Goal: Task Accomplishment & Management: Complete application form

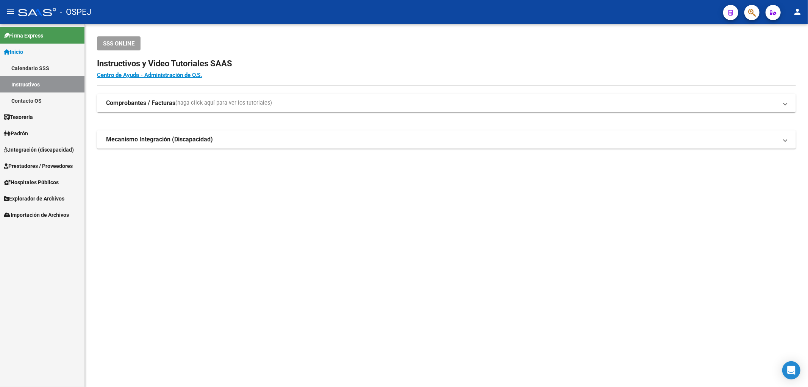
click at [25, 166] on span "Prestadores / Proveedores" at bounding box center [38, 166] width 69 height 8
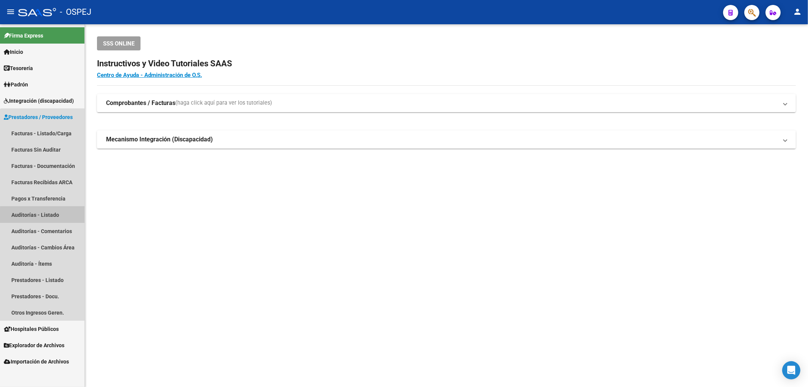
click at [49, 217] on link "Auditorías - Listado" at bounding box center [42, 214] width 84 height 16
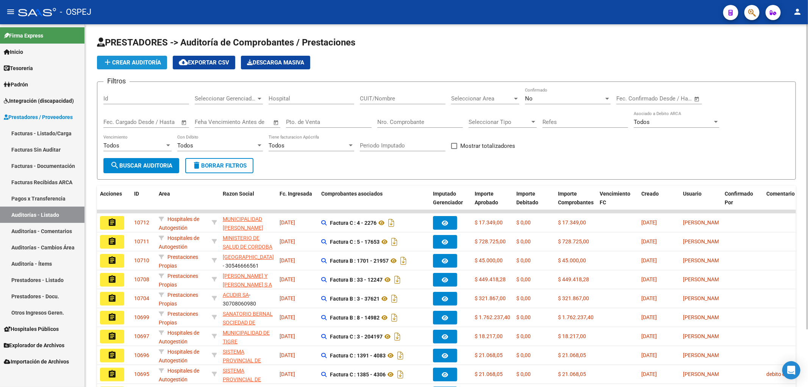
click at [139, 64] on span "add Crear Auditoría" at bounding box center [132, 62] width 58 height 7
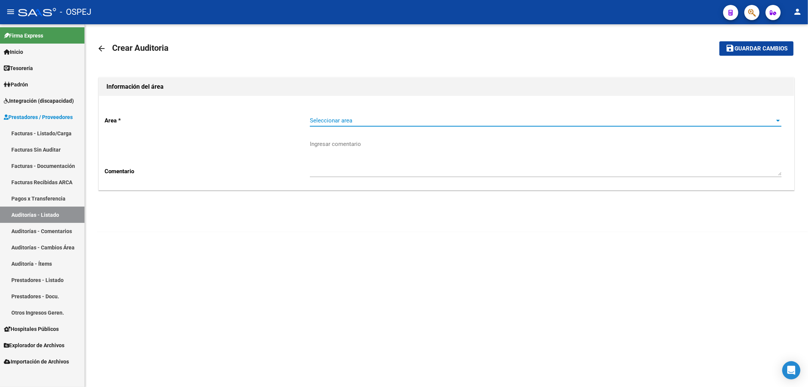
click at [361, 119] on span "Seleccionar area" at bounding box center [542, 120] width 465 height 7
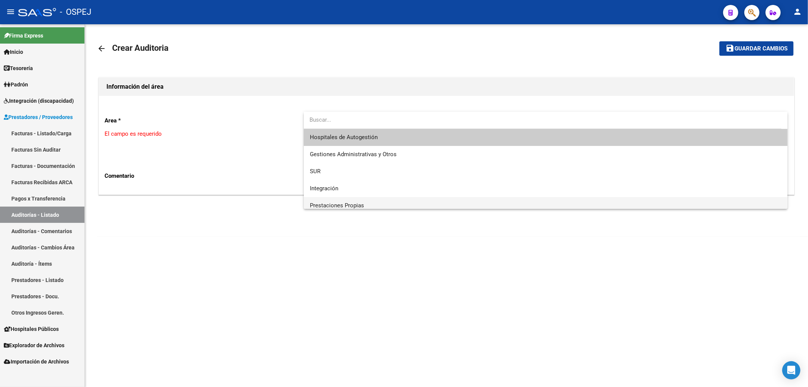
click at [337, 201] on span "Prestaciones Propias" at bounding box center [546, 205] width 472 height 17
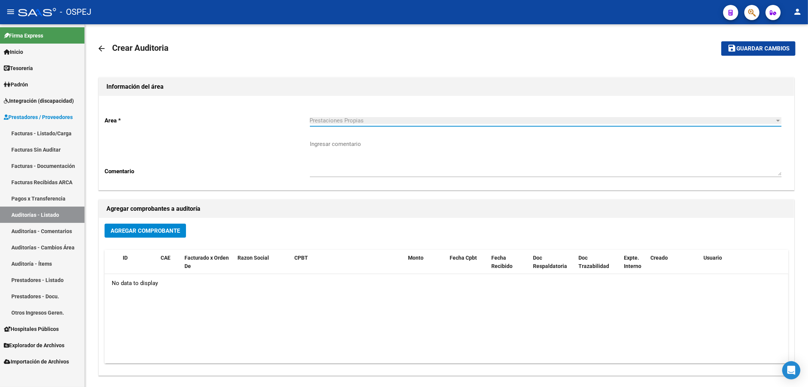
scroll to position [5, 0]
click at [140, 228] on span "Agregar Comprobante" at bounding box center [145, 230] width 69 height 7
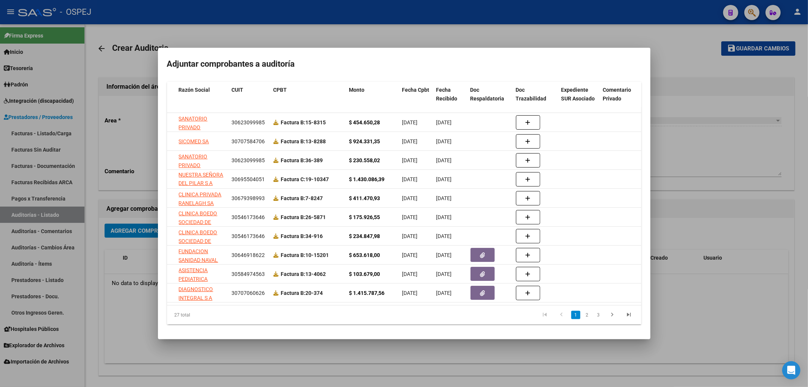
scroll to position [0, 0]
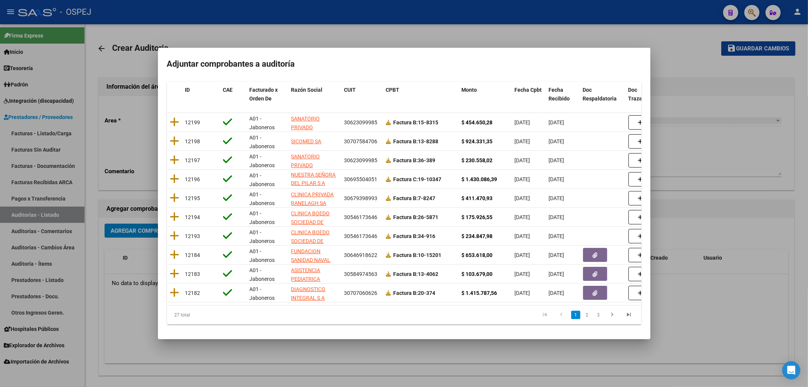
click at [677, 183] on div at bounding box center [404, 193] width 808 height 387
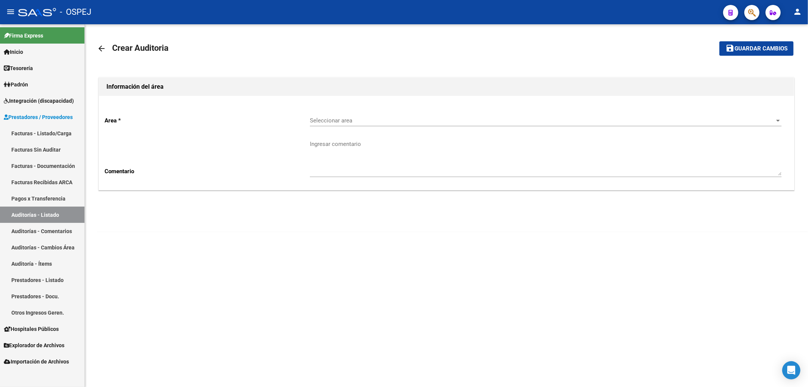
click at [386, 122] on span "Seleccionar area" at bounding box center [542, 120] width 465 height 7
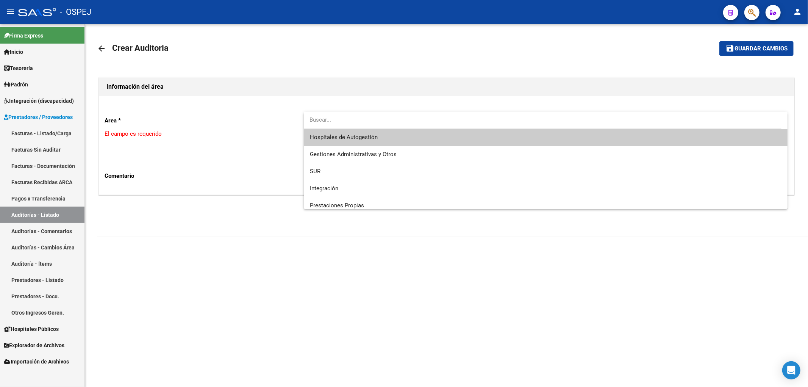
click at [377, 140] on span "Hospitales de Autogestión" at bounding box center [546, 137] width 472 height 17
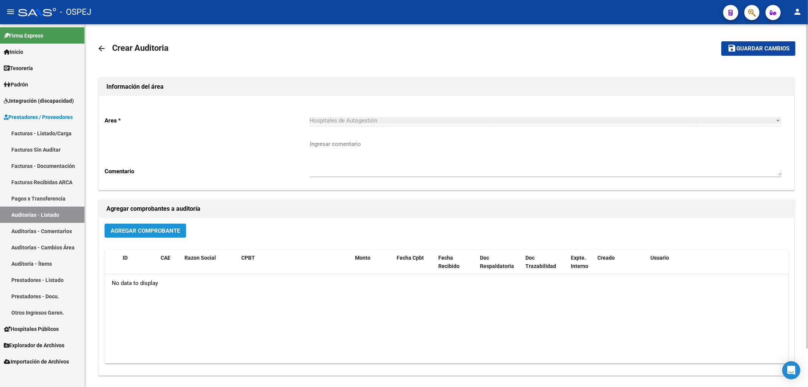
click at [157, 236] on button "Agregar Comprobante" at bounding box center [145, 230] width 81 height 14
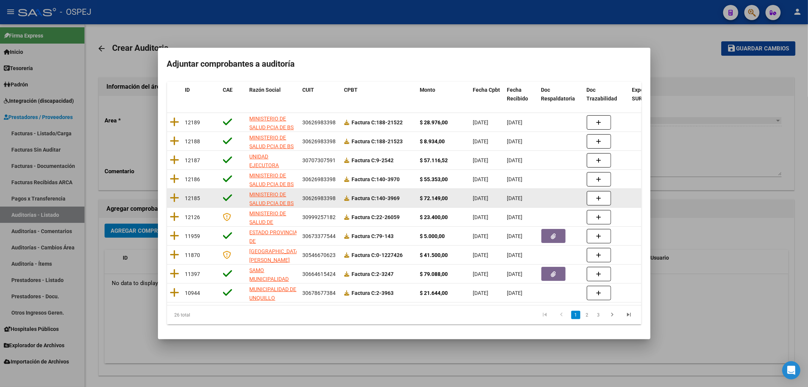
scroll to position [79, 0]
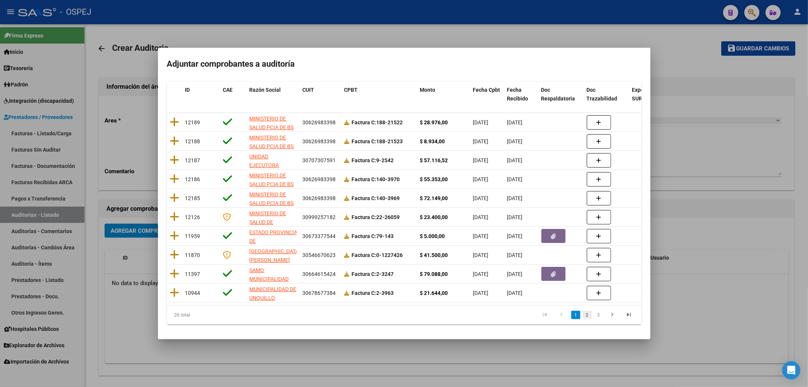
drag, startPoint x: 482, startPoint y: 304, endPoint x: 580, endPoint y: 313, distance: 98.8
click at [580, 313] on div "26 total 1 2 3" at bounding box center [404, 314] width 474 height 19
drag, startPoint x: 401, startPoint y: 297, endPoint x: 503, endPoint y: 312, distance: 103.3
click at [503, 312] on div "ID CAE Razón Social CUIT CPBT Monto Fecha Cpbt Fecha Recibido Doc Respaldatoria…" at bounding box center [404, 203] width 474 height 242
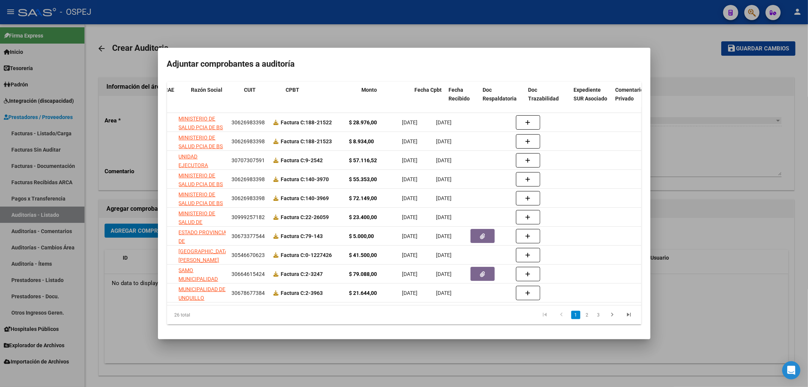
scroll to position [0, 0]
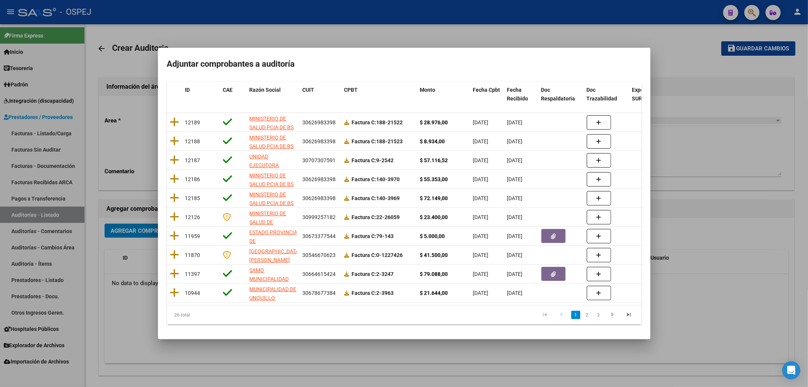
click at [690, 139] on div at bounding box center [404, 193] width 808 height 387
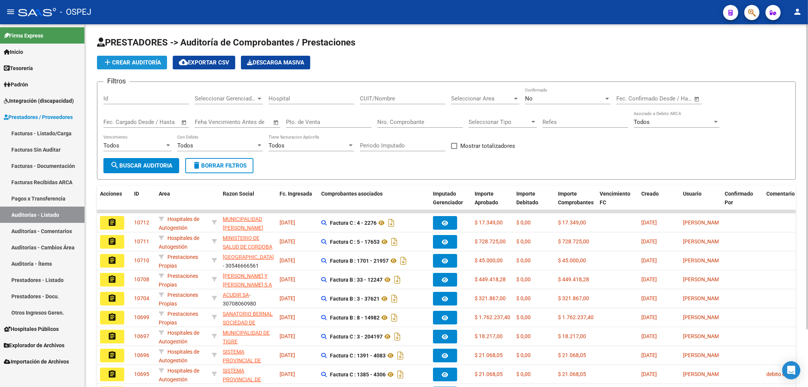
click at [162, 67] on button "add Crear Auditoría" at bounding box center [132, 63] width 70 height 14
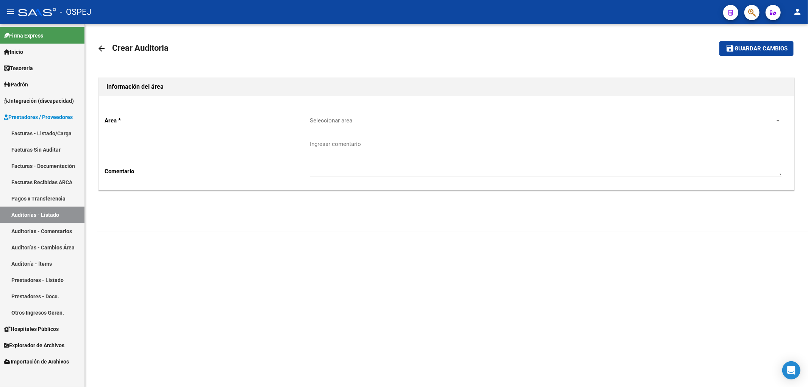
drag, startPoint x: 334, startPoint y: 133, endPoint x: 338, endPoint y: 129, distance: 5.9
click at [334, 133] on div "Ingresar comentario" at bounding box center [545, 155] width 471 height 44
click at [352, 119] on span "Seleccionar area" at bounding box center [542, 120] width 465 height 7
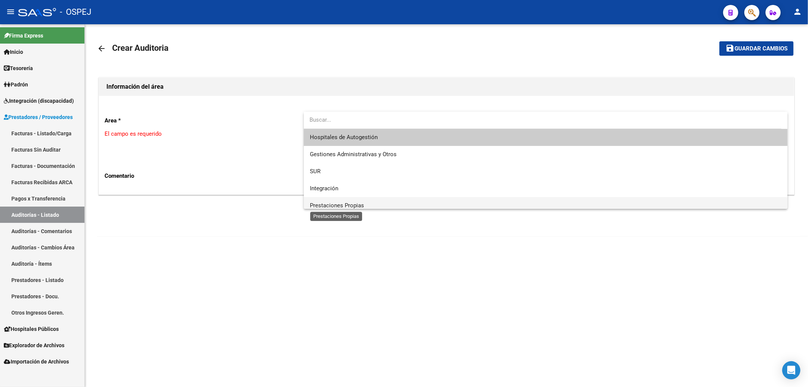
click at [335, 204] on span "Prestaciones Propias" at bounding box center [337, 205] width 54 height 7
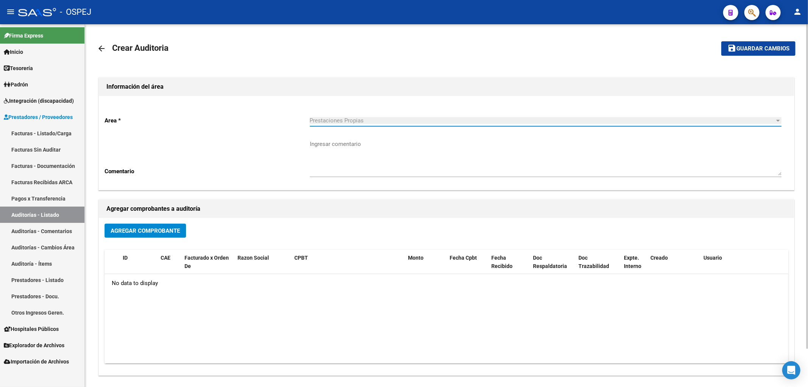
click at [153, 228] on span "Agregar Comprobante" at bounding box center [145, 230] width 69 height 7
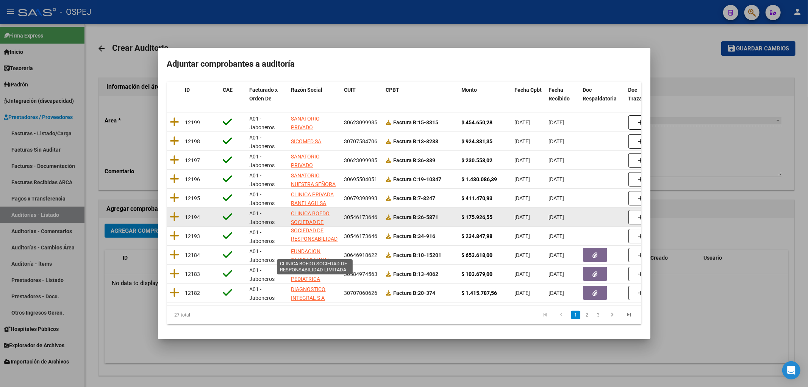
scroll to position [18, 0]
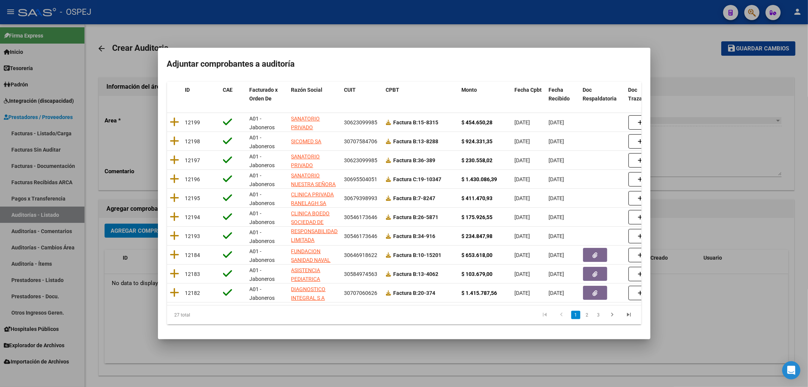
click at [582, 313] on link "2" at bounding box center [586, 314] width 9 height 8
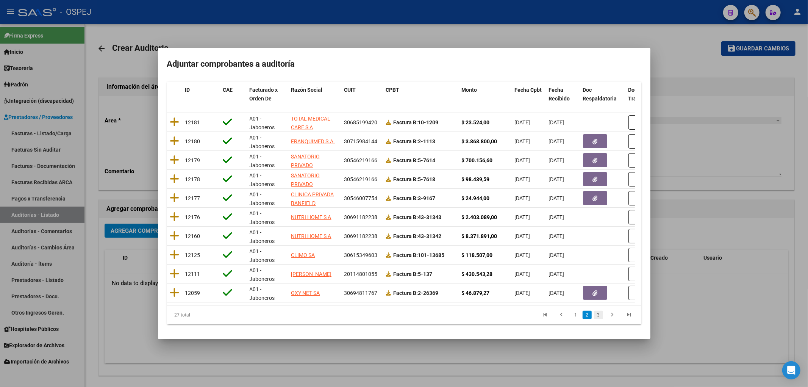
scroll to position [0, 0]
click at [594, 314] on link "3" at bounding box center [598, 314] width 9 height 8
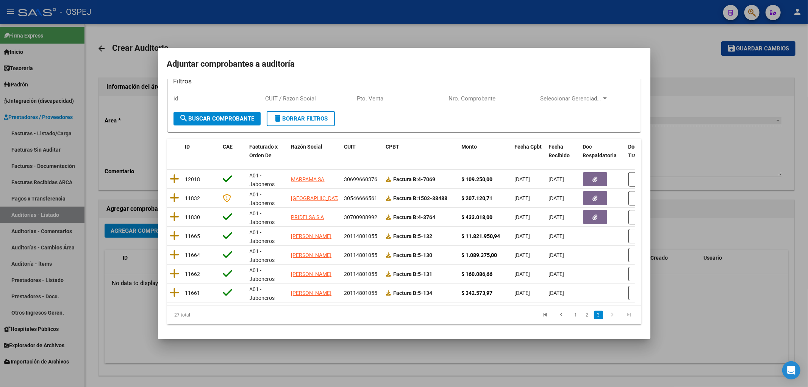
scroll to position [22, 0]
click at [215, 352] on div at bounding box center [404, 193] width 808 height 387
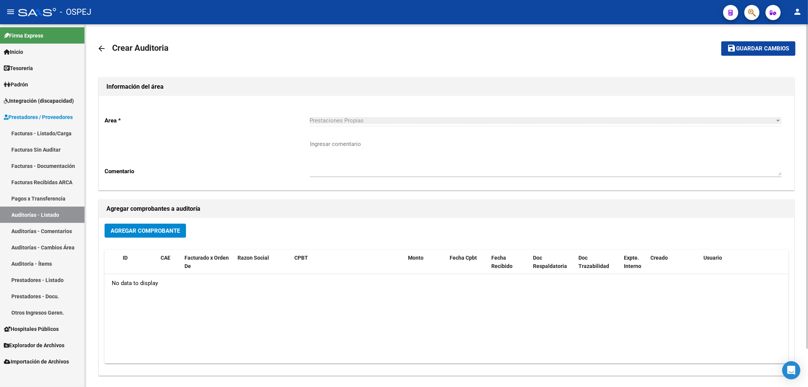
drag, startPoint x: 169, startPoint y: 155, endPoint x: 175, endPoint y: 152, distance: 6.4
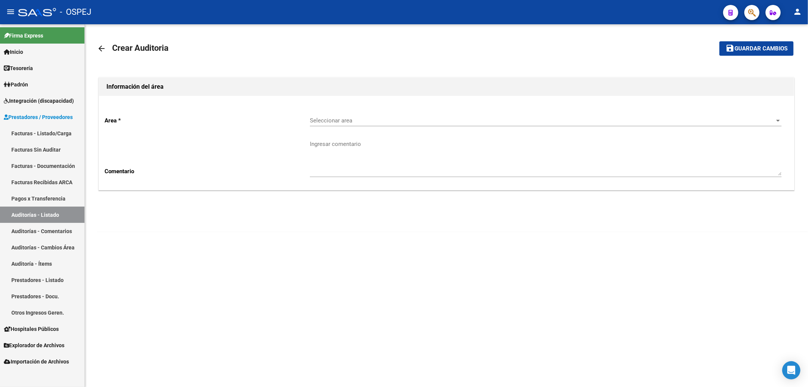
click at [350, 119] on span "Seleccionar area" at bounding box center [542, 120] width 465 height 7
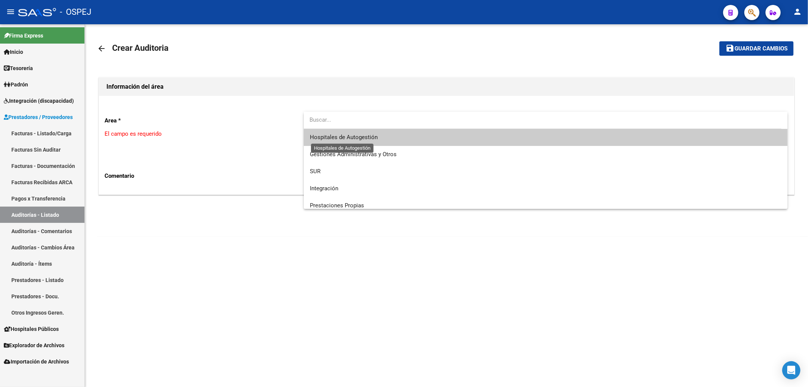
click at [345, 142] on span "Hospitales de Autogestión" at bounding box center [546, 137] width 472 height 17
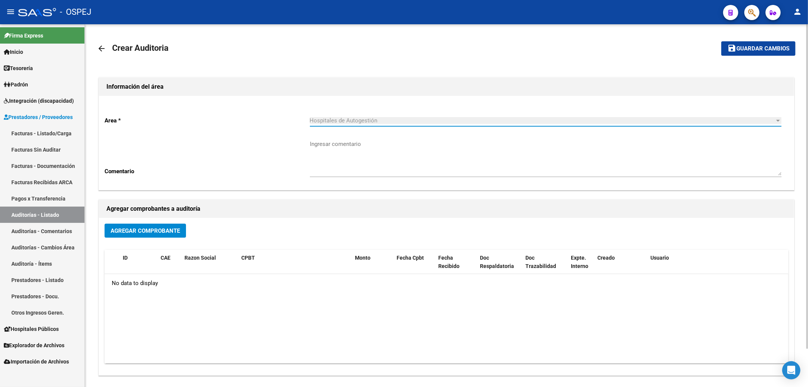
click at [135, 228] on span "Agregar Comprobante" at bounding box center [145, 230] width 69 height 7
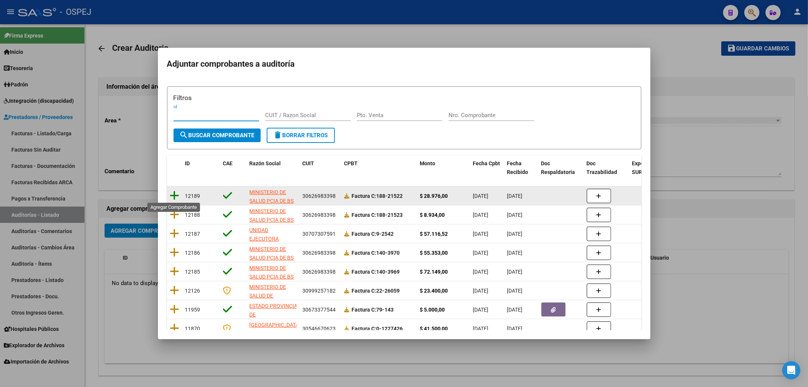
click at [170, 190] on icon at bounding box center [174, 195] width 9 height 11
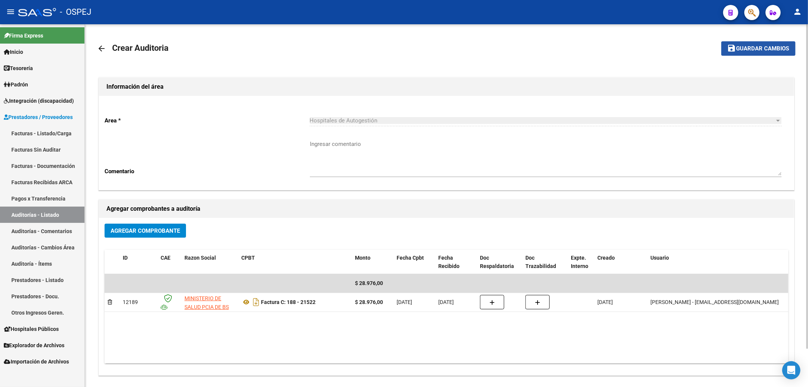
click at [793, 49] on button "save Guardar cambios" at bounding box center [758, 48] width 74 height 14
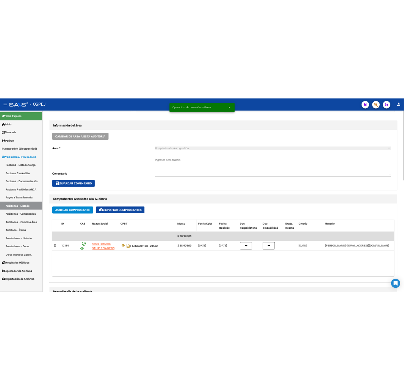
scroll to position [210, 0]
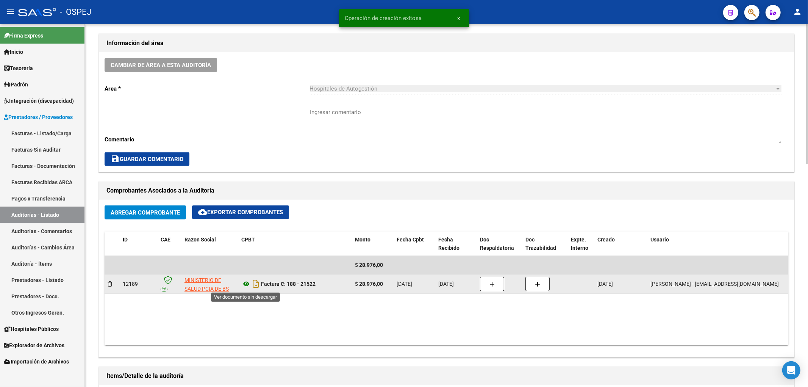
click at [248, 284] on icon at bounding box center [246, 283] width 10 height 9
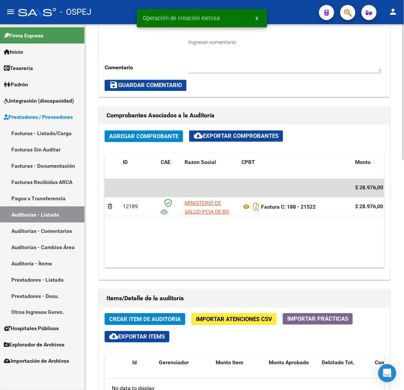
scroll to position [460, 0]
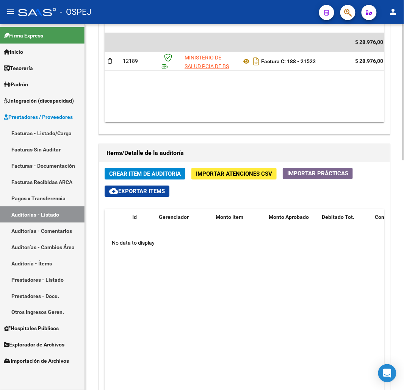
click at [145, 172] on span "Crear Item de Auditoria" at bounding box center [145, 173] width 72 height 7
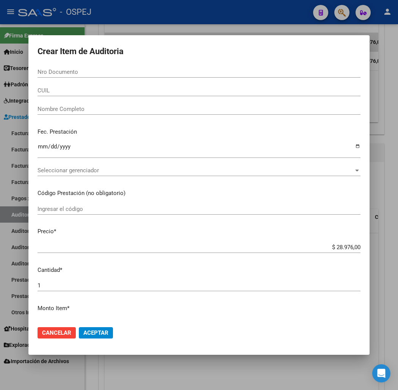
click at [86, 77] on div "Nro Documento" at bounding box center [198, 71] width 323 height 11
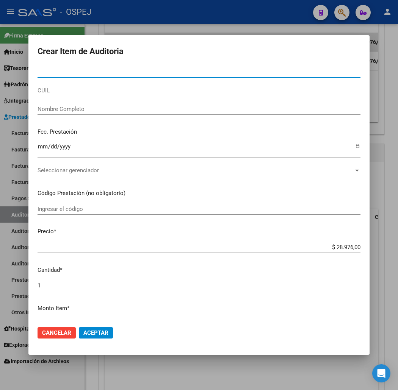
paste input "38399361"
type input "38399361"
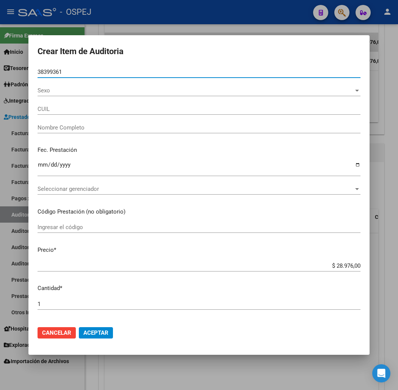
type input "27383993615"
type input "GONZALEZ BRENDA MICAELA"
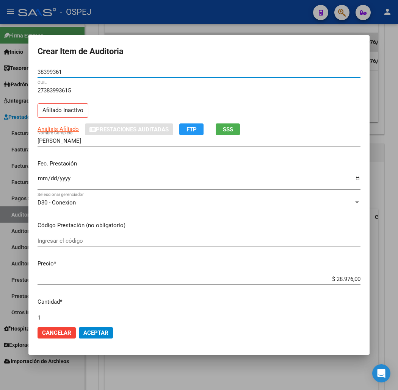
type input "38399361"
click at [360, 279] on input "$ 28.976,00" at bounding box center [198, 279] width 323 height 7
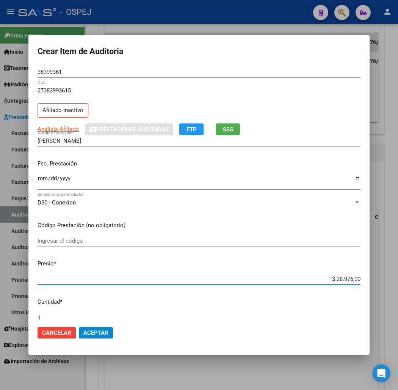
click at [360, 279] on input "$ 28.976,00" at bounding box center [198, 279] width 323 height 7
type input "$ 0,07"
type input "$ 0,72"
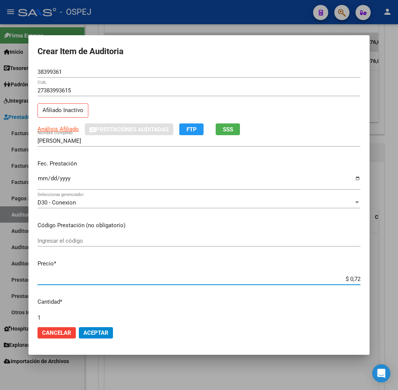
type input "$ 7,24"
type input "$ 72,44"
type input "$ 724,40"
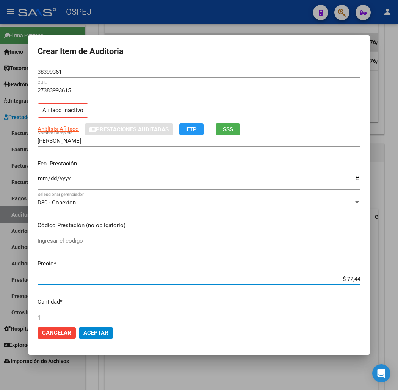
type input "$ 724,40"
type input "$ 7.244,00"
click at [83, 332] on span "Aceptar" at bounding box center [95, 332] width 25 height 7
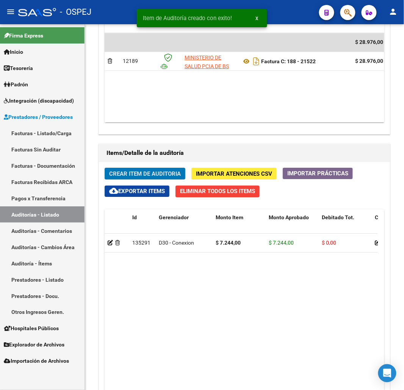
scroll to position [551, 0]
click at [155, 175] on span "Crear Item de Auditoria" at bounding box center [145, 173] width 72 height 7
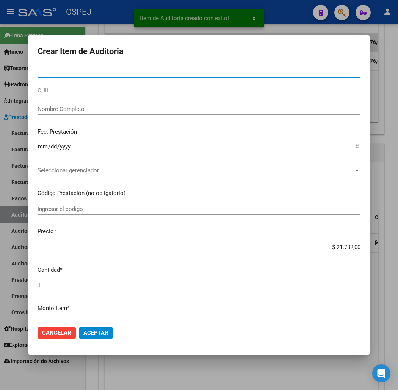
type input "57216759"
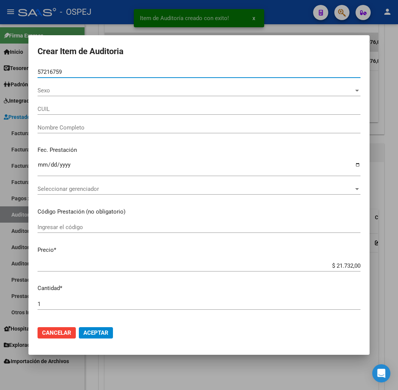
type input "20572167594"
type input "MEDINA BAUTISTA LORENZO"
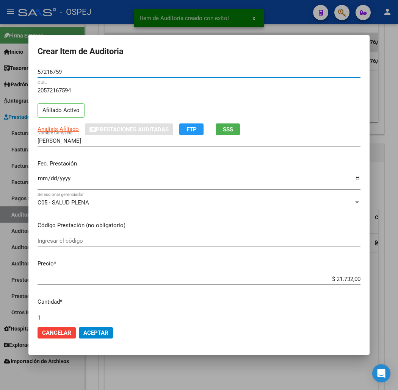
type input "57216759"
click at [360, 279] on input "$ 21.732,00" at bounding box center [198, 279] width 323 height 7
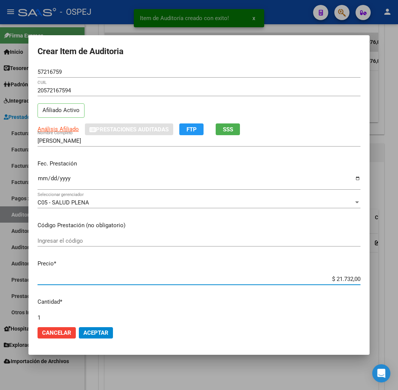
click at [360, 279] on input "$ 21.732,00" at bounding box center [198, 279] width 323 height 7
type input "$ 0,07"
type input "$ 0,72"
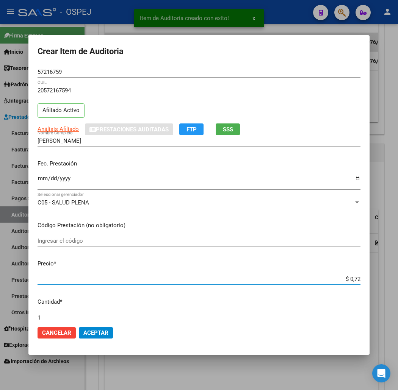
type input "$ 7,24"
type input "$ 72,44"
type input "$ 724,40"
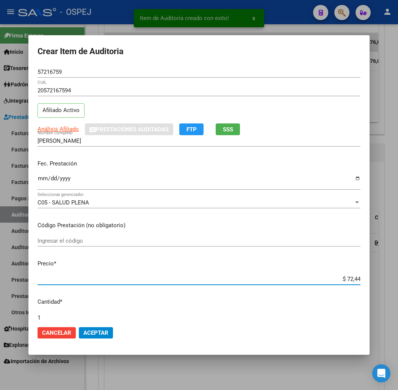
type input "$ 724,40"
type input "$ 7.244,00"
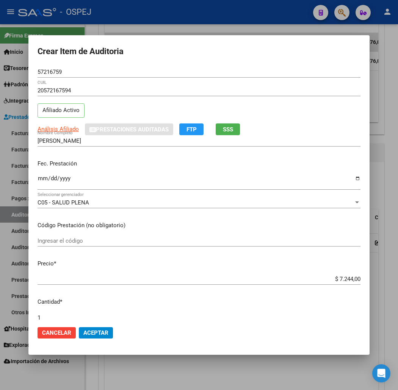
click at [80, 338] on mat-dialog-actions "Cancelar Aceptar" at bounding box center [198, 333] width 323 height 26
click at [86, 333] on span "Aceptar" at bounding box center [95, 332] width 25 height 7
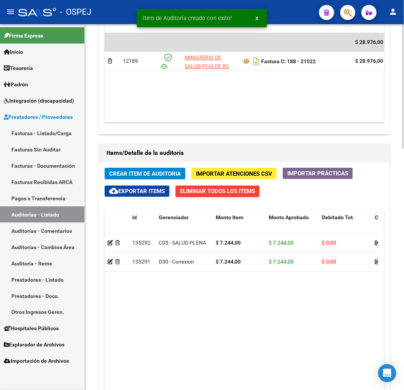
click at [150, 175] on span "Crear Item de Auditoria" at bounding box center [145, 173] width 72 height 7
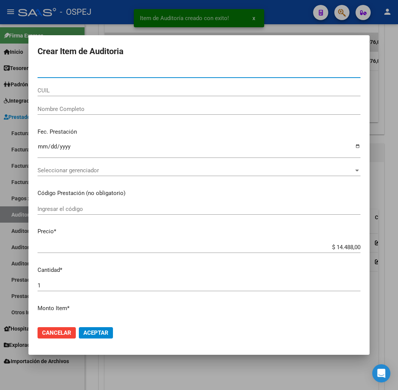
paste input "57216759"
type input "57216759"
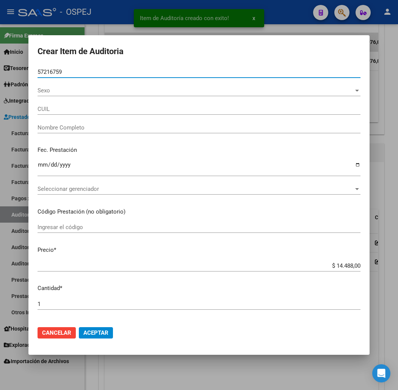
type input "20572167594"
type input "MEDINA BAUTISTA LORENZO"
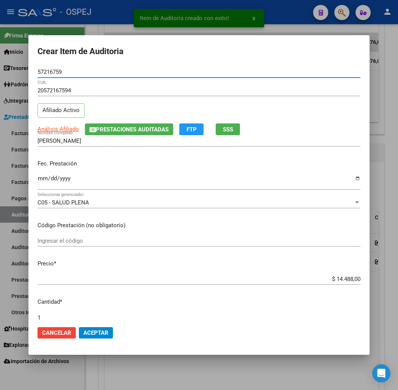
type input "57216759"
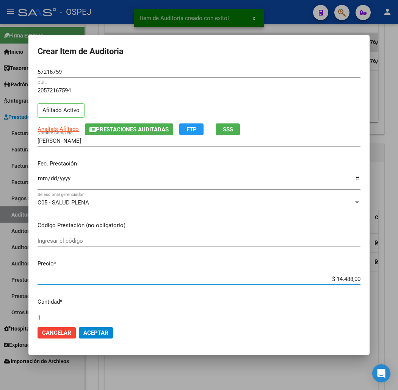
click at [358, 279] on input "$ 14.488,00" at bounding box center [198, 279] width 323 height 7
type input "$ 0,07"
type input "$ 0,72"
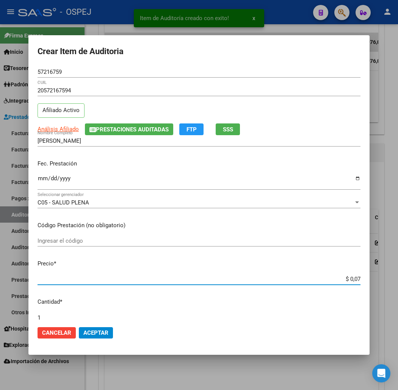
type input "$ 0,72"
type input "$ 7,24"
type input "$ 72,44"
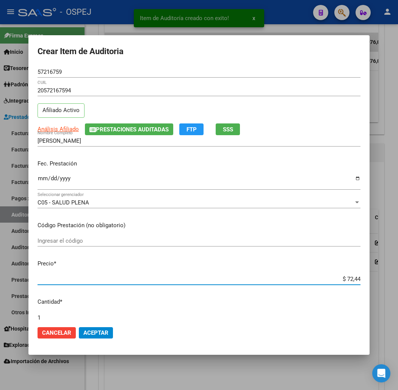
type input "$ 724,40"
type input "$ 7.244,00"
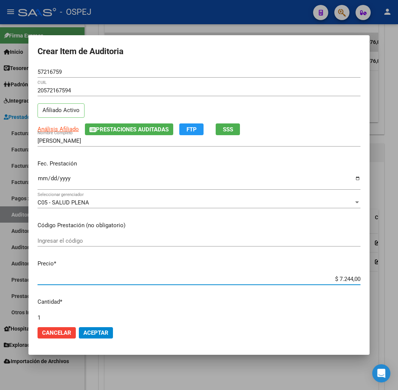
click at [84, 332] on span "Aceptar" at bounding box center [95, 332] width 25 height 7
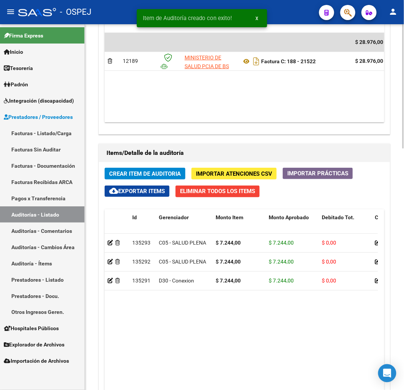
click at [132, 171] on span "Crear Item de Auditoria" at bounding box center [145, 173] width 72 height 7
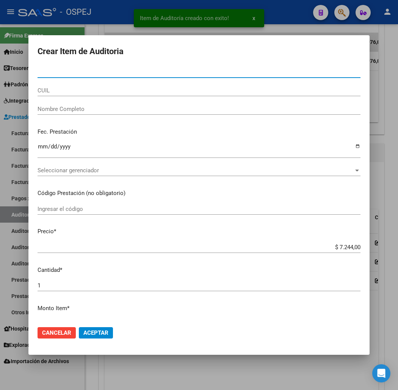
paste input "34470469"
type input "34470469"
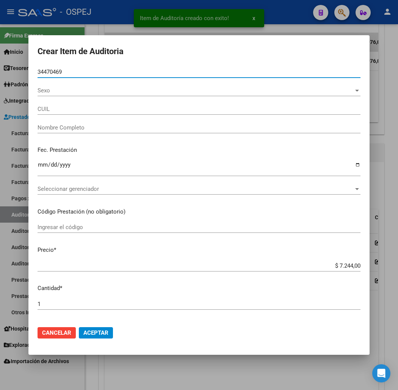
type input "23344704694"
type input "MARTINEZ ROMINA MARIEL"
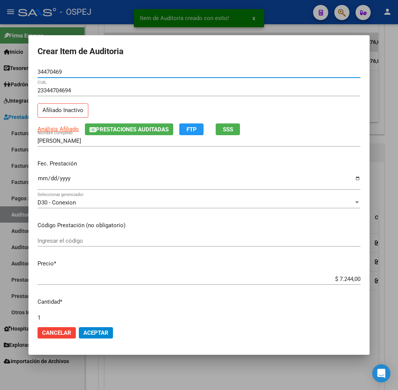
type input "34470469"
click at [83, 332] on span "Aceptar" at bounding box center [95, 332] width 25 height 7
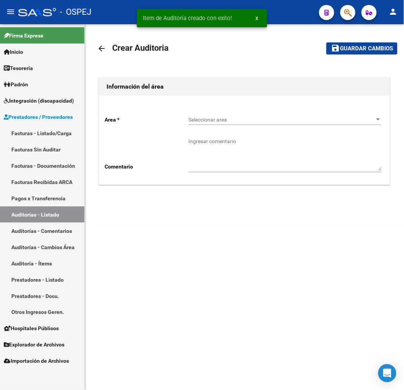
click at [217, 119] on span "Seleccionar area" at bounding box center [281, 120] width 186 height 6
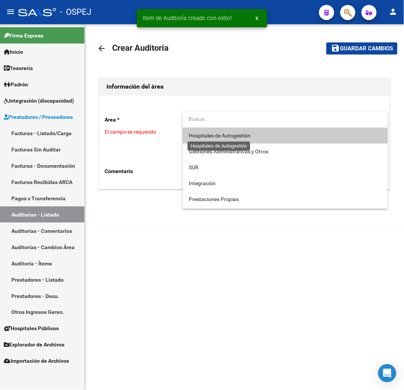
click at [211, 136] on span "Hospitales de Autogestión" at bounding box center [220, 136] width 62 height 6
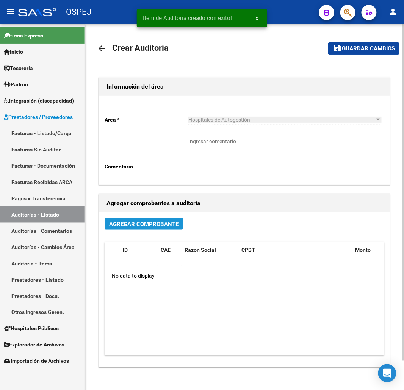
click at [133, 222] on span "Agregar Comprobante" at bounding box center [143, 224] width 69 height 7
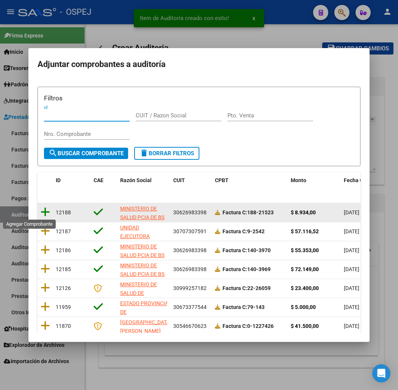
click at [41, 207] on icon at bounding box center [45, 212] width 9 height 11
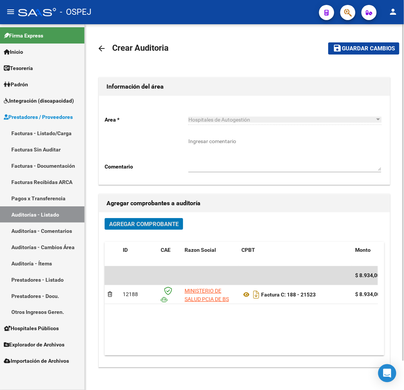
click at [369, 51] on span "Guardar cambios" at bounding box center [368, 48] width 53 height 7
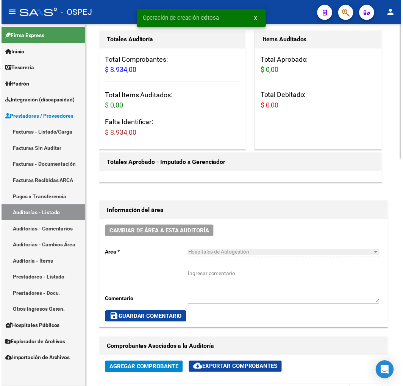
scroll to position [252, 0]
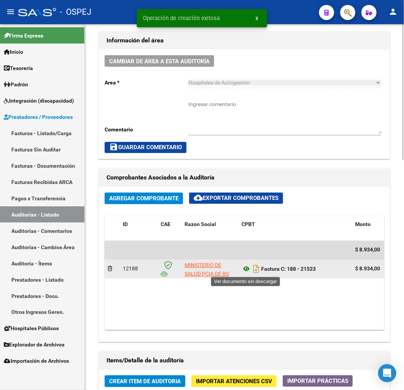
click at [242, 269] on icon at bounding box center [246, 269] width 10 height 9
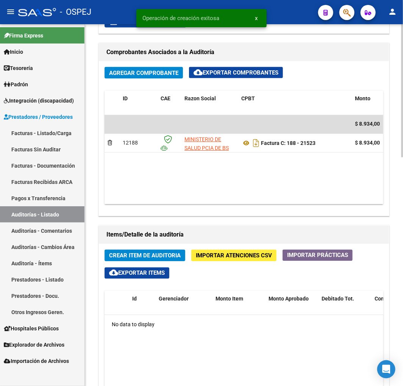
scroll to position [379, 0]
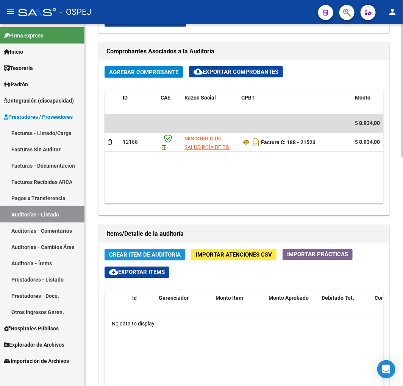
click at [154, 254] on span "Crear Item de Auditoria" at bounding box center [145, 255] width 72 height 7
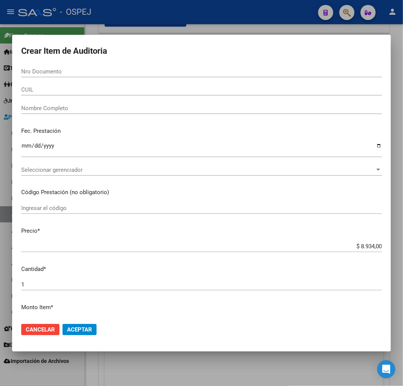
drag, startPoint x: 72, startPoint y: 67, endPoint x: 69, endPoint y: 73, distance: 7.1
click at [72, 67] on div "Nro Documento" at bounding box center [201, 71] width 360 height 11
paste input "38934645"
type input "38934645"
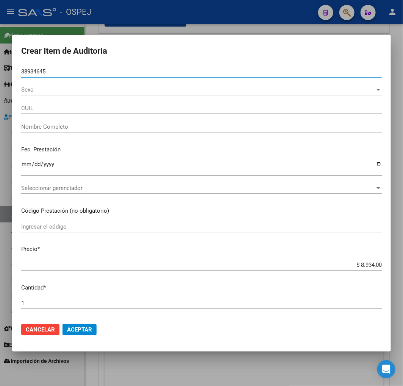
type input "23389346454"
type input "REYNAGA MAILEN NAHIR"
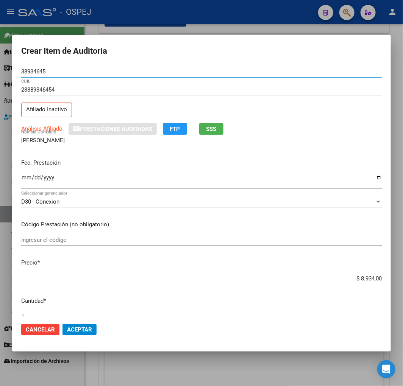
type input "38934645"
click at [87, 328] on span "Aceptar" at bounding box center [79, 329] width 25 height 7
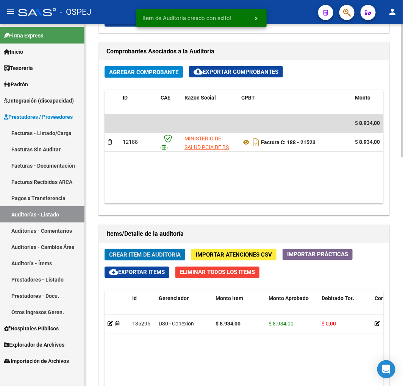
scroll to position [469, 0]
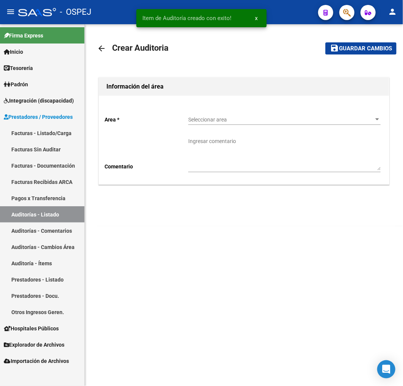
click at [250, 115] on div "Seleccionar area Seleccionar area" at bounding box center [284, 117] width 192 height 15
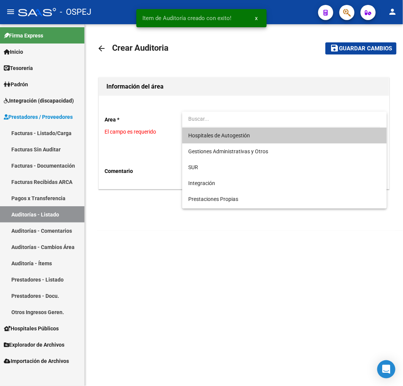
click at [204, 136] on span "Hospitales de Autogestión" at bounding box center [219, 136] width 62 height 6
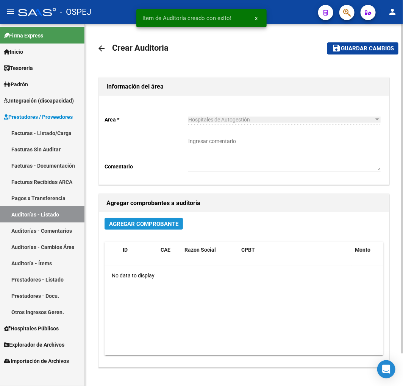
click at [131, 229] on button "Agregar Comprobante" at bounding box center [144, 224] width 78 height 12
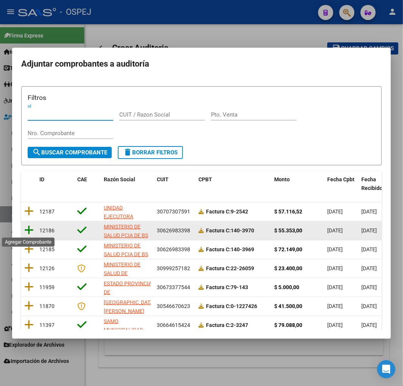
click at [31, 232] on icon at bounding box center [28, 230] width 9 height 11
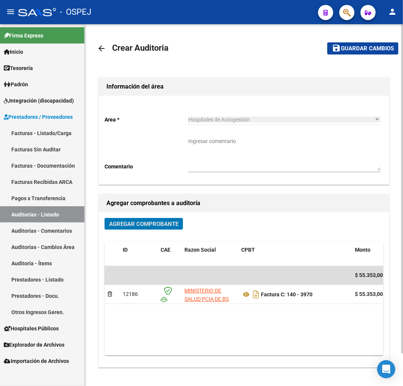
click at [384, 48] on span "Guardar cambios" at bounding box center [367, 48] width 53 height 7
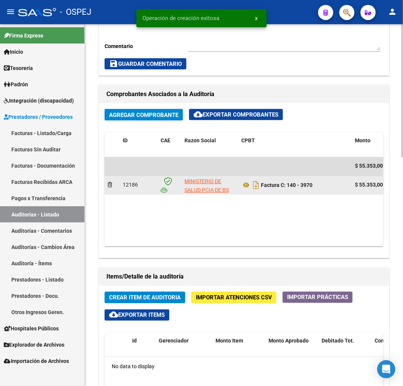
scroll to position [336, 0]
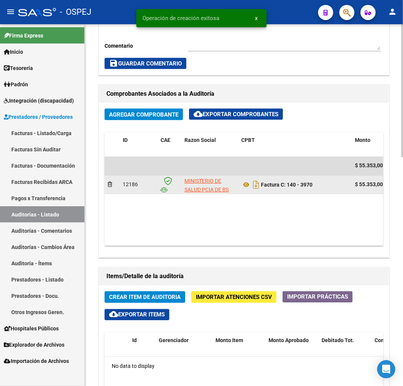
click at [240, 186] on datatable-body-cell "Factura C: 140 - 3970" at bounding box center [295, 185] width 114 height 19
click at [246, 188] on icon at bounding box center [246, 185] width 10 height 9
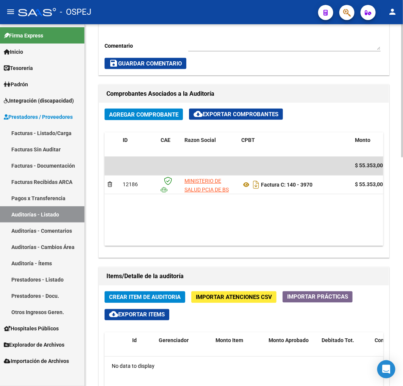
click at [156, 297] on span "Crear Item de Auditoria" at bounding box center [145, 297] width 72 height 7
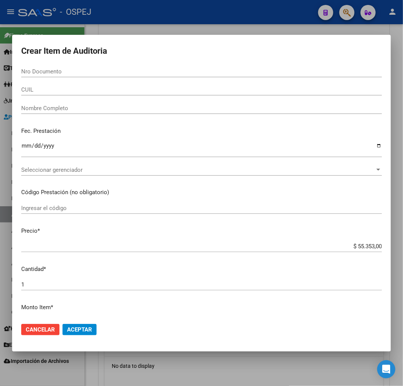
click at [45, 75] on div "Nro Documento" at bounding box center [201, 71] width 360 height 11
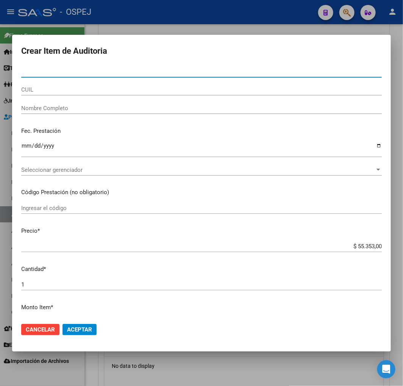
paste input "47518420"
type input "47518420"
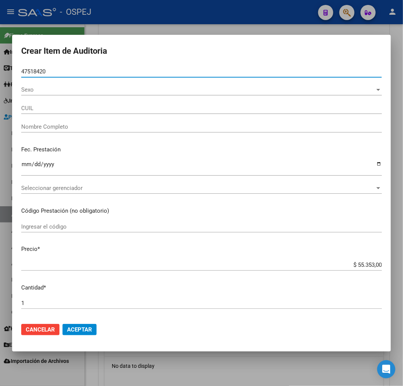
type input "20475184204"
type input "ESCOBEDO GOZAR MALU"
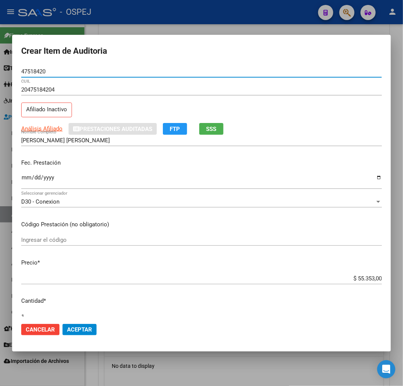
type input "47518420"
click at [369, 279] on input "$ 55.353,00" at bounding box center [201, 278] width 360 height 7
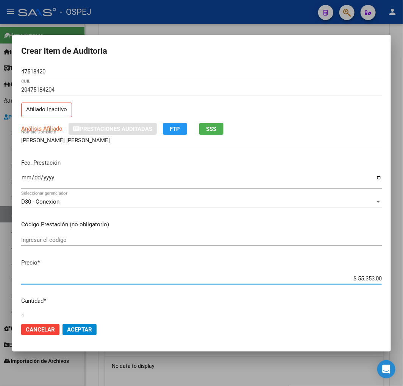
type input "$ 0,01"
type input "$ 0,11"
type input "$ 1,18"
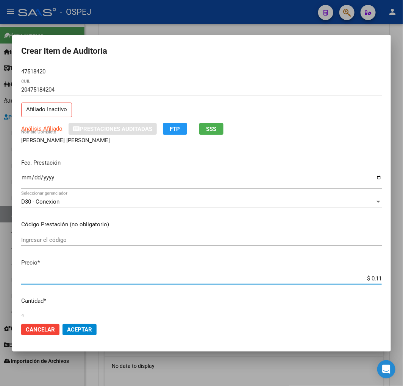
type input "$ 1,18"
type input "$ 11,88"
type input "$ 118,89"
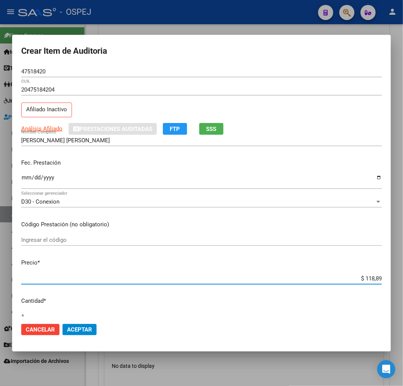
type input "$ 1.188,90"
type input "$ 11.889,00"
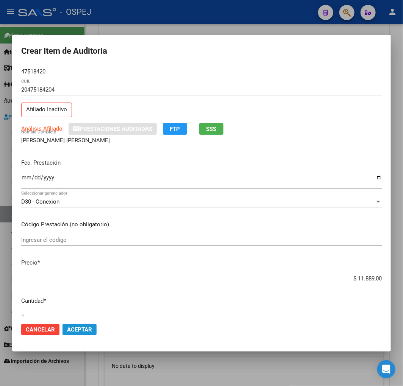
click at [82, 324] on button "Aceptar" at bounding box center [79, 329] width 34 height 11
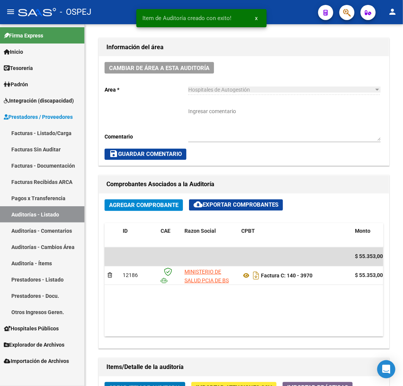
scroll to position [427, 0]
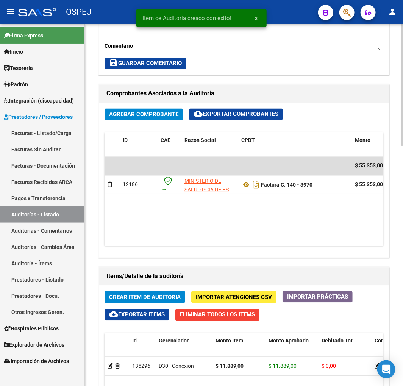
click at [130, 296] on span "Crear Item de Auditoria" at bounding box center [145, 297] width 72 height 7
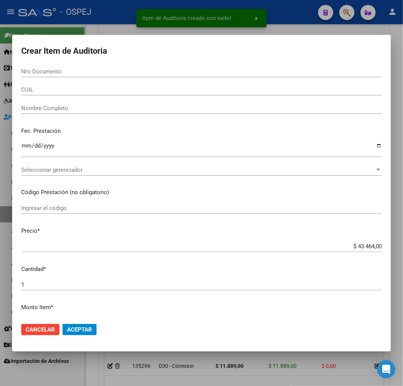
paste input "47518420"
type input "47518420"
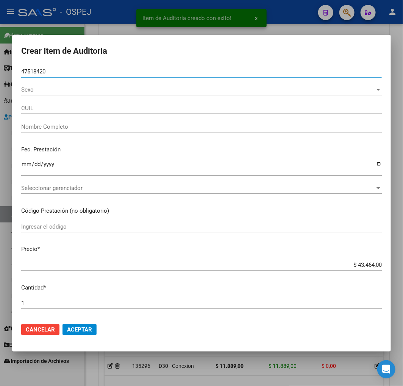
type input "20475184204"
type input "ESCOBEDO GOZAR MALU"
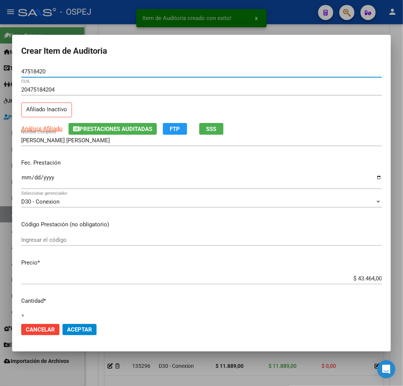
type input "47518420"
click at [351, 279] on input "$ 43.464,00" at bounding box center [201, 278] width 360 height 7
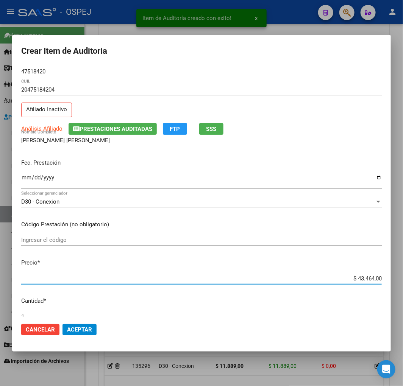
click at [351, 279] on input "$ 43.464,00" at bounding box center [201, 278] width 360 height 7
type input "$ 0,07"
type input "$ 0,72"
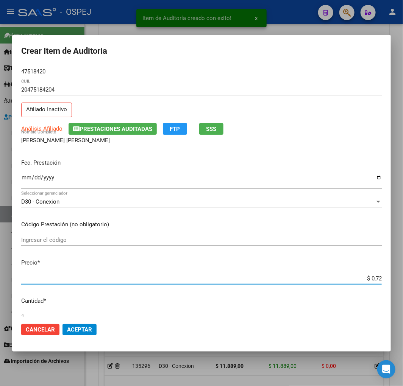
type input "$ 7,24"
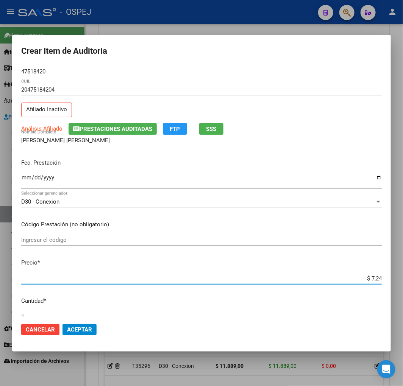
type input "$ 72,44"
type input "$ 724,40"
type input "$ 7.244,00"
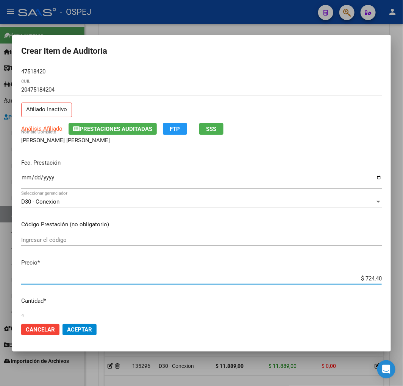
type input "$ 7.244,00"
drag, startPoint x: 83, startPoint y: 320, endPoint x: 78, endPoint y: 323, distance: 5.8
click at [82, 320] on mat-dialog-actions "Cancelar Aceptar" at bounding box center [201, 330] width 360 height 26
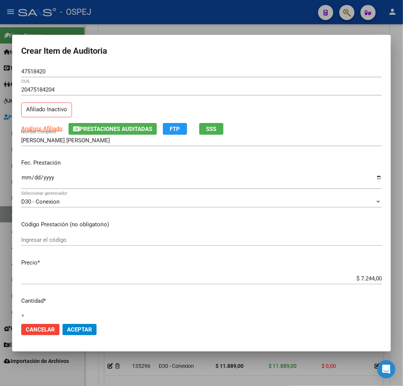
click at [75, 328] on span "Aceptar" at bounding box center [79, 329] width 25 height 7
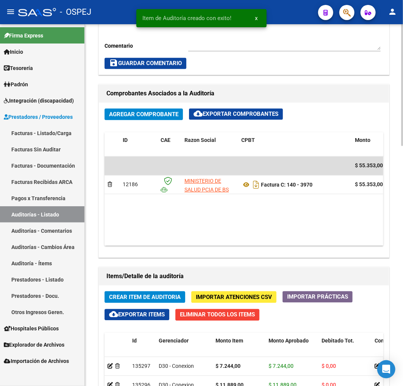
click at [147, 298] on span "Crear Item de Auditoria" at bounding box center [145, 297] width 72 height 7
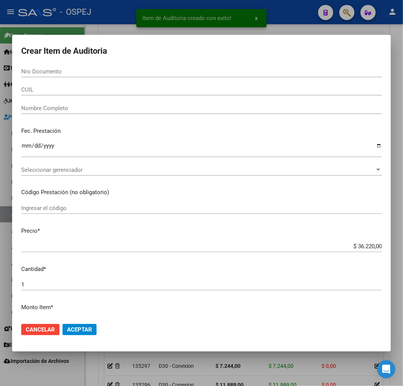
paste input "48850601"
type input "48850601"
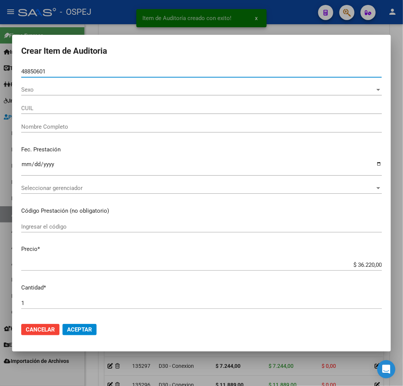
type input "27488506019"
type input "ESCOBEDO GOZAR"
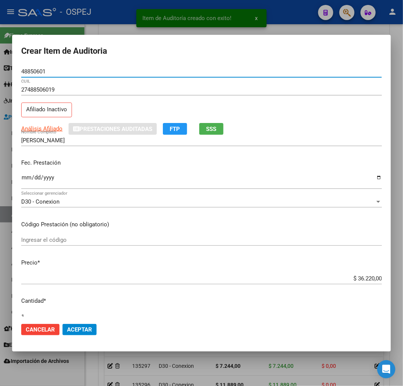
type input "48850601"
click at [366, 278] on input "$ 36.220,00" at bounding box center [201, 278] width 360 height 7
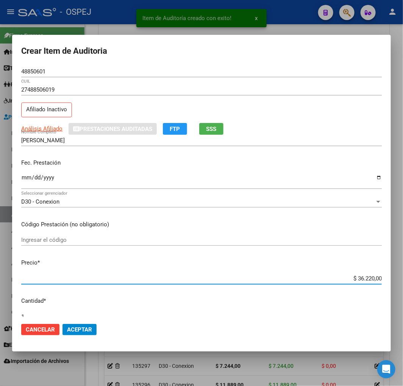
click at [366, 278] on input "$ 36.220,00" at bounding box center [201, 278] width 360 height 7
type input "$ 0,07"
type input "$ 0,72"
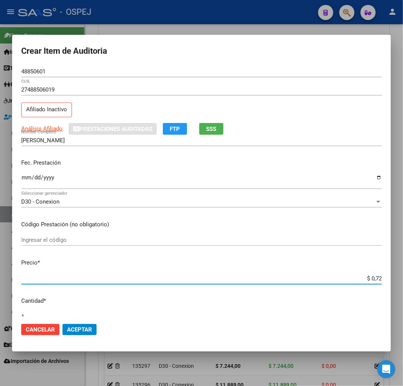
type input "$ 7,24"
type input "$ 72,44"
type input "$ 724,40"
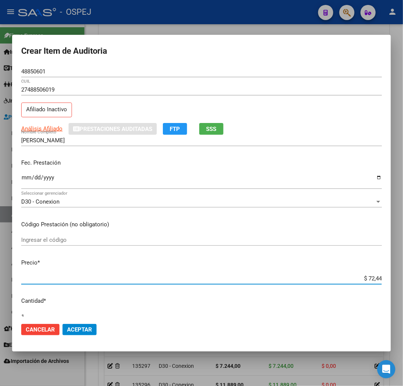
type input "$ 724,40"
type input "$ 7.244,00"
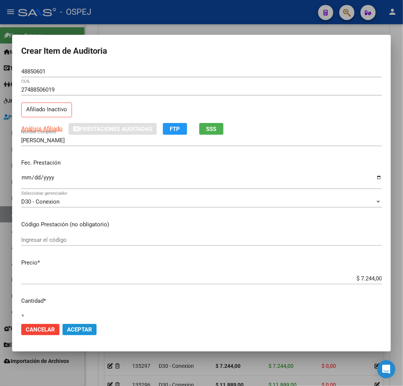
click at [89, 327] on span "Aceptar" at bounding box center [79, 329] width 25 height 7
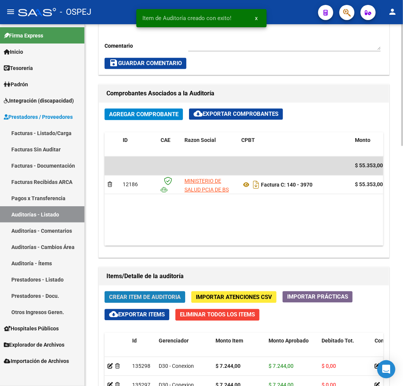
click at [144, 298] on span "Crear Item de Auditoria" at bounding box center [145, 297] width 72 height 7
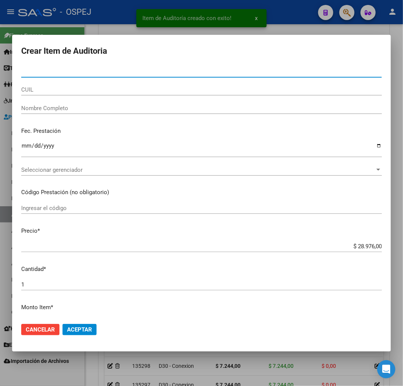
type input "48850601"
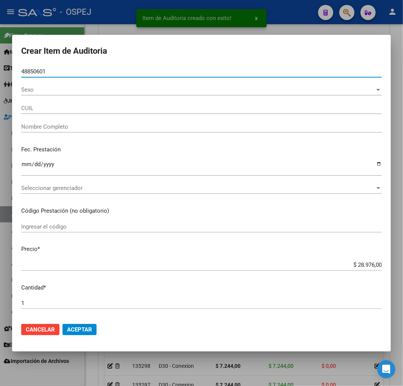
type input "27488506019"
type input "ESCOBEDO GOZAR"
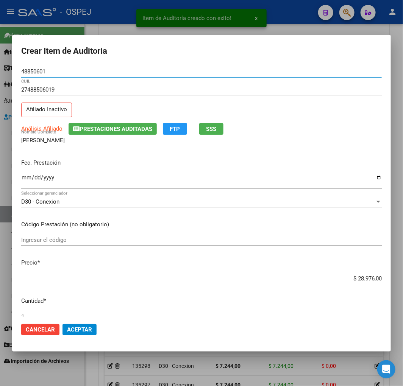
type input "48850601"
click at [359, 275] on input "$ 28.976,00" at bounding box center [201, 278] width 360 height 7
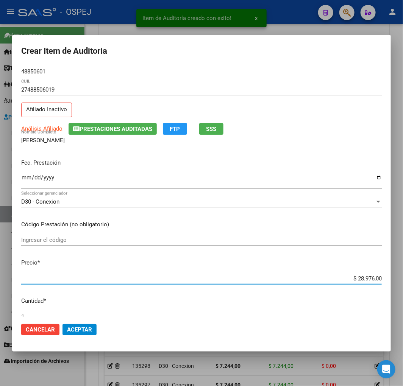
click at [359, 275] on input "$ 28.976,00" at bounding box center [201, 278] width 360 height 7
type input "$ 0,07"
type input "$ 0,72"
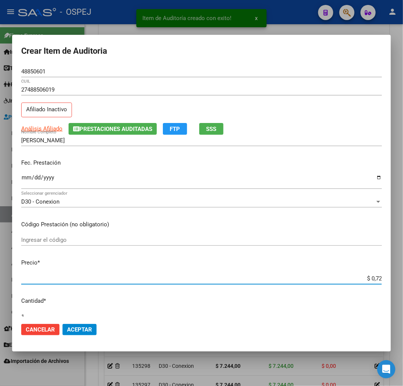
type input "$ 7,24"
type input "$ 72,44"
type input "$ 724,40"
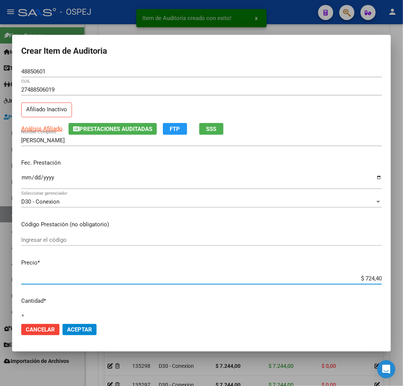
type input "$ 724,40"
type input "$ 7.244,00"
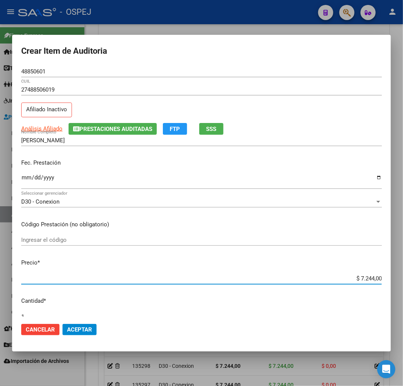
click at [79, 328] on span "Aceptar" at bounding box center [79, 329] width 25 height 7
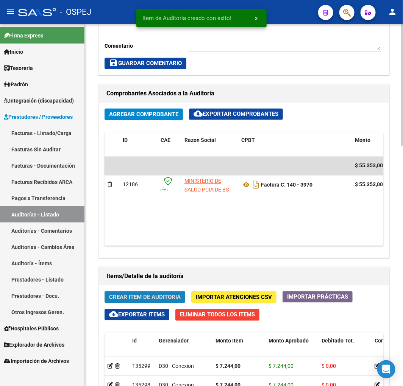
click at [138, 298] on span "Crear Item de Auditoria" at bounding box center [145, 297] width 72 height 7
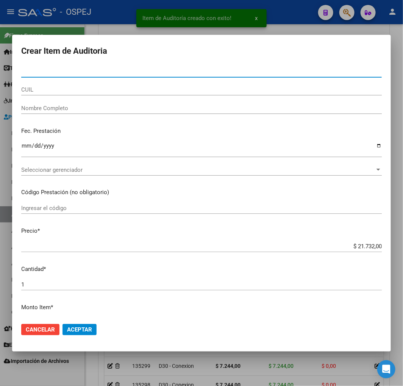
type input "48850601"
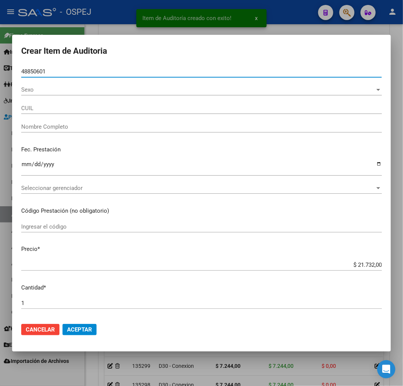
type input "27488506019"
type input "ESCOBEDO GOZAR"
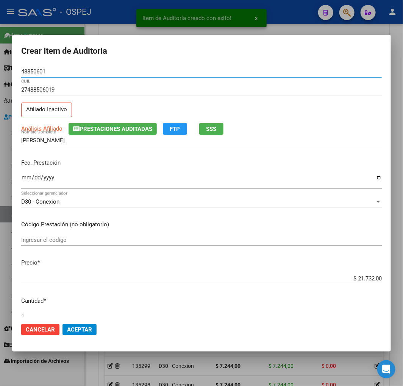
type input "48850601"
click at [355, 281] on input "$ 21.732,00" at bounding box center [201, 278] width 360 height 7
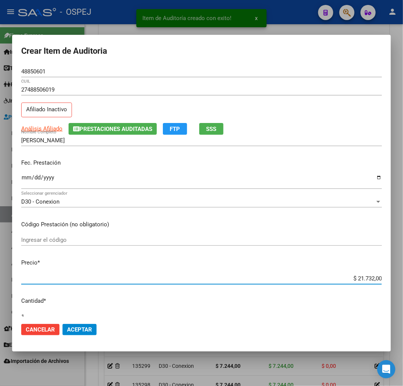
click at [355, 281] on input "$ 21.732,00" at bounding box center [201, 278] width 360 height 7
type input "$ 0,07"
type input "$ 0,72"
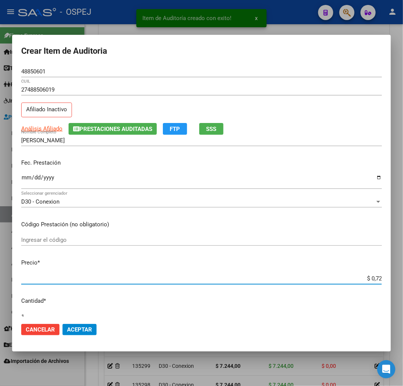
type input "$ 7,24"
type input "$ 72,44"
type input "$ 724,40"
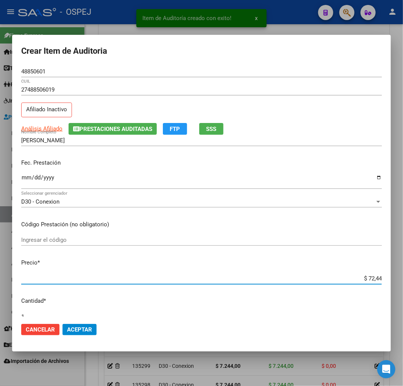
type input "$ 724,40"
type input "$ 7.244,00"
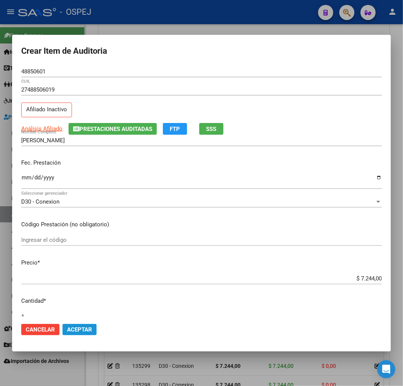
click at [89, 327] on span "Aceptar" at bounding box center [79, 329] width 25 height 7
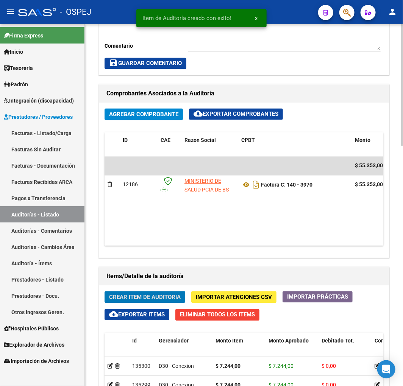
click at [173, 297] on span "Crear Item de Auditoria" at bounding box center [145, 297] width 72 height 7
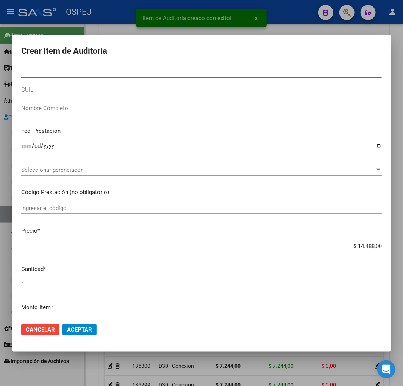
type input "31165625"
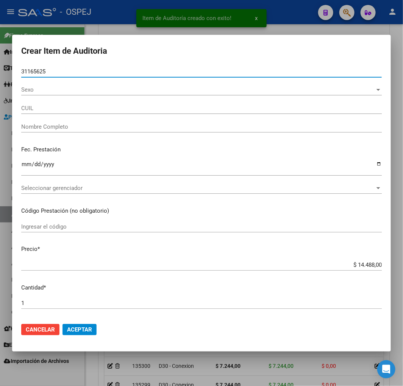
type input "27311656258"
type input "ROJAS ANTONIA ELIZABETH"
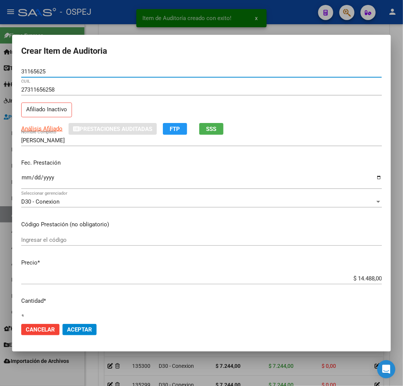
type input "31165625"
click at [365, 279] on input "$ 14.488,00" at bounding box center [201, 278] width 360 height 7
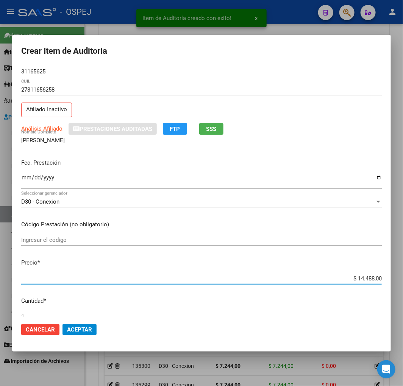
click at [365, 279] on input "$ 14.488,00" at bounding box center [201, 278] width 360 height 7
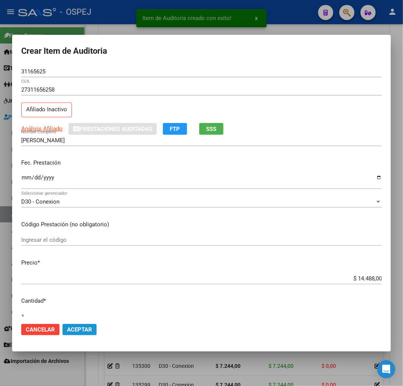
click at [89, 329] on span "Aceptar" at bounding box center [79, 329] width 25 height 7
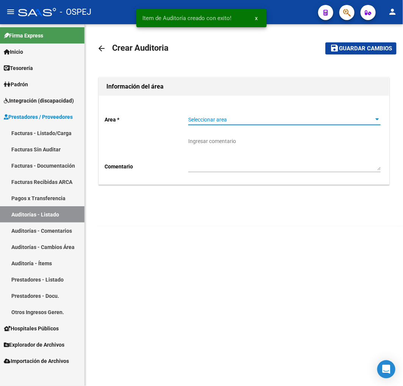
click at [246, 118] on span "Seleccionar area" at bounding box center [281, 120] width 186 height 6
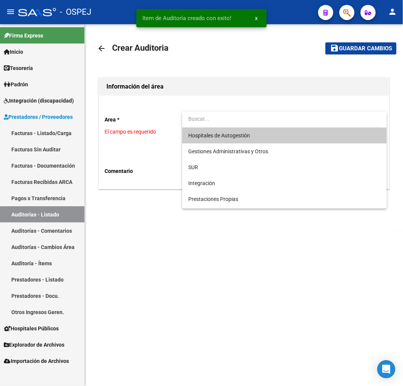
click at [208, 133] on span "Hospitales de Autogestión" at bounding box center [219, 136] width 62 height 6
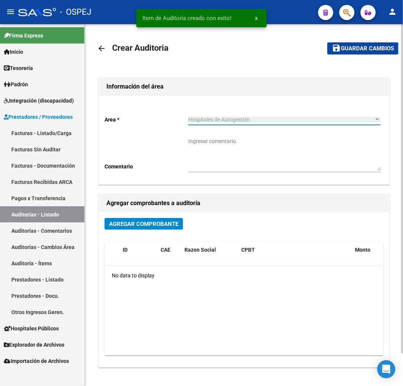
click at [157, 225] on span "Agregar Comprobante" at bounding box center [143, 224] width 69 height 7
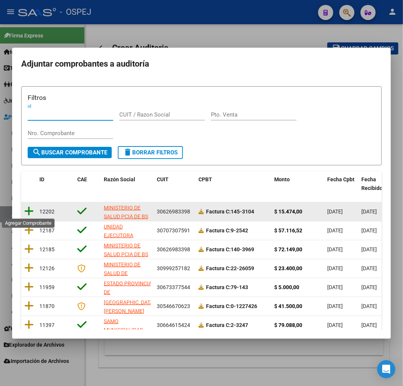
click at [30, 209] on icon at bounding box center [28, 211] width 9 height 11
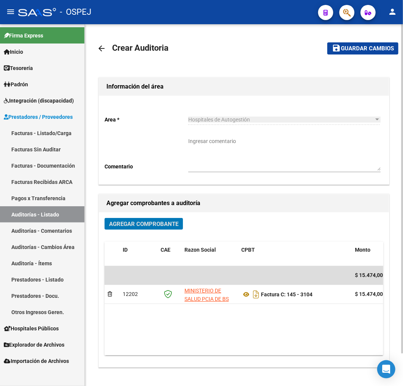
click at [373, 47] on span "Guardar cambios" at bounding box center [367, 48] width 53 height 7
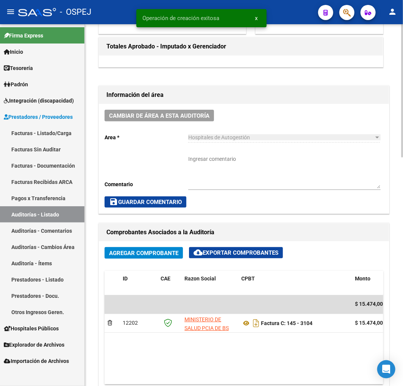
scroll to position [210, 0]
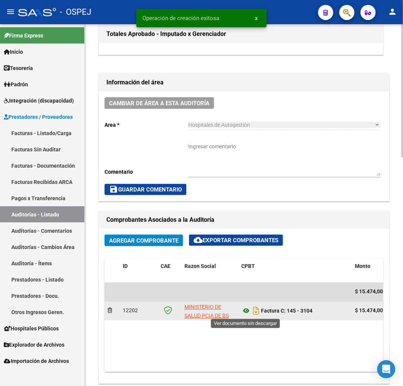
click at [248, 308] on icon at bounding box center [246, 311] width 10 height 9
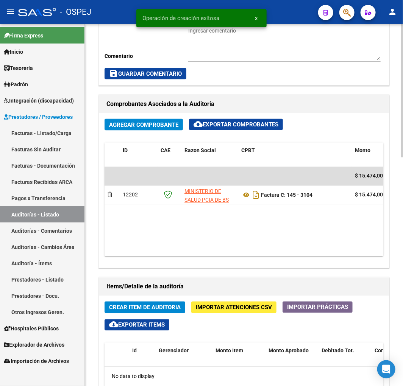
scroll to position [463, 0]
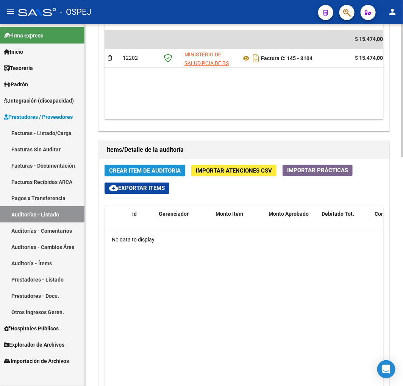
click at [159, 168] on span "Crear Item de Auditoria" at bounding box center [145, 171] width 72 height 7
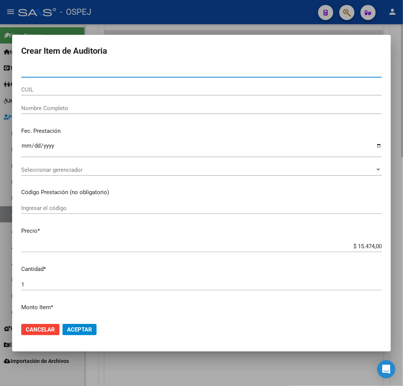
type input "54824253"
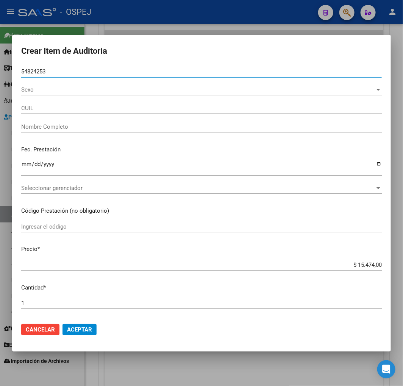
type input "27548242539"
type input "ENRIQUEZ TANIA"
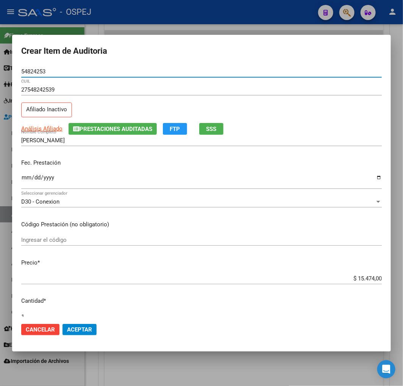
type input "54824253"
click at [78, 329] on span "Aceptar" at bounding box center [79, 329] width 25 height 7
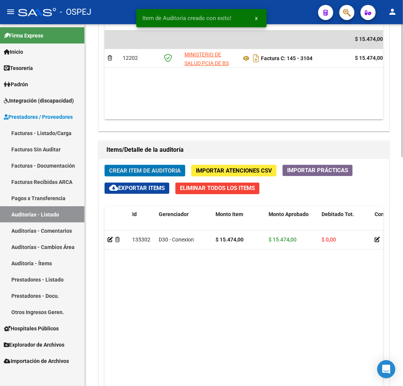
scroll to position [554, 0]
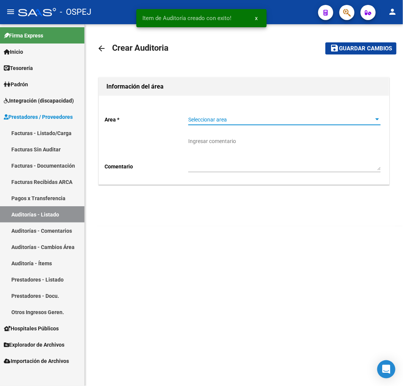
click at [245, 120] on span "Seleccionar area" at bounding box center [281, 120] width 186 height 6
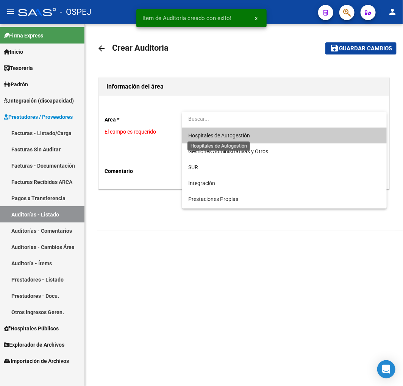
click at [209, 135] on span "Hospitales de Autogestión" at bounding box center [219, 136] width 62 height 6
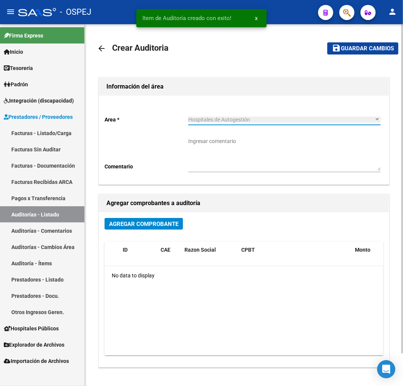
click at [146, 215] on div "Agregar Comprobante ID CAE Razon Social CPBT Monto Fecha Cpbt Fecha Recibido Do…" at bounding box center [244, 289] width 290 height 155
click at [136, 225] on span "Agregar Comprobante" at bounding box center [143, 224] width 69 height 7
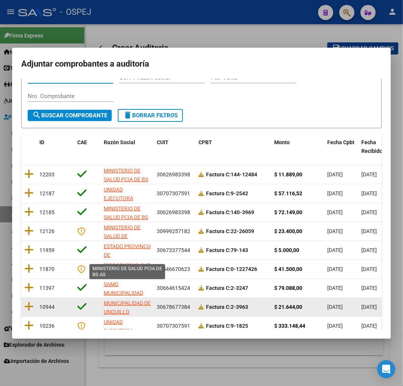
scroll to position [95, 0]
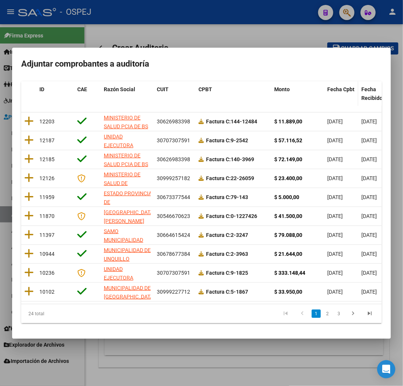
click at [344, 86] on span "Fecha Cpbt" at bounding box center [340, 89] width 27 height 6
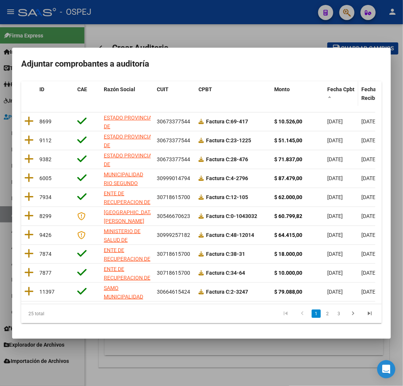
click at [344, 86] on span "Fecha Cpbt" at bounding box center [340, 89] width 27 height 6
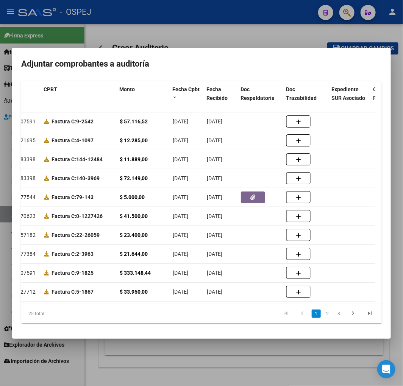
click at [247, 307] on div "25 total 1 2 3" at bounding box center [201, 313] width 360 height 19
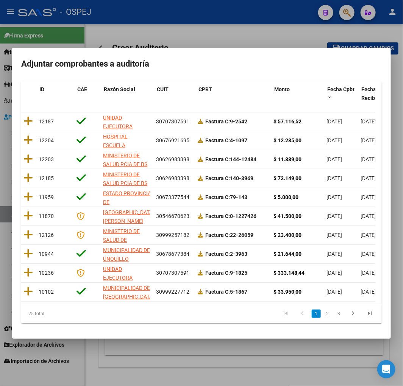
scroll to position [0, 0]
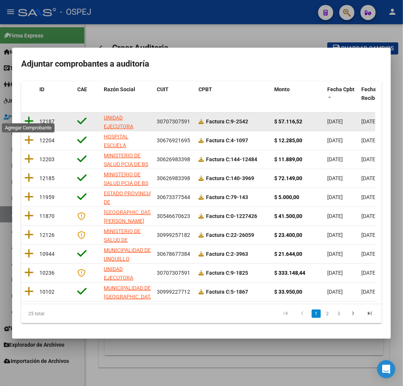
click at [30, 116] on icon at bounding box center [28, 121] width 9 height 11
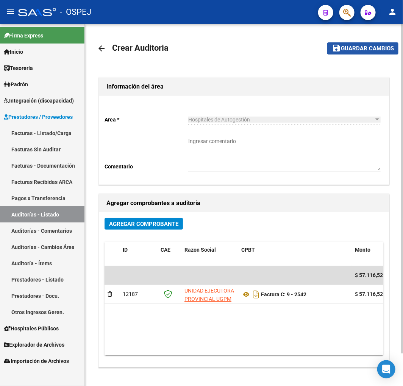
click at [359, 50] on span "Guardar cambios" at bounding box center [367, 48] width 53 height 7
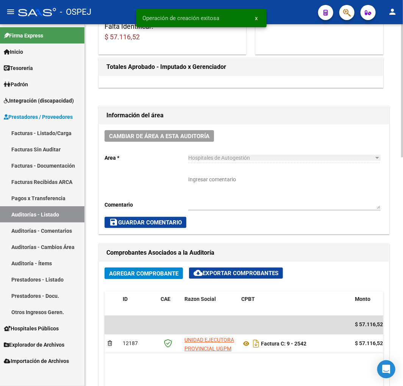
scroll to position [336, 0]
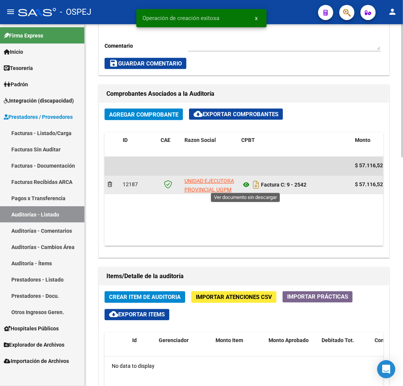
click at [244, 188] on icon at bounding box center [246, 185] width 10 height 9
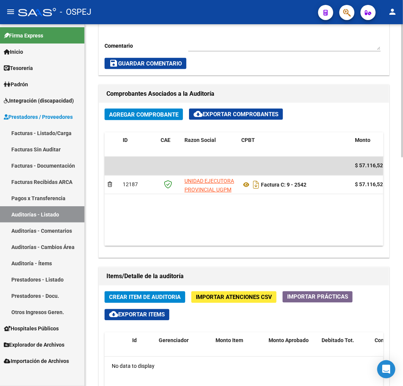
click at [150, 298] on span "Crear Item de Auditoria" at bounding box center [145, 297] width 72 height 7
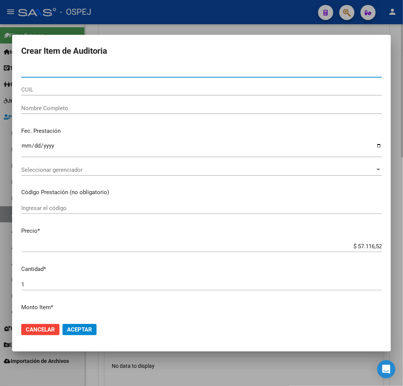
paste input "40700729"
type input "40700729"
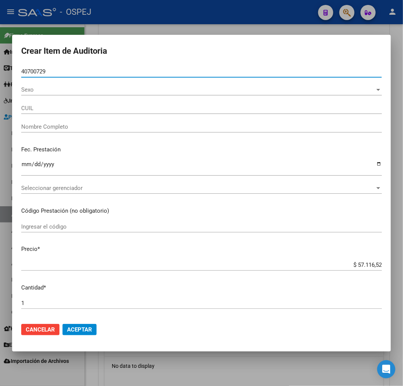
type input "27407007293"
type input "RAMIREZ DOLORES ITATI"
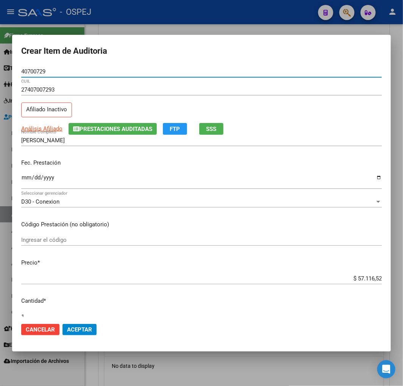
type input "40700729"
click at [357, 276] on input "$ 57.116,52" at bounding box center [201, 278] width 360 height 7
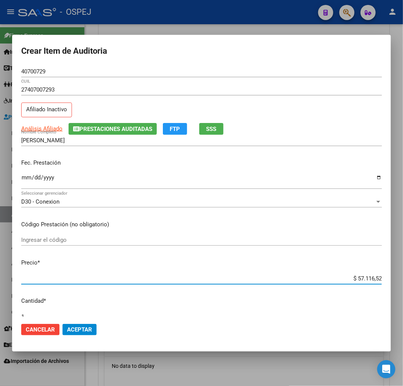
click at [357, 276] on input "$ 57.116,52" at bounding box center [201, 278] width 360 height 7
type input "$ 0,03"
type input "$ 0,37"
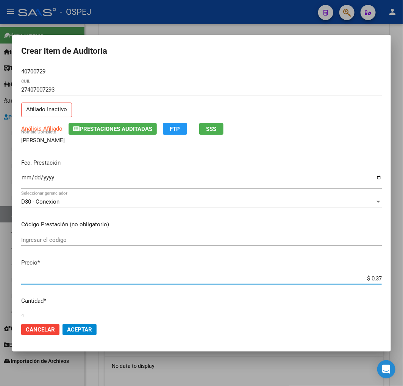
type input "$ 3,73"
type input "$ 37,34"
type input "$ 373,40"
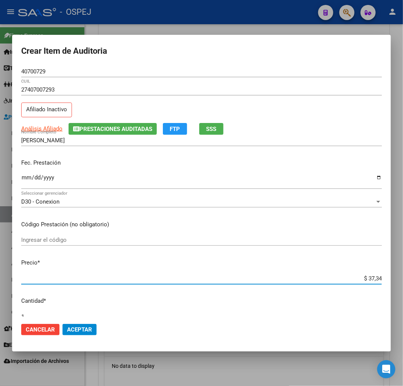
type input "$ 373,40"
type input "$ 3.734,01"
click at [81, 328] on span "Aceptar" at bounding box center [79, 329] width 25 height 7
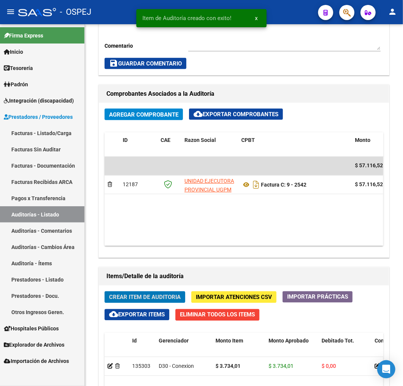
scroll to position [427, 0]
click at [138, 298] on span "Crear Item de Auditoria" at bounding box center [145, 297] width 72 height 7
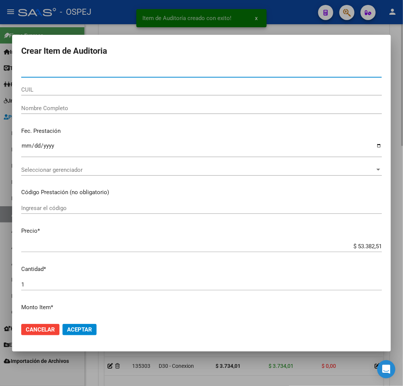
paste input "49213856"
type input "49213856"
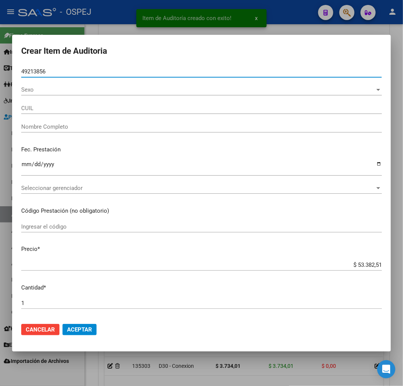
type input "27492138563"
type input "BARRETO JACQUELINE MILAGROS"
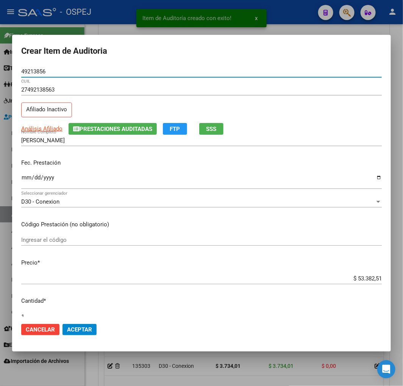
type input "49213856"
click at [362, 276] on input "$ 53.382,51" at bounding box center [201, 278] width 360 height 7
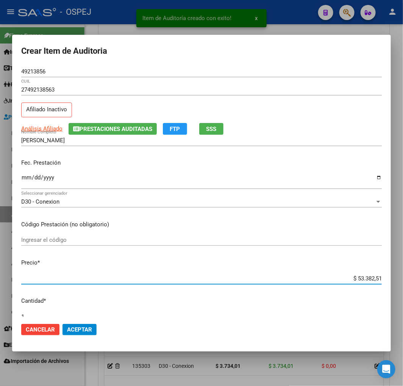
click at [362, 276] on input "$ 53.382,51" at bounding box center [201, 278] width 360 height 7
type input "$ 0,03"
type input "$ 0,37"
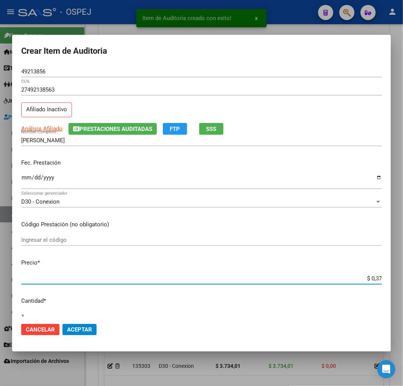
type input "$ 3,73"
type input "$ 37,34"
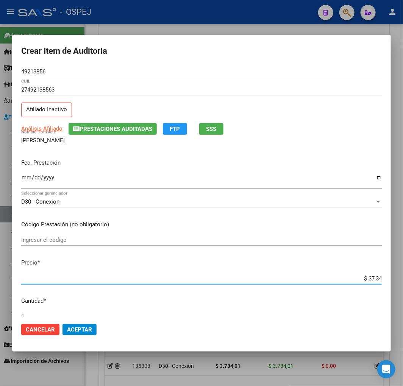
type input "$ 373,40"
type input "$ 3.734,01"
click at [86, 330] on span "Aceptar" at bounding box center [79, 329] width 25 height 7
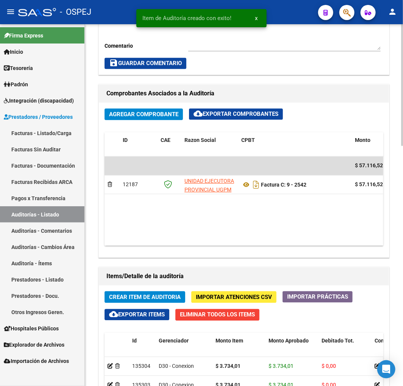
click at [157, 295] on span "Crear Item de Auditoria" at bounding box center [145, 297] width 72 height 7
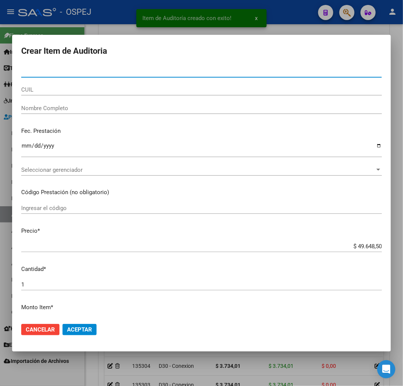
paste input "40700729"
type input "40700729"
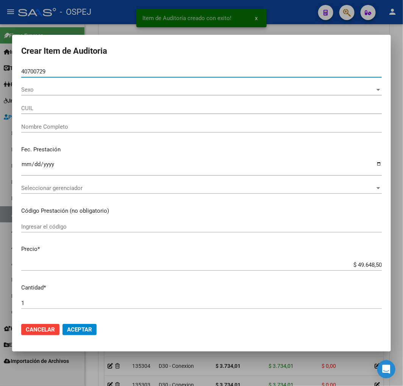
type input "27407007293"
type input "RAMIREZ DOLORES ITATI"
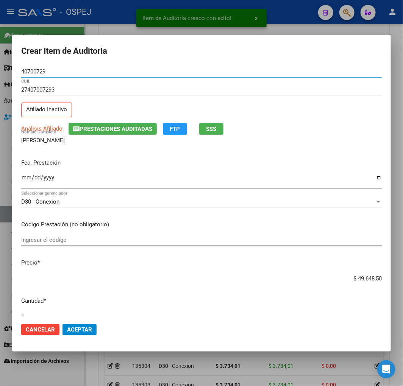
type input "40700729"
click at [363, 281] on input "$ 49.648,50" at bounding box center [201, 278] width 360 height 7
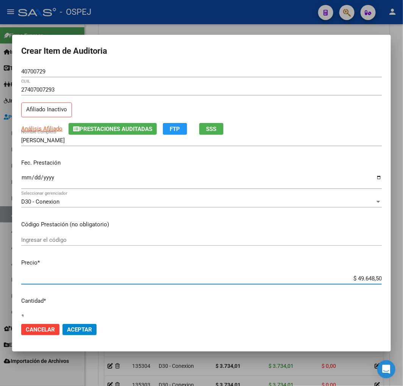
click at [363, 281] on input "$ 49.648,50" at bounding box center [201, 278] width 360 height 7
type input "$ 0,03"
type input "$ 0,33"
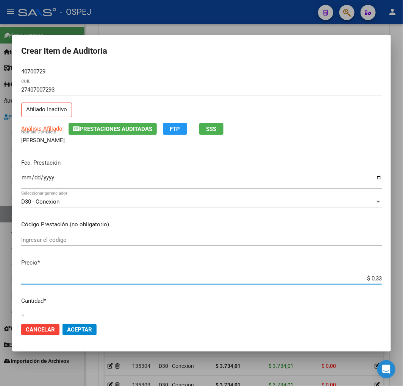
type input "$ 3,30"
type input "$ 33,09"
type input "$ 330,99"
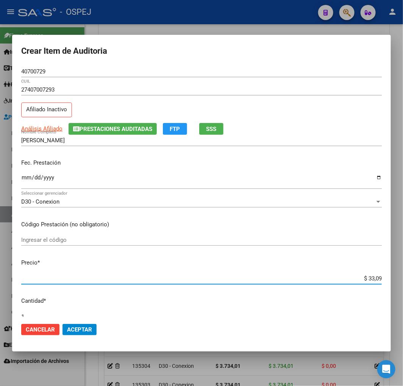
type input "$ 330,99"
type input "$ 3.309,90"
type input "$ 33.099,00"
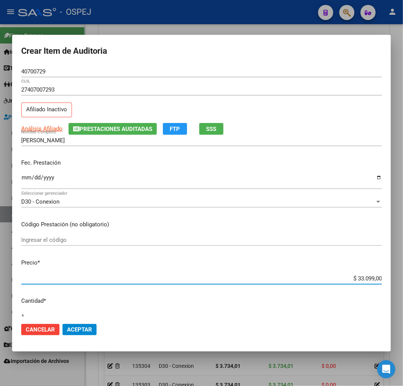
click at [80, 329] on span "Aceptar" at bounding box center [79, 329] width 25 height 7
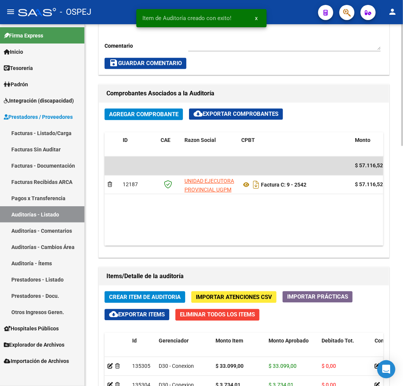
click at [166, 293] on button "Crear Item de Auditoria" at bounding box center [145, 298] width 81 height 12
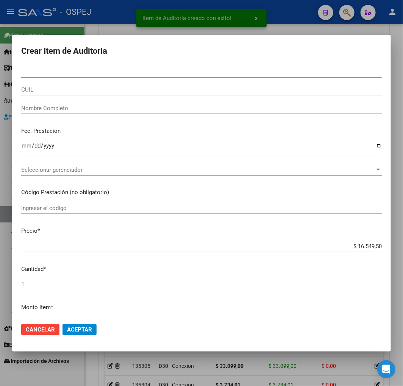
paste input "49213856"
type input "49213856"
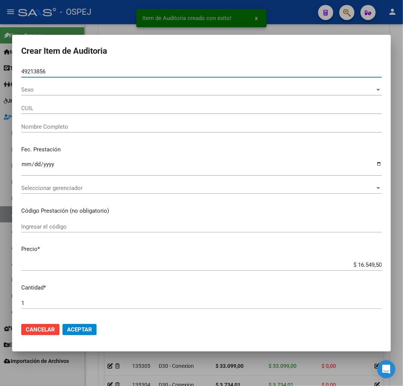
type input "27492138563"
type input "BARRETO JACQUELINE MILAGROS"
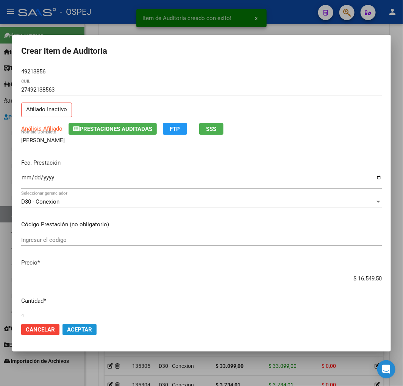
click at [80, 326] on span "Aceptar" at bounding box center [79, 329] width 25 height 7
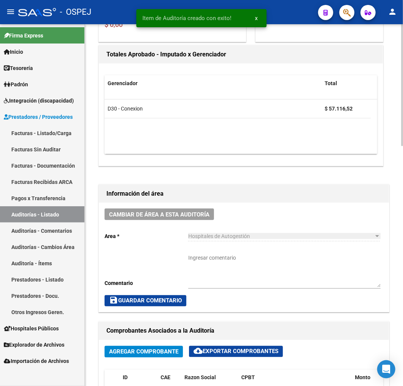
scroll to position [6, 0]
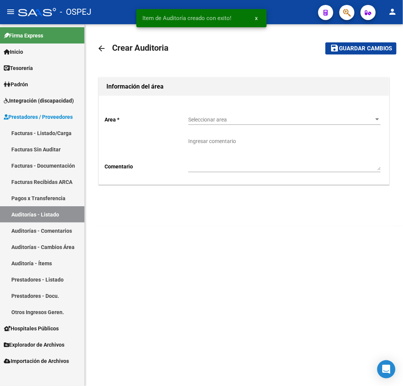
click at [215, 123] on div "Seleccionar area Seleccionar area" at bounding box center [284, 117] width 192 height 15
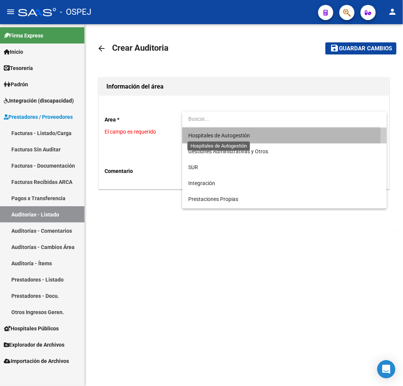
click at [207, 136] on span "Hospitales de Autogestión" at bounding box center [219, 136] width 62 height 6
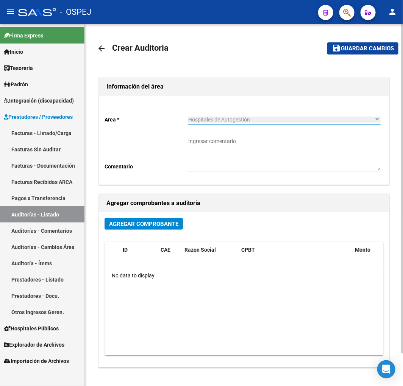
click at [150, 225] on span "Agregar Comprobante" at bounding box center [143, 224] width 69 height 7
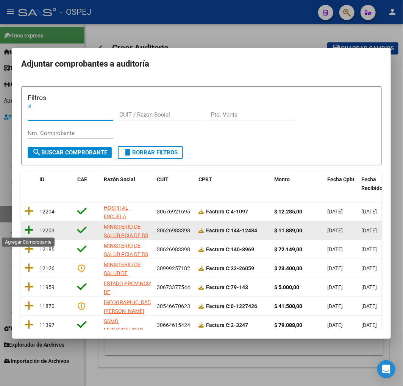
click at [25, 230] on icon at bounding box center [28, 230] width 9 height 11
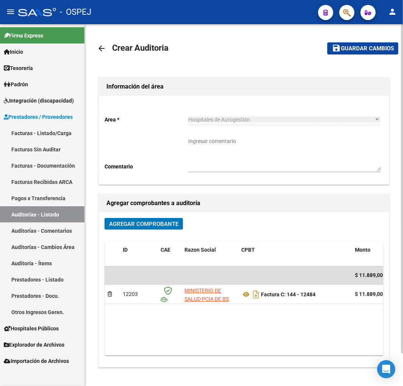
click at [375, 46] on span "Guardar cambios" at bounding box center [367, 48] width 53 height 7
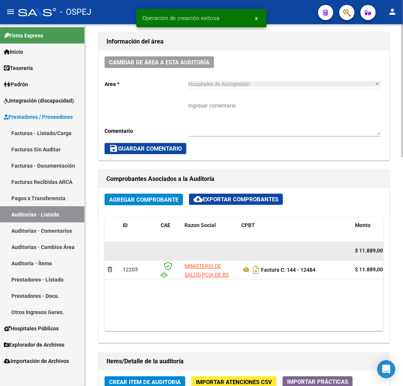
scroll to position [252, 0]
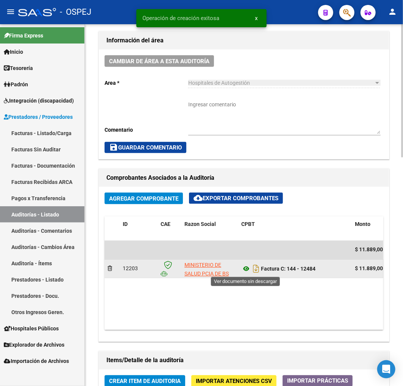
click at [243, 271] on icon at bounding box center [246, 269] width 10 height 9
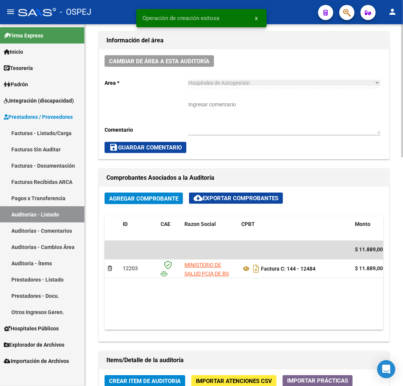
scroll to position [505, 0]
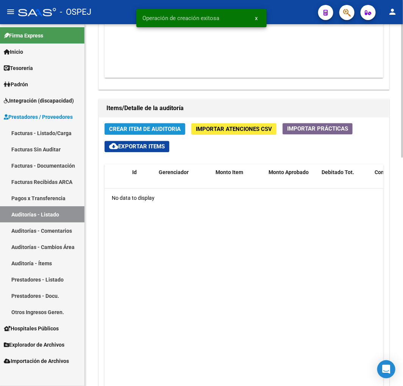
click at [180, 130] on span "Crear Item de Auditoria" at bounding box center [145, 129] width 72 height 7
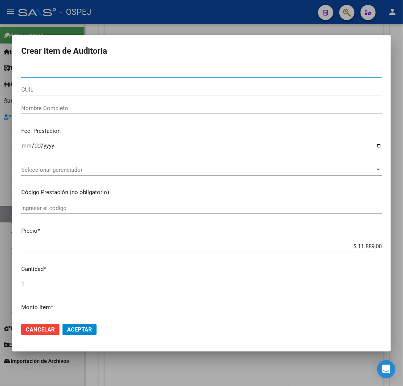
click at [44, 73] on input "Nro Documento" at bounding box center [201, 71] width 360 height 7
paste input "32643023"
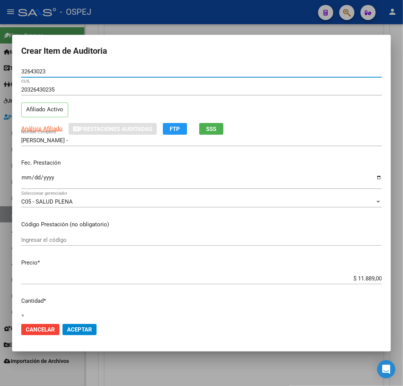
click at [81, 327] on span "Aceptar" at bounding box center [79, 329] width 25 height 7
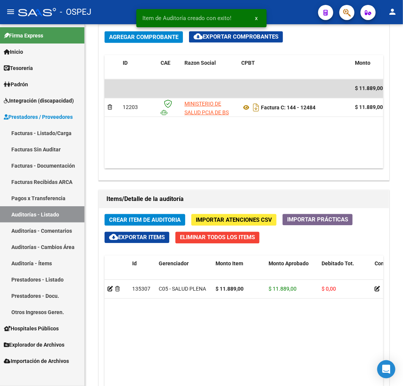
scroll to position [596, 0]
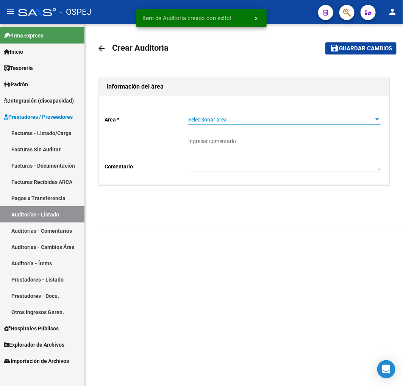
click at [225, 118] on span "Seleccionar area" at bounding box center [281, 120] width 186 height 6
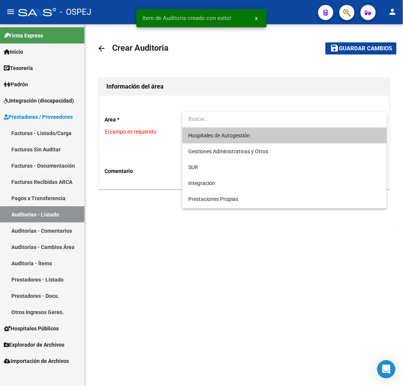
click at [190, 135] on span "Hospitales de Autogestión" at bounding box center [219, 136] width 62 height 6
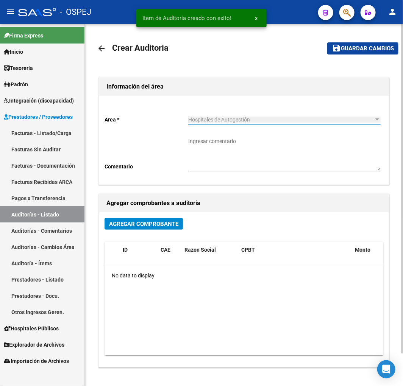
click at [116, 229] on button "Agregar Comprobante" at bounding box center [144, 224] width 78 height 12
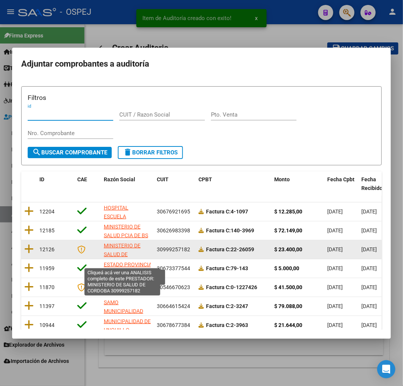
scroll to position [9, 0]
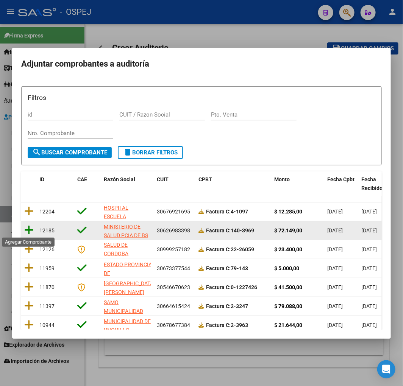
click at [28, 233] on icon at bounding box center [28, 230] width 9 height 11
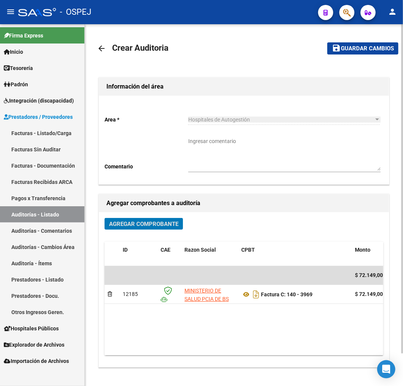
click at [357, 51] on span "Guardar cambios" at bounding box center [367, 48] width 53 height 7
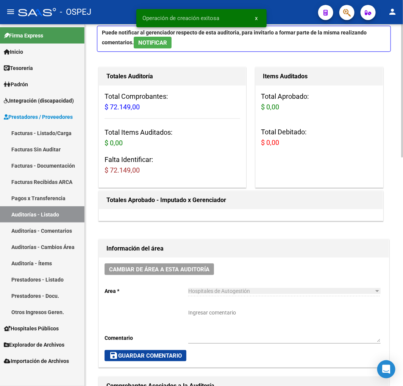
scroll to position [210, 0]
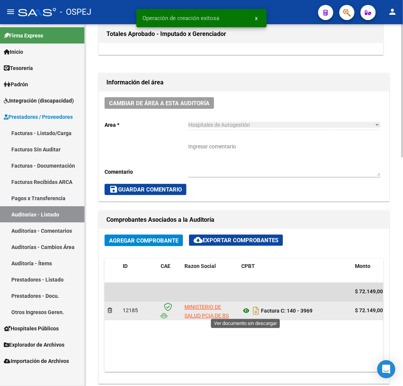
click at [242, 309] on icon at bounding box center [246, 311] width 10 height 9
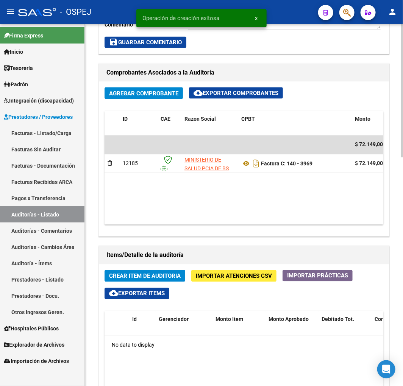
scroll to position [463, 0]
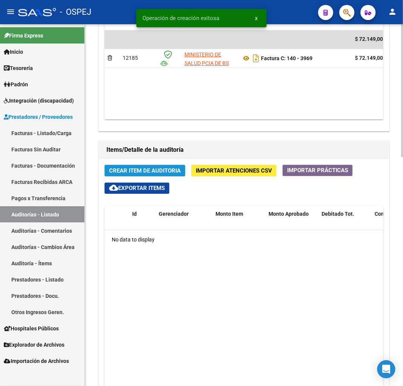
click at [156, 172] on span "Crear Item de Auditoria" at bounding box center [145, 171] width 72 height 7
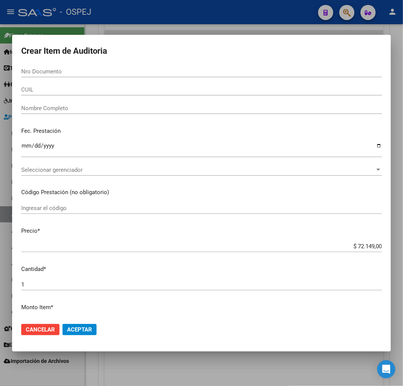
drag, startPoint x: 47, startPoint y: 71, endPoint x: 52, endPoint y: 78, distance: 8.3
click at [47, 71] on input "Nro Documento" at bounding box center [201, 71] width 360 height 7
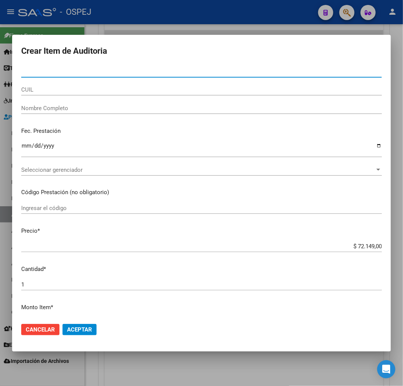
paste input "47518420"
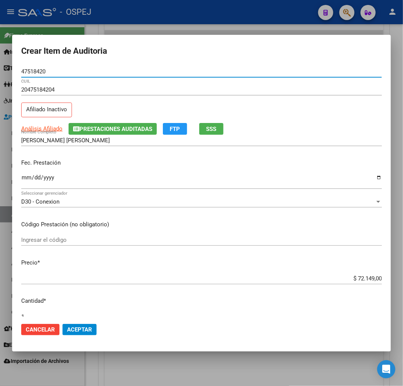
click at [367, 281] on input "$ 72.149,00" at bounding box center [201, 278] width 360 height 7
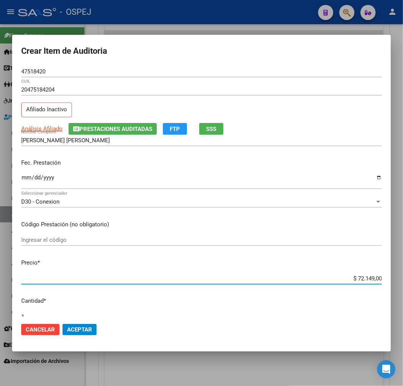
click at [367, 281] on input "$ 72.149,00" at bounding box center [201, 278] width 360 height 7
click at [86, 329] on span "Aceptar" at bounding box center [79, 329] width 25 height 7
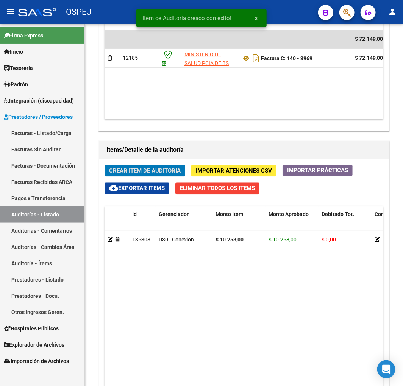
scroll to position [554, 0]
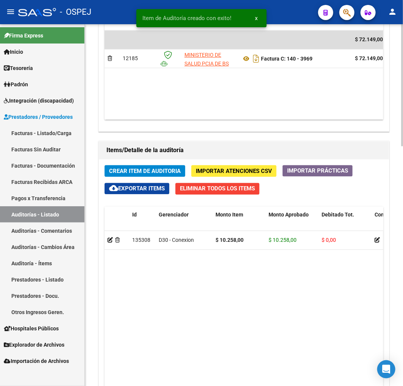
click at [154, 167] on button "Crear Item de Auditoria" at bounding box center [145, 171] width 81 height 12
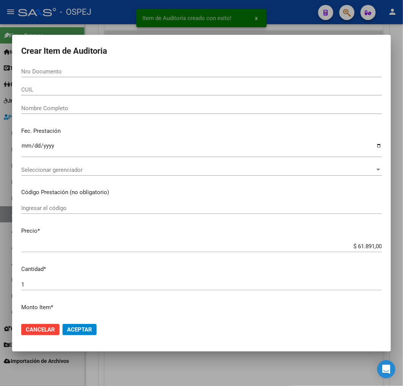
paste input "48850601"
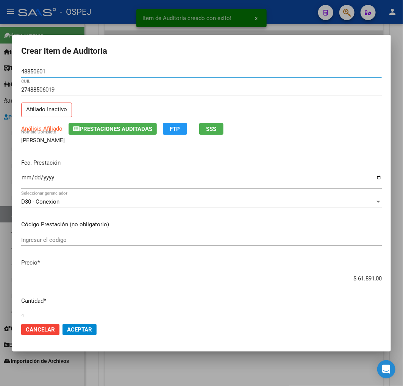
click at [358, 281] on input "$ 61.891,00" at bounding box center [201, 278] width 360 height 7
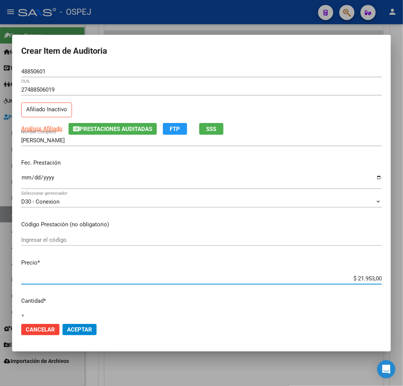
click at [89, 328] on span "Aceptar" at bounding box center [79, 329] width 25 height 7
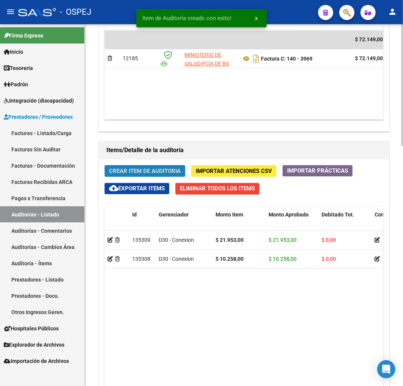
click at [171, 171] on span "Crear Item de Auditoria" at bounding box center [145, 171] width 72 height 7
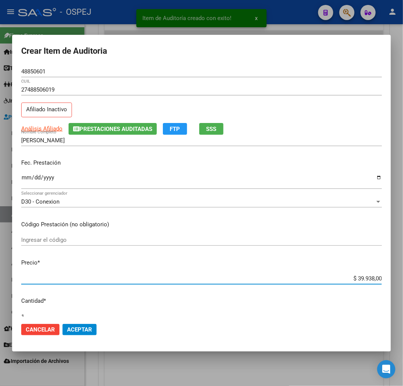
click at [361, 279] on input "$ 39.938,00" at bounding box center [201, 278] width 360 height 7
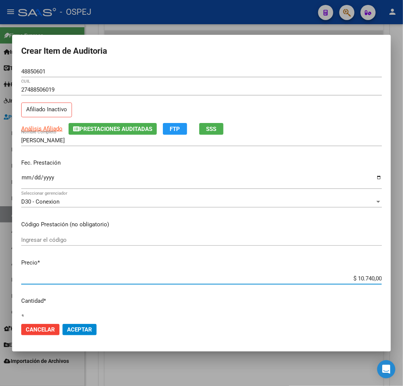
click at [72, 325] on button "Aceptar" at bounding box center [79, 329] width 34 height 11
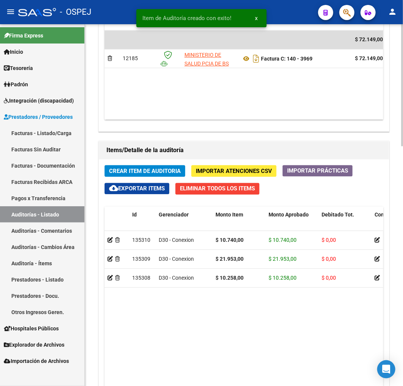
click at [161, 180] on div "Crear Item de Auditoria Importar Atenciones CSV Importar Prácticas cloud_downlo…" at bounding box center [244, 323] width 290 height 329
click at [172, 173] on span "Crear Item de Auditoria" at bounding box center [145, 171] width 72 height 7
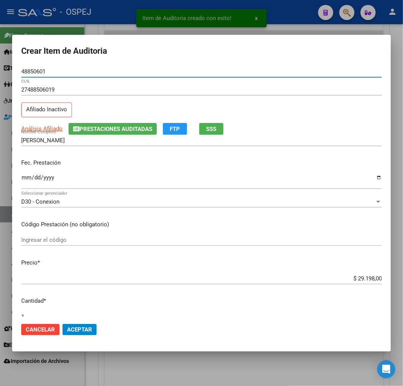
click at [362, 281] on input "$ 29.198,00" at bounding box center [201, 278] width 360 height 7
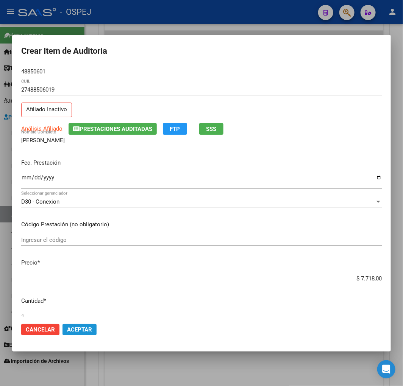
click at [77, 324] on button "Aceptar" at bounding box center [79, 329] width 34 height 11
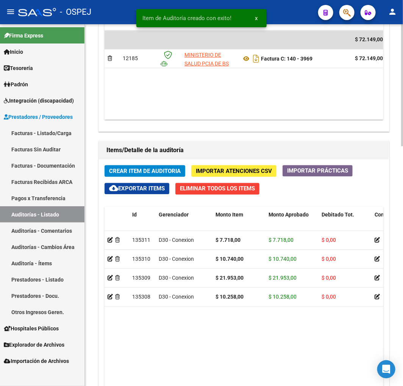
click at [158, 172] on span "Crear Item de Auditoria" at bounding box center [145, 171] width 72 height 7
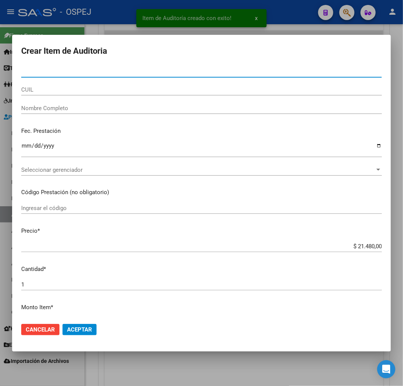
paste input "31165625"
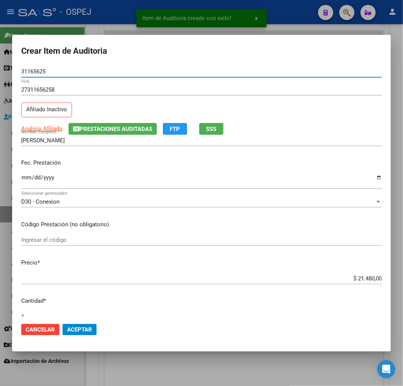
click at [368, 275] on input "$ 21.480,00" at bounding box center [201, 278] width 360 height 7
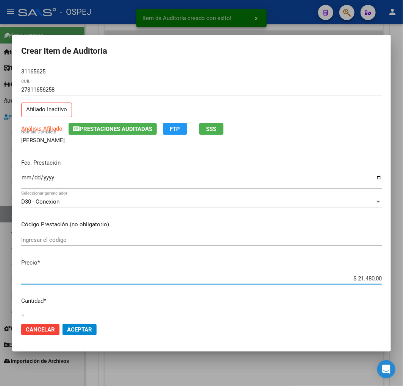
click at [368, 275] on input "$ 21.480,00" at bounding box center [201, 278] width 360 height 7
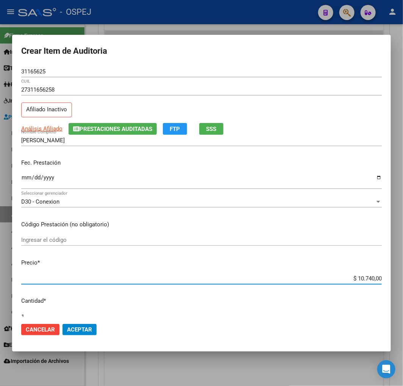
click at [86, 330] on span "Aceptar" at bounding box center [79, 329] width 25 height 7
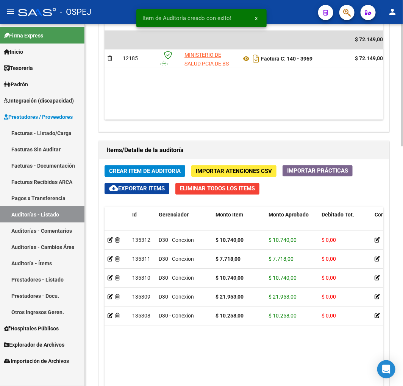
click at [170, 169] on span "Crear Item de Auditoria" at bounding box center [145, 171] width 72 height 7
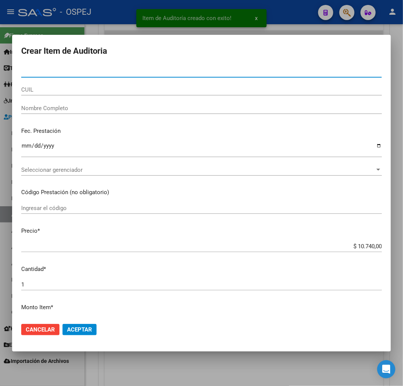
paste input "31165625"
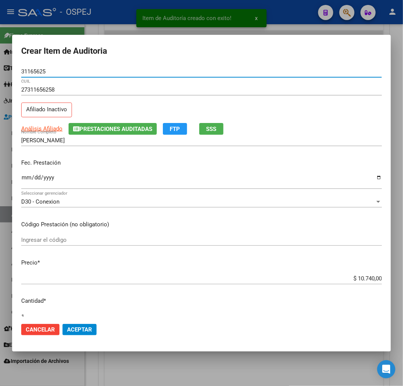
click at [73, 328] on span "Aceptar" at bounding box center [79, 329] width 25 height 7
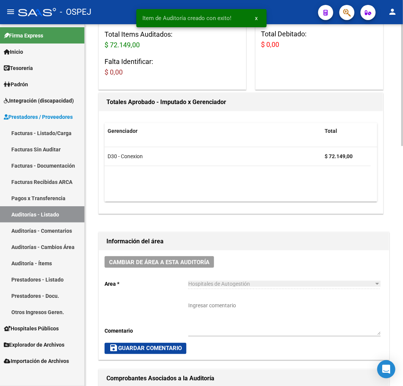
scroll to position [6, 0]
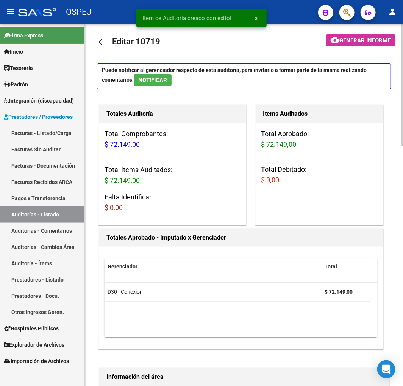
drag, startPoint x: 336, startPoint y: 125, endPoint x: 332, endPoint y: 119, distance: 7.4
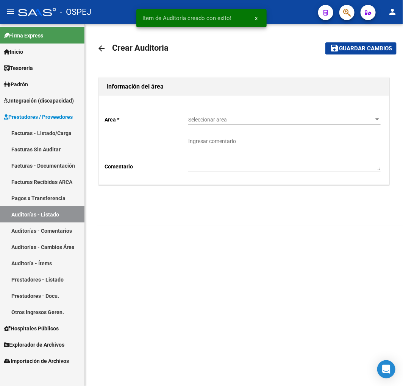
click at [229, 115] on div "Seleccionar area Seleccionar area" at bounding box center [284, 117] width 192 height 15
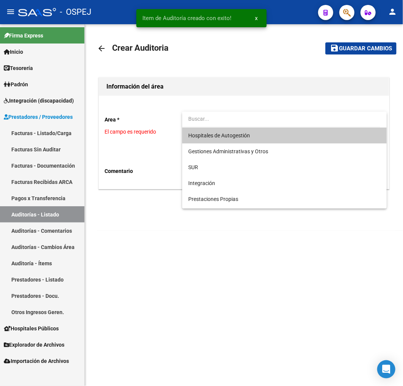
click at [211, 142] on span "Hospitales de Autogestión" at bounding box center [284, 136] width 192 height 16
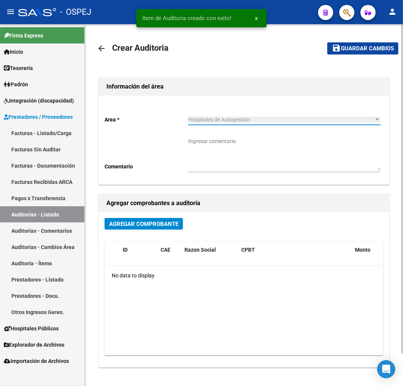
click at [148, 234] on div "Agregar Comprobante" at bounding box center [244, 227] width 279 height 18
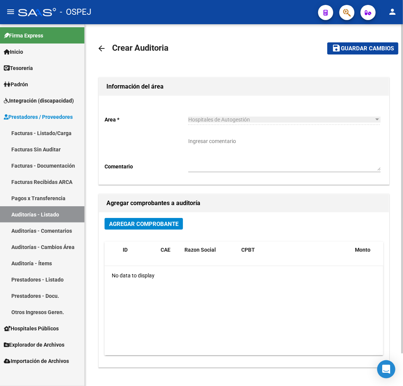
click at [153, 223] on span "Agregar Comprobante" at bounding box center [143, 224] width 69 height 7
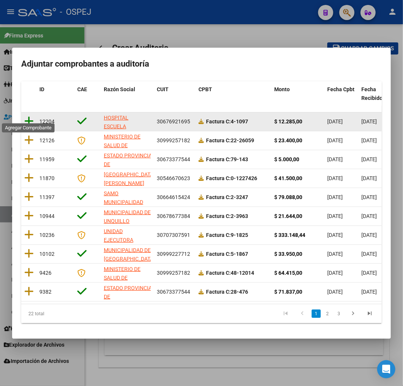
click at [27, 116] on icon at bounding box center [28, 121] width 9 height 11
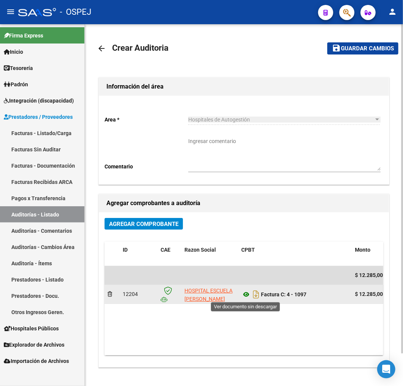
click at [243, 290] on icon at bounding box center [246, 294] width 10 height 9
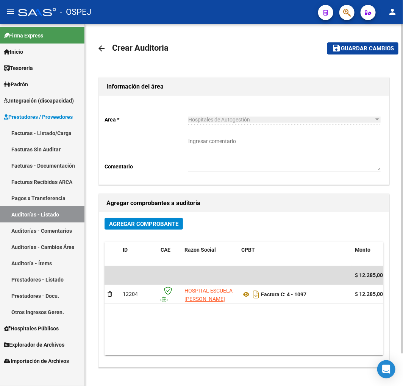
click at [388, 49] on span "Guardar cambios" at bounding box center [367, 48] width 53 height 7
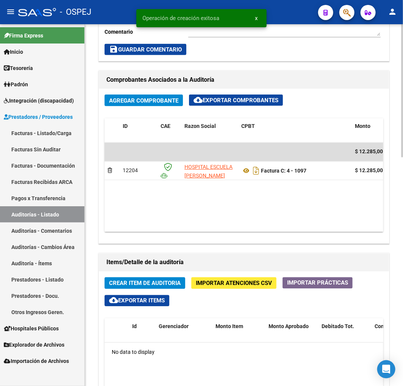
scroll to position [463, 0]
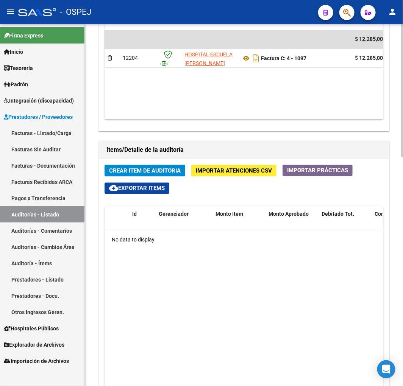
click at [163, 174] on span "Crear Item de Auditoria" at bounding box center [145, 171] width 72 height 7
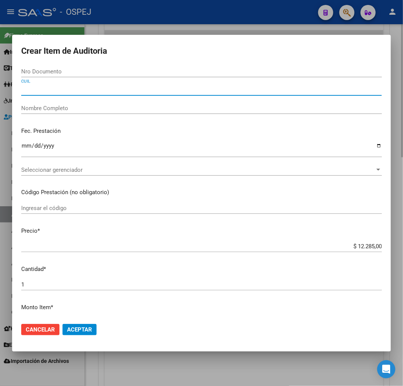
paste input "20251515345"
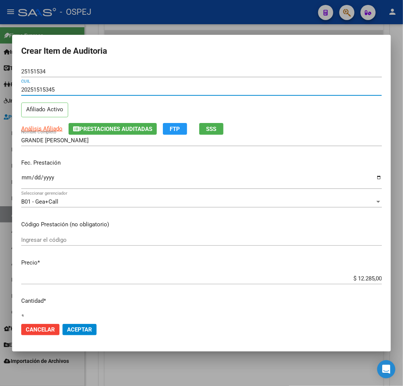
click at [83, 327] on span "Aceptar" at bounding box center [79, 329] width 25 height 7
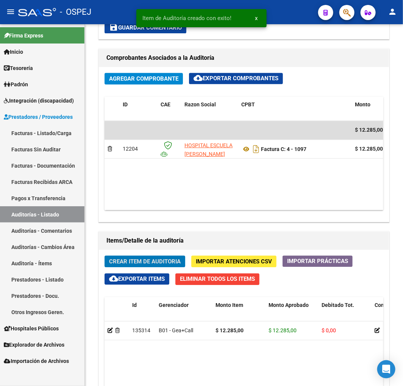
scroll to position [554, 0]
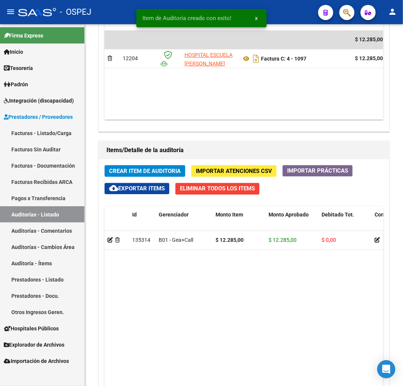
drag, startPoint x: 311, startPoint y: 122, endPoint x: 305, endPoint y: 120, distance: 5.9
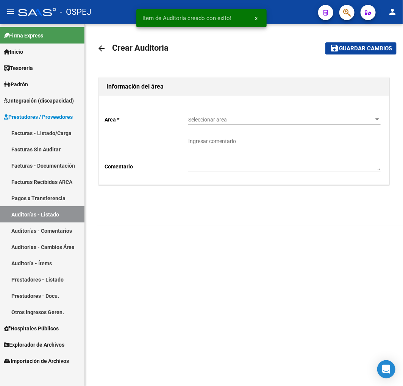
click at [236, 118] on span "Seleccionar area" at bounding box center [281, 120] width 186 height 6
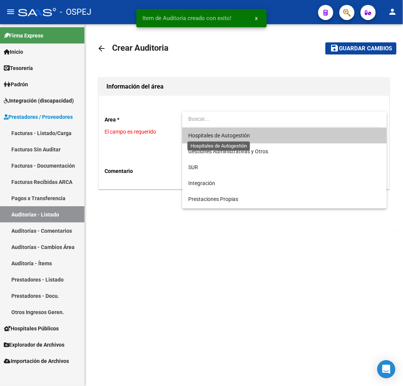
click at [217, 139] on span "Hospitales de Autogestión" at bounding box center [284, 136] width 192 height 16
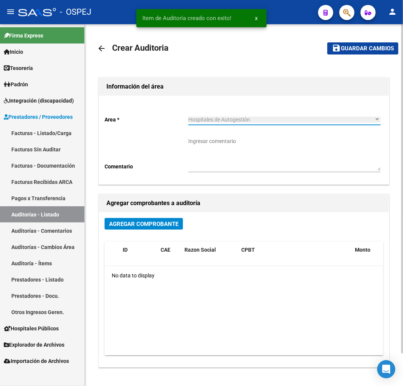
click at [145, 221] on span "Agregar Comprobante" at bounding box center [143, 224] width 69 height 7
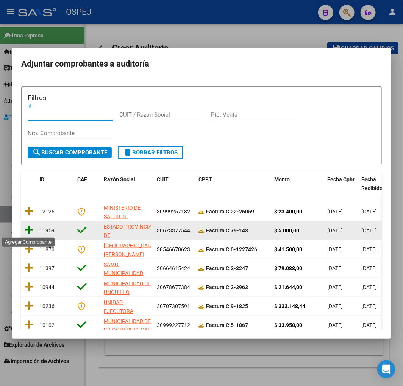
click at [28, 229] on icon at bounding box center [28, 230] width 9 height 11
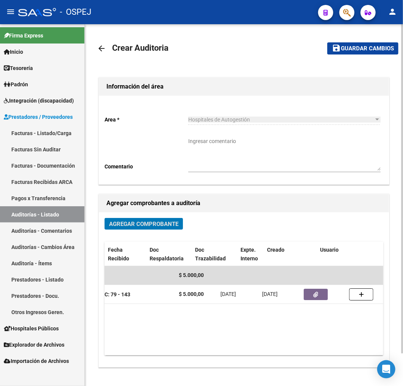
scroll to position [0, 330]
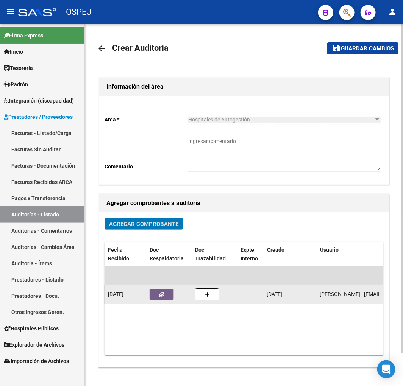
click at [165, 294] on button "button" at bounding box center [162, 294] width 24 height 11
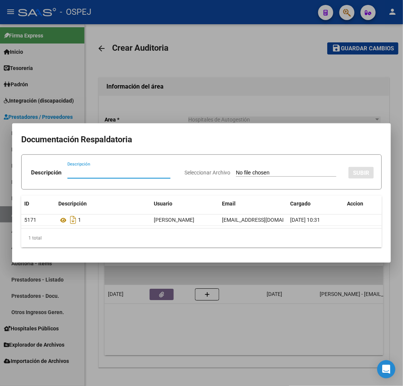
click at [207, 333] on div at bounding box center [201, 193] width 403 height 386
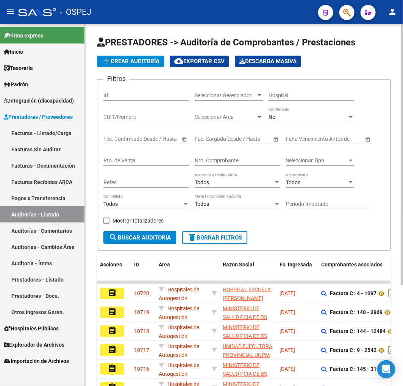
click at [139, 56] on button "add Crear Auditoría" at bounding box center [130, 61] width 67 height 11
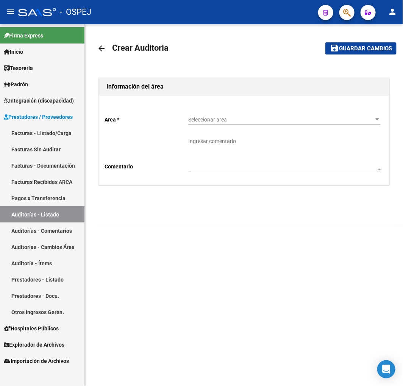
click at [213, 122] on span "Seleccionar area" at bounding box center [281, 120] width 186 height 6
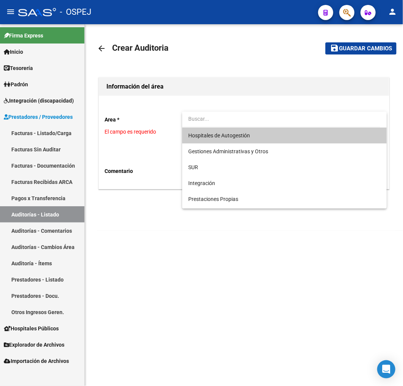
click at [218, 140] on span "Hospitales de Autogestión" at bounding box center [284, 136] width 192 height 16
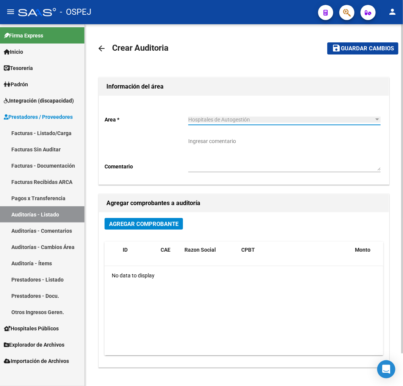
click at [138, 228] on button "Agregar Comprobante" at bounding box center [144, 224] width 78 height 12
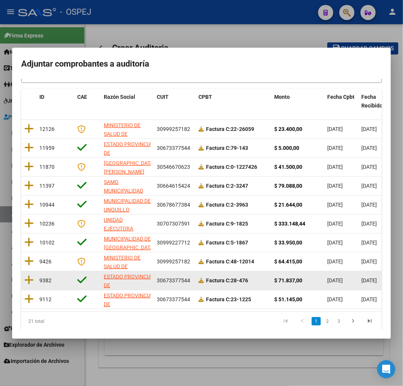
scroll to position [95, 0]
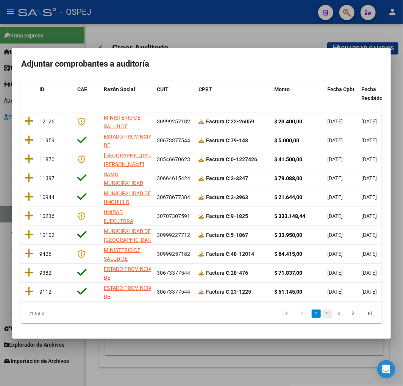
click at [323, 315] on link "2" at bounding box center [327, 314] width 9 height 8
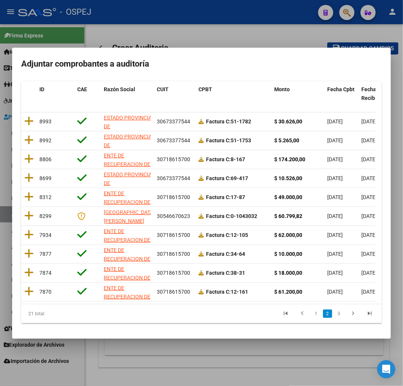
drag, startPoint x: 169, startPoint y: 307, endPoint x: 256, endPoint y: 322, distance: 88.4
click at [256, 322] on div "21 total 1 2 3" at bounding box center [201, 313] width 360 height 19
drag, startPoint x: 205, startPoint y: 306, endPoint x: 243, endPoint y: 310, distance: 38.5
click at [243, 310] on div "21 total 1 2 3" at bounding box center [201, 313] width 360 height 19
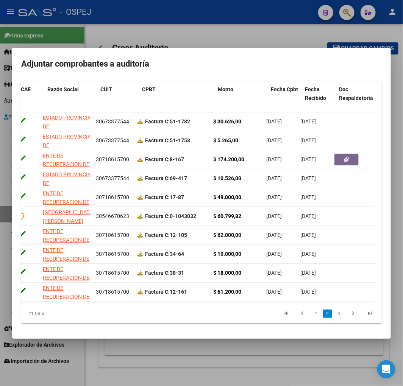
scroll to position [0, 55]
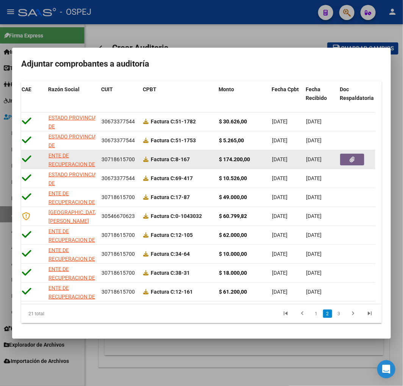
click at [345, 154] on button "button" at bounding box center [352, 160] width 24 height 12
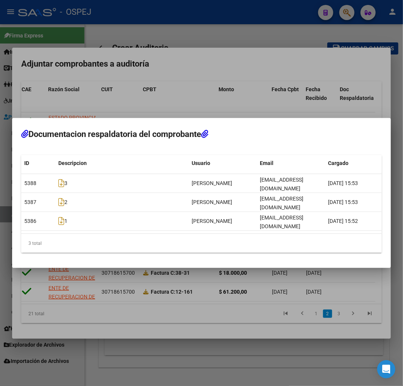
click at [184, 292] on div at bounding box center [201, 193] width 403 height 386
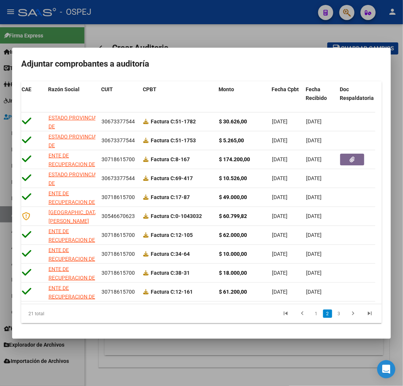
click at [345, 317] on li at bounding box center [353, 313] width 17 height 13
click at [334, 315] on link "3" at bounding box center [338, 314] width 9 height 8
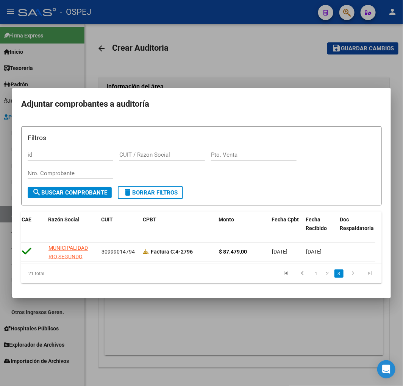
scroll to position [0, 191]
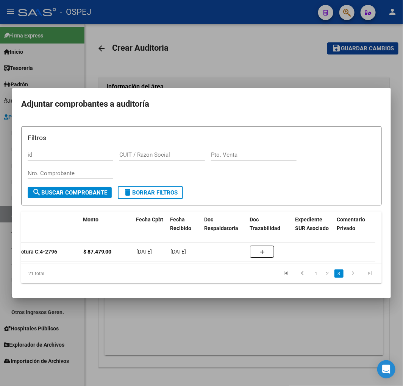
click at [236, 332] on div at bounding box center [201, 193] width 403 height 386
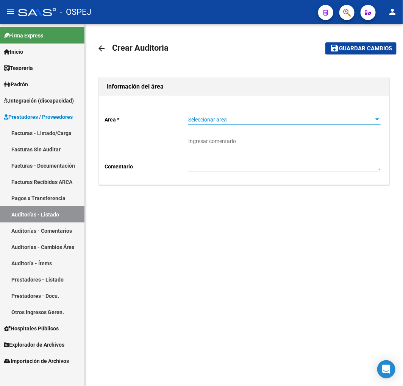
click at [221, 121] on span "Seleccionar area" at bounding box center [281, 120] width 186 height 6
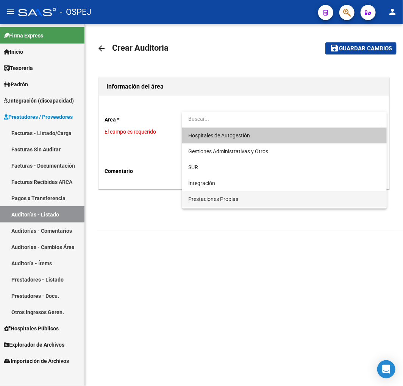
click at [216, 201] on span "Prestaciones Propias" at bounding box center [213, 199] width 50 height 6
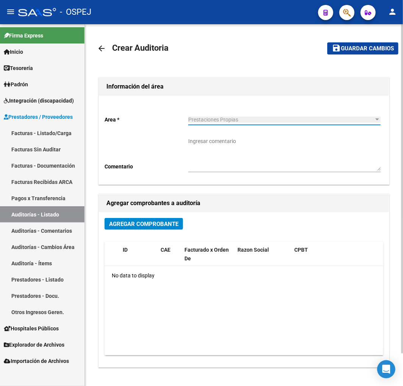
click at [153, 221] on span "Agregar Comprobante" at bounding box center [143, 224] width 69 height 7
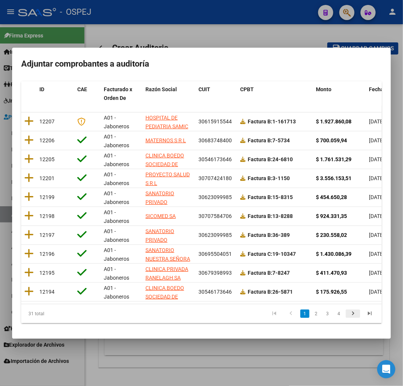
click at [348, 318] on icon "go to next page" at bounding box center [353, 314] width 10 height 9
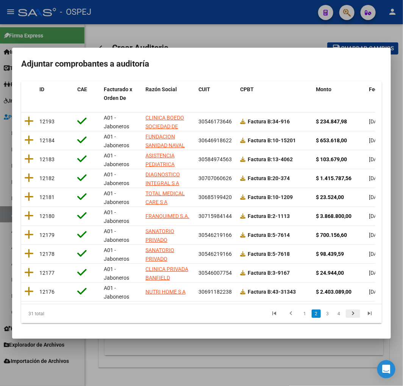
click at [348, 318] on icon "go to next page" at bounding box center [353, 314] width 10 height 9
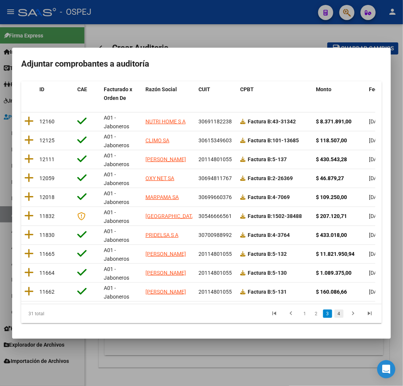
click at [334, 314] on link "4" at bounding box center [338, 314] width 9 height 8
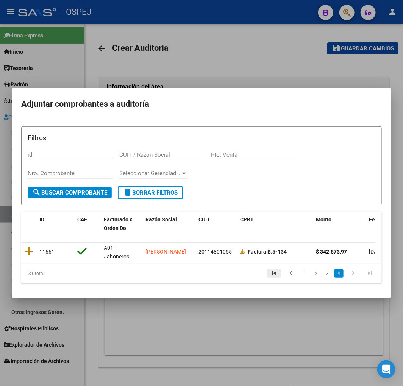
click at [276, 276] on icon "go to first page" at bounding box center [274, 274] width 10 height 9
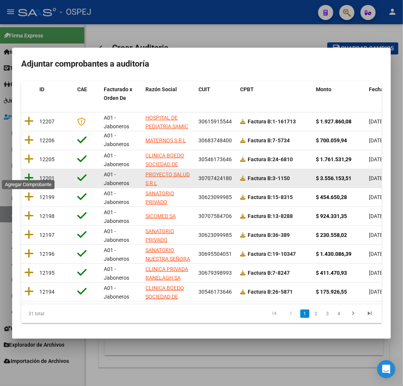
click at [25, 173] on icon at bounding box center [28, 178] width 9 height 11
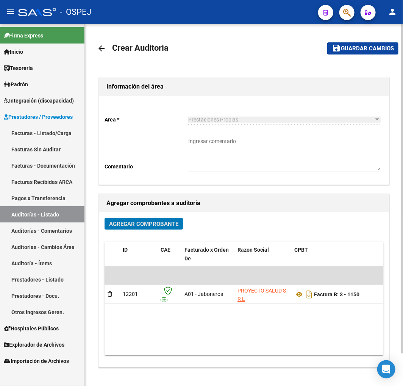
click at [372, 52] on button "save Guardar cambios" at bounding box center [362, 48] width 71 height 12
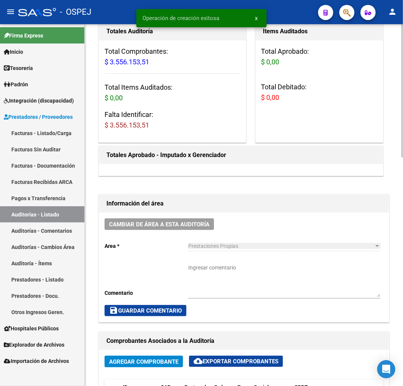
scroll to position [252, 0]
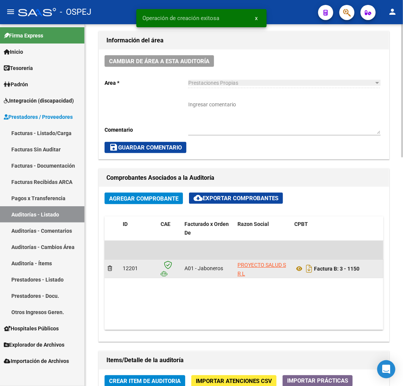
click at [293, 272] on datatable-body-cell "Factura B: 3 - 1150" at bounding box center [348, 269] width 114 height 19
click at [298, 271] on icon at bounding box center [299, 269] width 10 height 9
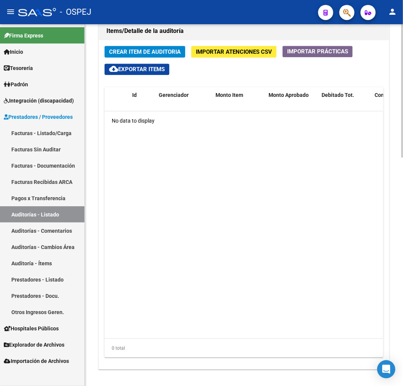
scroll to position [535, 0]
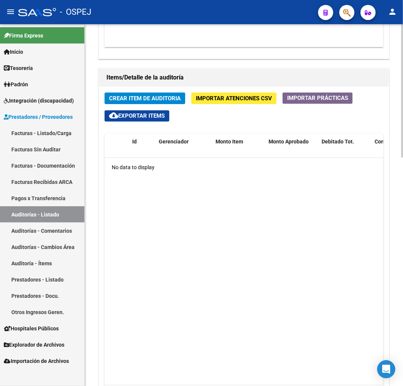
click at [226, 104] on button "Importar Atenciones CSV" at bounding box center [233, 98] width 85 height 12
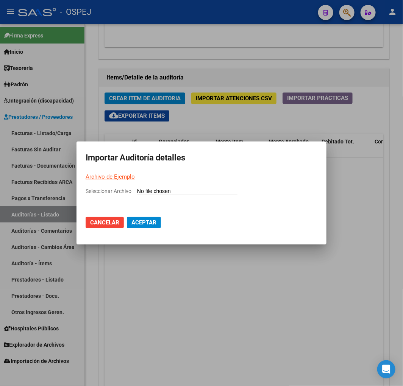
click at [184, 191] on input "Seleccionar Archivo" at bounding box center [187, 191] width 100 height 7
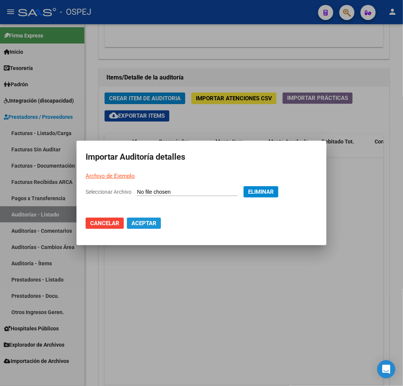
click at [142, 226] on span "Aceptar" at bounding box center [143, 223] width 25 height 7
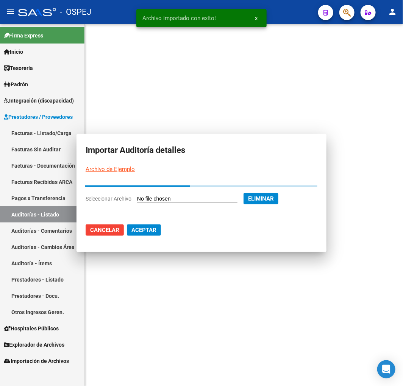
scroll to position [0, 0]
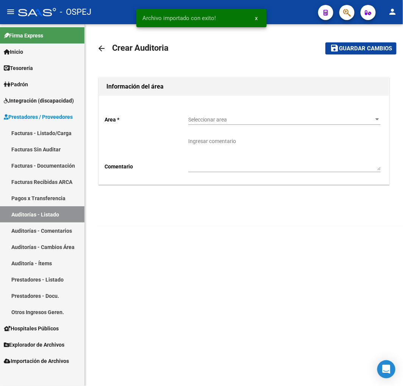
click at [254, 124] on div "Seleccionar area Seleccionar area" at bounding box center [284, 117] width 192 height 15
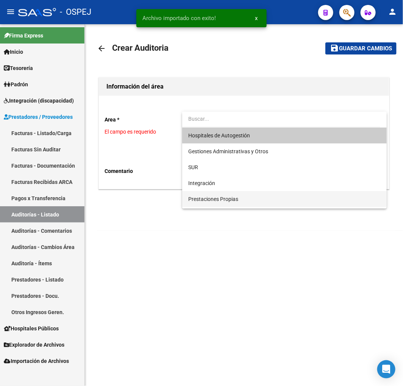
click at [217, 200] on span "Prestaciones Propias" at bounding box center [213, 199] width 50 height 6
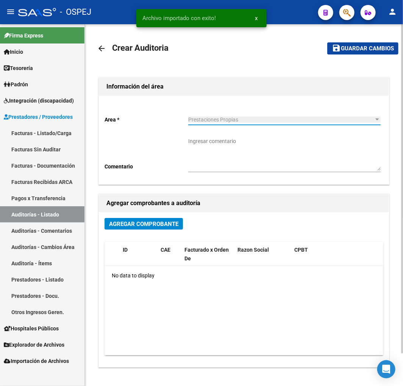
click at [133, 226] on span "Agregar Comprobante" at bounding box center [143, 224] width 69 height 7
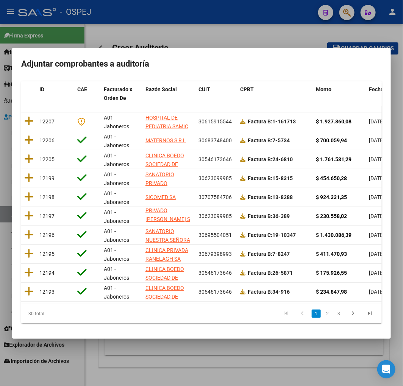
scroll to position [18, 0]
click at [324, 315] on link "2" at bounding box center [327, 314] width 9 height 8
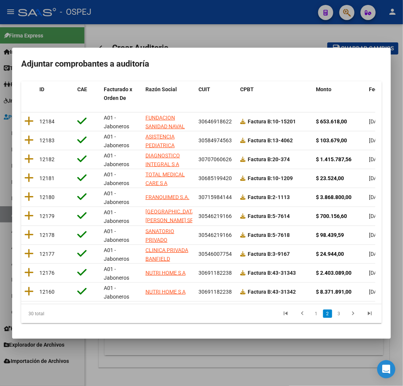
scroll to position [9, 0]
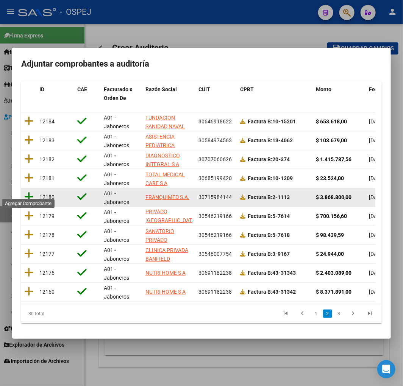
click at [28, 192] on icon at bounding box center [28, 197] width 9 height 11
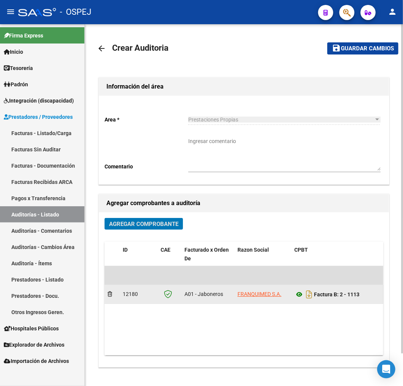
click at [296, 295] on icon at bounding box center [299, 294] width 10 height 9
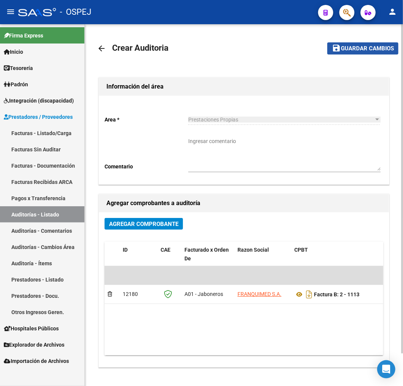
click at [358, 48] on span "Guardar cambios" at bounding box center [367, 48] width 53 height 7
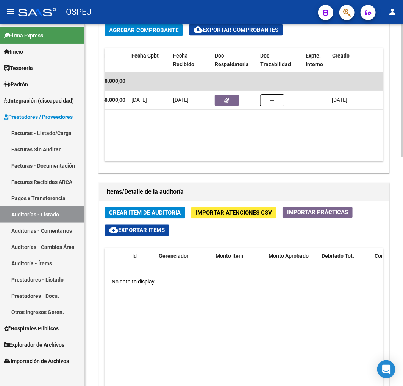
scroll to position [0, 126]
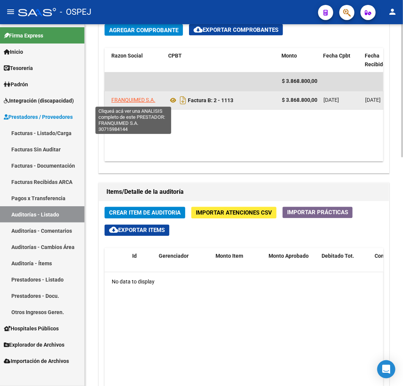
click at [141, 98] on span "FRANQUIMED S.A." at bounding box center [133, 100] width 44 height 6
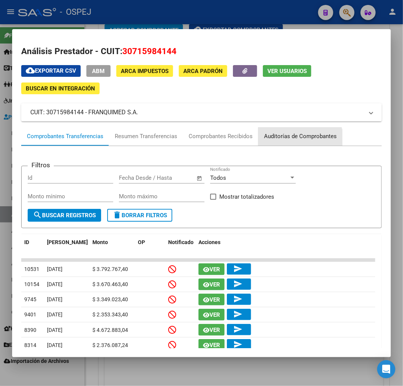
click at [294, 142] on div "Auditorías de Comprobantes" at bounding box center [300, 137] width 84 height 18
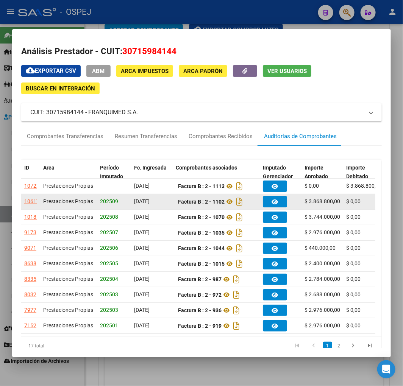
click at [28, 202] on div "10617" at bounding box center [31, 201] width 15 height 9
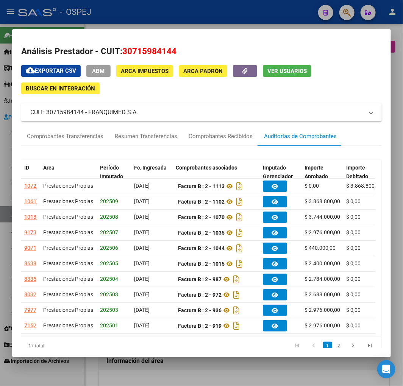
click at [150, 374] on div at bounding box center [201, 193] width 403 height 386
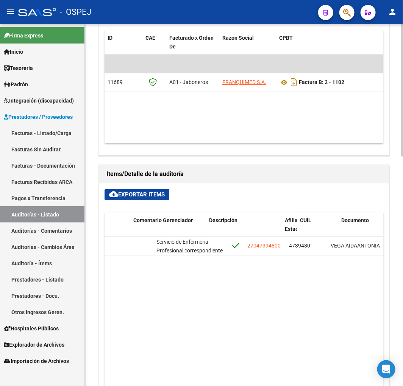
scroll to position [0, 455]
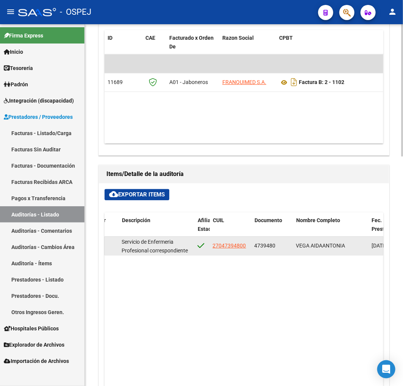
drag, startPoint x: 245, startPoint y: 246, endPoint x: 207, endPoint y: 248, distance: 37.9
click at [207, 248] on div "133870 A01 - Jaboneros $ 3.868.800,00 $ 3.868.800,00 $ 0,00 Servicio de Enferme…" at bounding box center [198, 246] width 1098 height 19
copy div "27047394800"
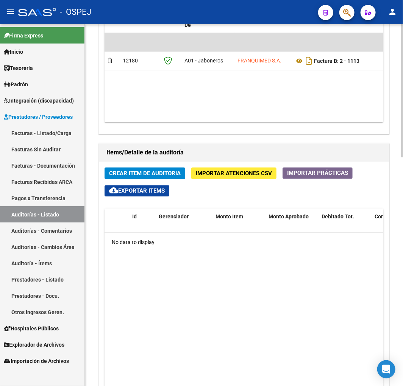
scroll to position [589, 0]
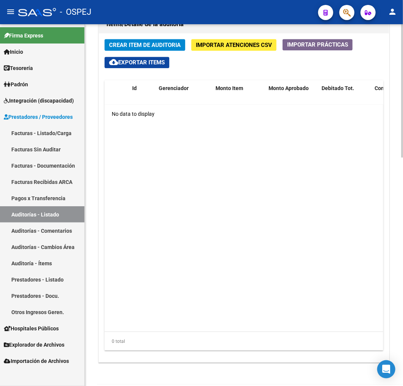
click at [168, 46] on span "Crear Item de Auditoria" at bounding box center [145, 45] width 72 height 7
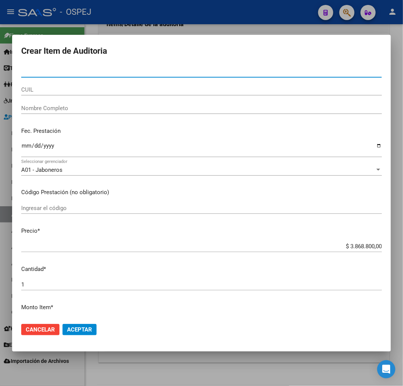
click at [37, 87] on input "CUIL" at bounding box center [201, 89] width 360 height 7
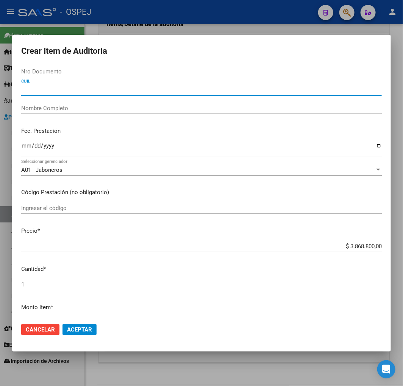
paste input "27047394800"
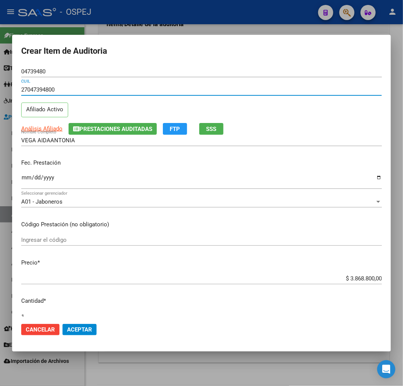
click at [50, 141] on input "VEGA AIDAANTONIA" at bounding box center [201, 140] width 360 height 7
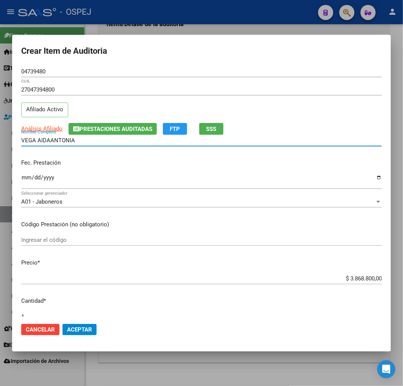
click at [26, 179] on input "Ingresar la fecha" at bounding box center [201, 181] width 360 height 12
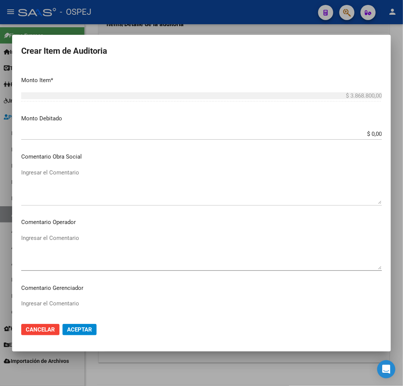
scroll to position [294, 0]
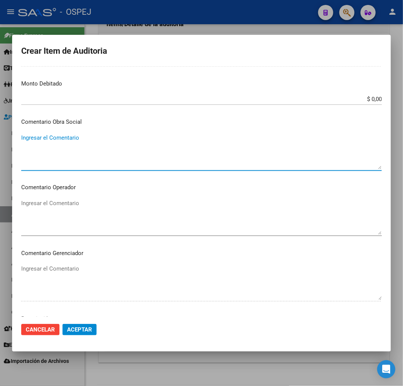
click at [66, 147] on textarea "Ingresar el Comentario" at bounding box center [201, 152] width 360 height 36
paste textarea "Servicio de Enfermeria Profesional"
drag, startPoint x: 168, startPoint y: 141, endPoint x: -1, endPoint y: 123, distance: 169.8
click at [0, 123] on html "menu - OSPEJ person Firma Express Inicio Calendario SSS Instructivos Contacto O…" at bounding box center [201, 193] width 403 height 386
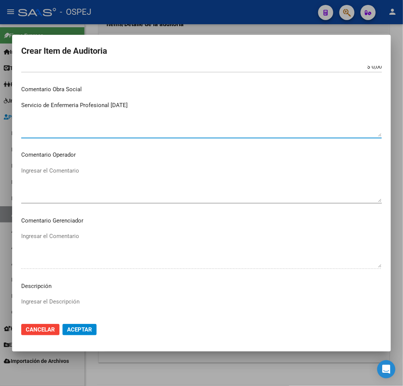
scroll to position [379, 0]
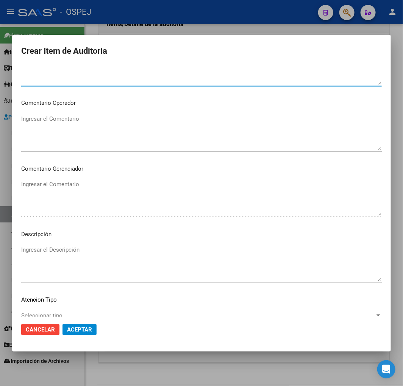
drag, startPoint x: 114, startPoint y: 262, endPoint x: 104, endPoint y: 311, distance: 49.9
click at [114, 262] on textarea "Ingresar el Descripción" at bounding box center [201, 264] width 360 height 36
paste textarea "Servicio de Enfermeria Profesional Agosto 2025"
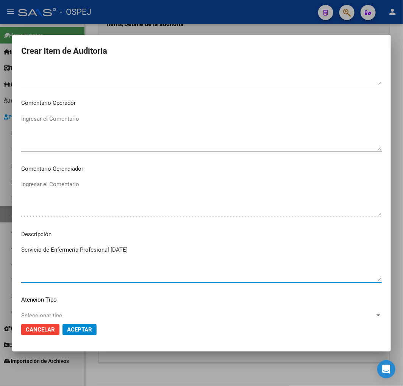
click at [84, 327] on span "Aceptar" at bounding box center [79, 329] width 25 height 7
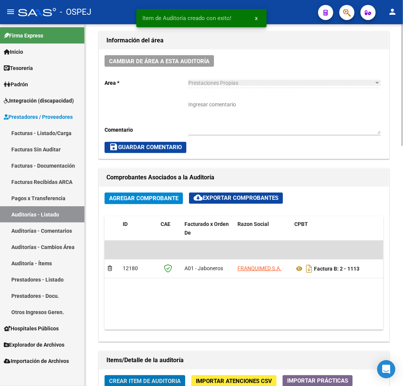
scroll to position [217, 0]
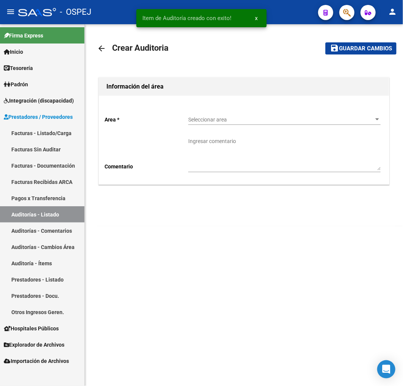
click at [235, 124] on div "Seleccionar area Seleccionar area" at bounding box center [284, 117] width 192 height 15
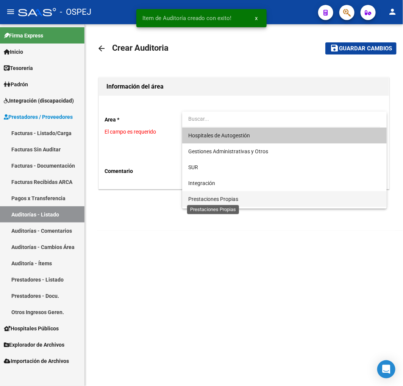
click at [214, 196] on span "Prestaciones Propias" at bounding box center [213, 199] width 50 height 6
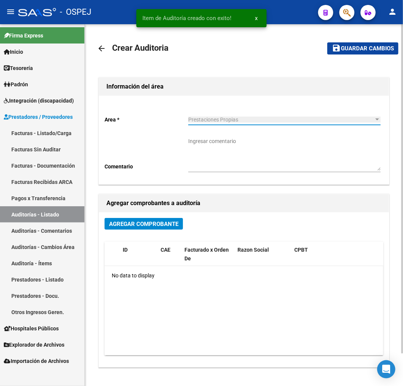
click at [138, 222] on span "Agregar Comprobante" at bounding box center [143, 224] width 69 height 7
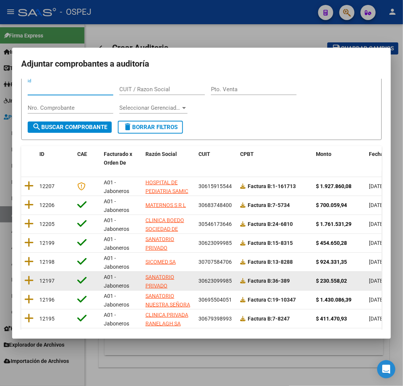
scroll to position [84, 0]
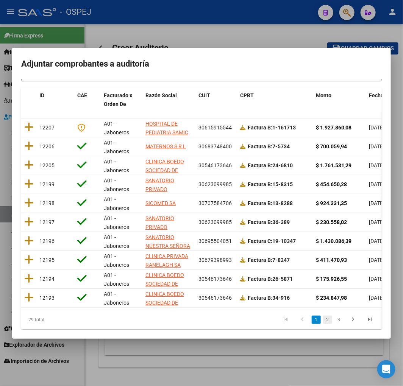
click at [324, 324] on link "2" at bounding box center [327, 320] width 9 height 8
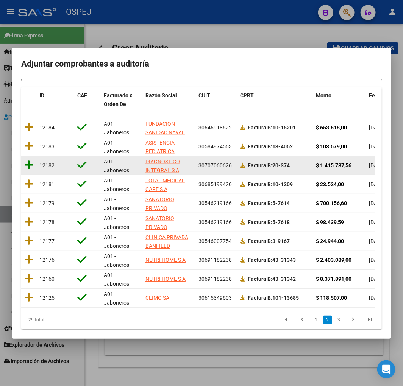
click at [28, 167] on icon at bounding box center [28, 165] width 9 height 11
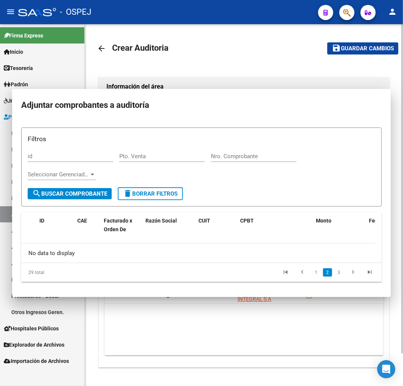
scroll to position [0, 0]
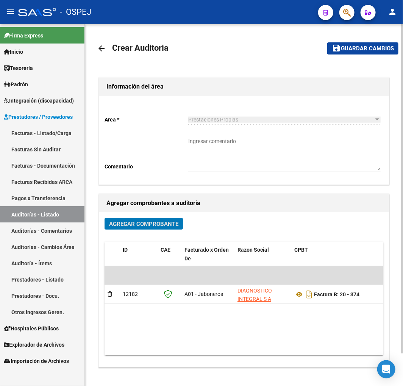
click at [351, 50] on span "Guardar cambios" at bounding box center [367, 48] width 53 height 7
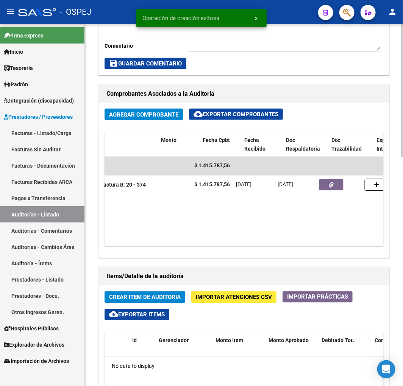
scroll to position [0, 247]
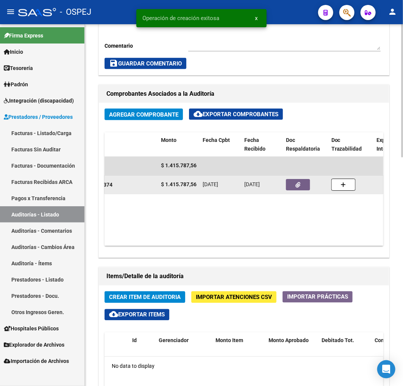
click at [288, 180] on button "button" at bounding box center [298, 184] width 24 height 11
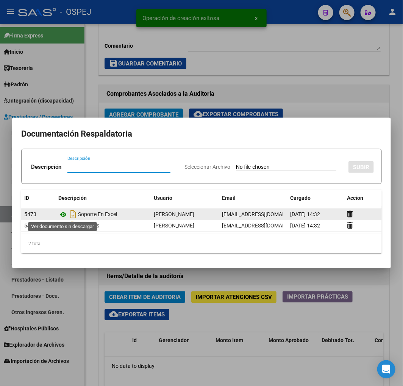
click at [64, 213] on icon at bounding box center [63, 214] width 10 height 9
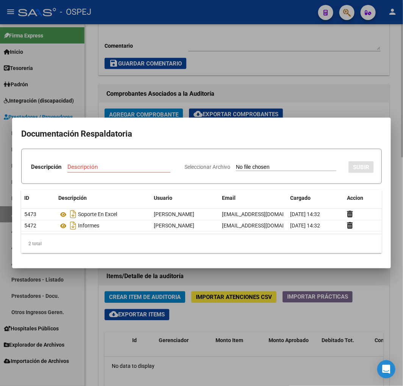
click at [296, 103] on div at bounding box center [201, 193] width 403 height 386
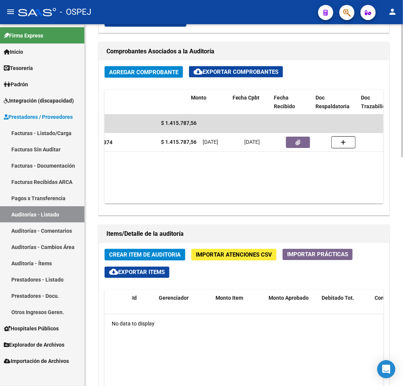
scroll to position [0, 110]
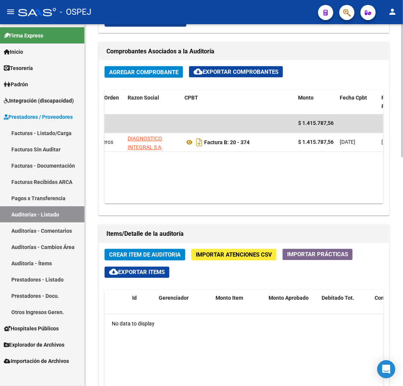
click at [224, 256] on span "Importar Atenciones CSV" at bounding box center [234, 255] width 76 height 7
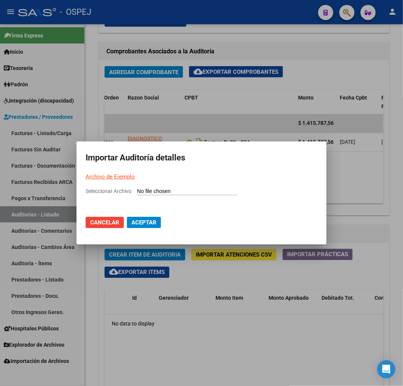
click at [203, 191] on input "Seleccionar Archivo" at bounding box center [187, 191] width 100 height 7
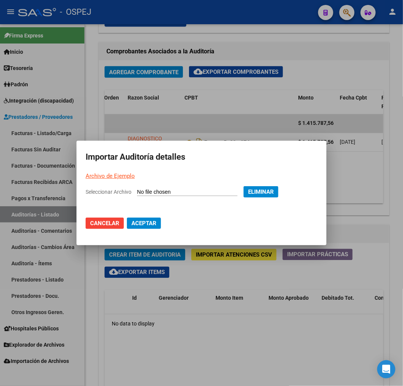
click at [153, 226] on span "Aceptar" at bounding box center [143, 223] width 25 height 7
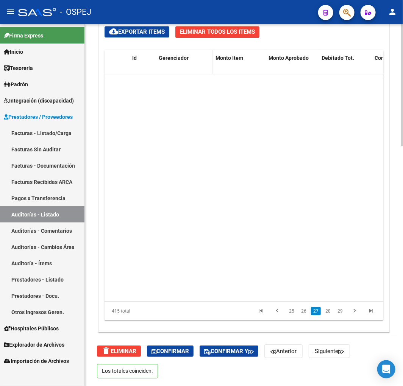
scroll to position [6049, 0]
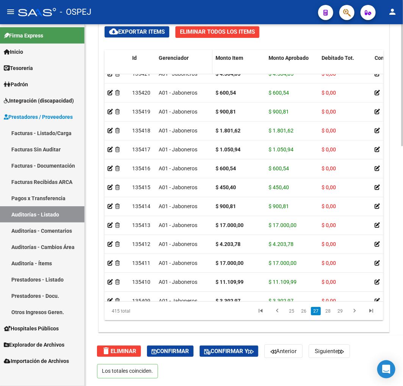
click at [176, 55] on span "Gerenciador" at bounding box center [174, 58] width 30 height 6
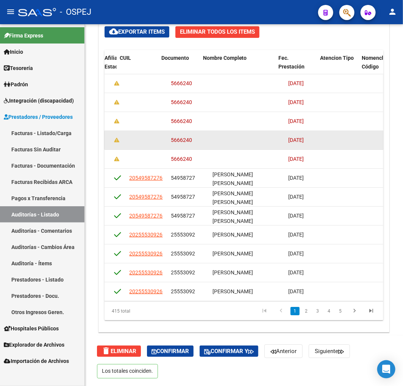
scroll to position [0, 576]
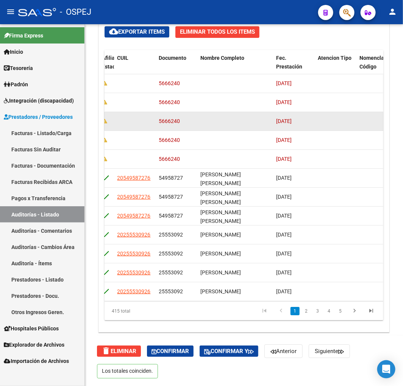
click at [170, 125] on div "5666240" at bounding box center [177, 121] width 36 height 9
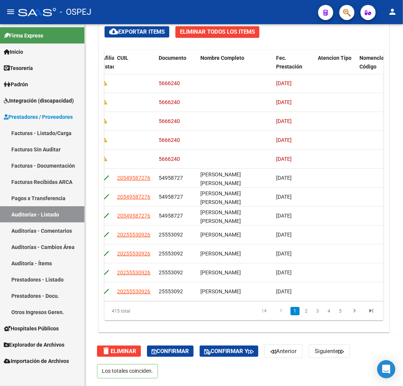
copy span "5666240"
click at [354, 14] on button "button" at bounding box center [346, 12] width 15 height 15
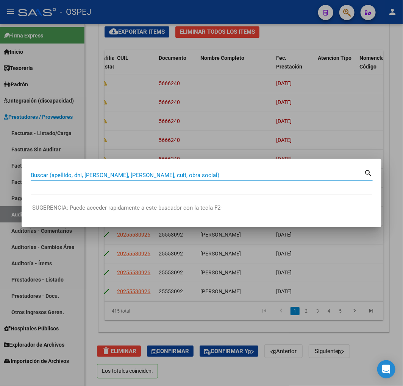
paste input "5666240"
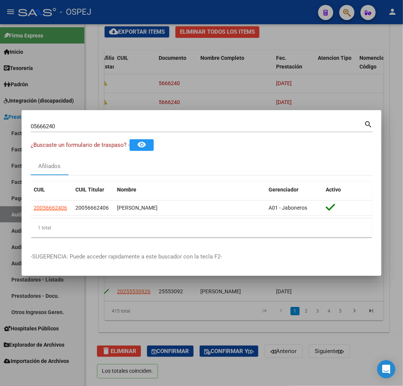
click at [221, 65] on div at bounding box center [201, 193] width 403 height 386
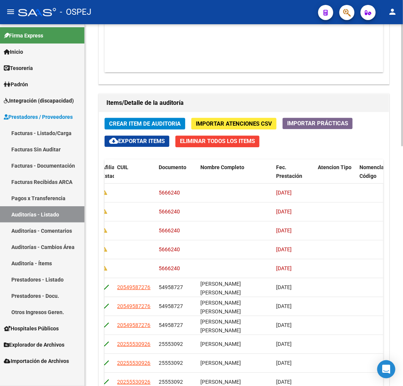
scroll to position [501, 0]
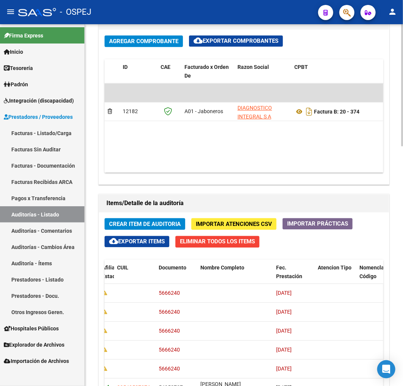
click at [251, 237] on button "Eliminar Todos los Items" at bounding box center [217, 242] width 84 height 12
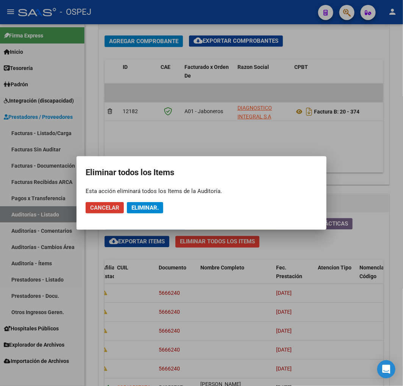
click at [150, 205] on span "Eliminar." at bounding box center [144, 207] width 27 height 7
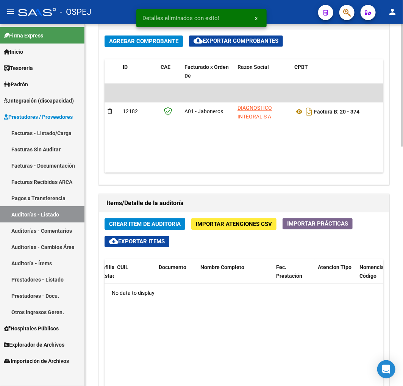
scroll to position [410, 0]
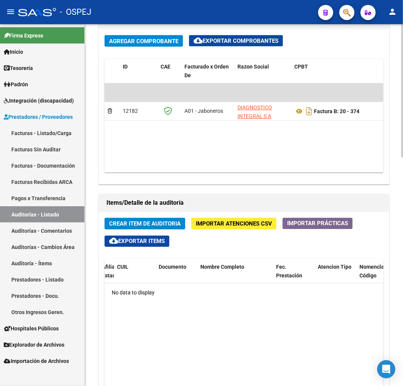
click at [214, 226] on span "Importar Atenciones CSV" at bounding box center [234, 224] width 76 height 7
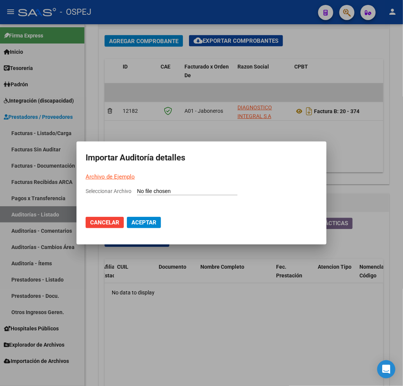
click at [186, 190] on input "Seleccionar Archivo" at bounding box center [187, 191] width 100 height 7
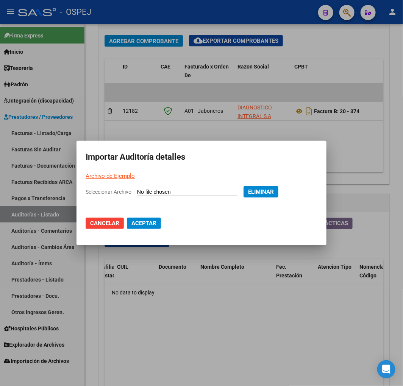
click at [137, 224] on span "Aceptar" at bounding box center [143, 223] width 25 height 7
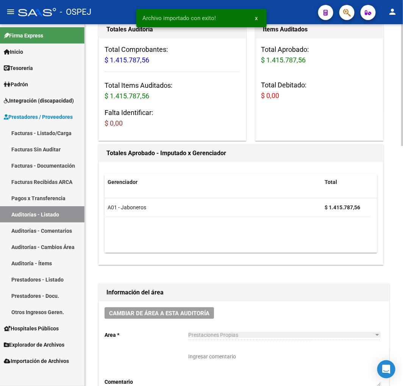
scroll to position [0, 0]
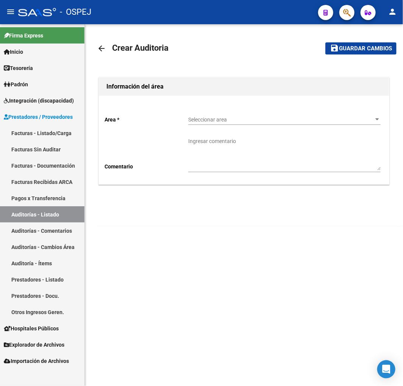
click at [237, 119] on span "Seleccionar area" at bounding box center [281, 120] width 186 height 6
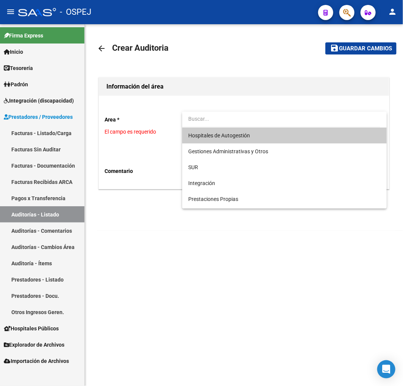
click at [223, 139] on span "Hospitales de Autogestión" at bounding box center [284, 136] width 192 height 16
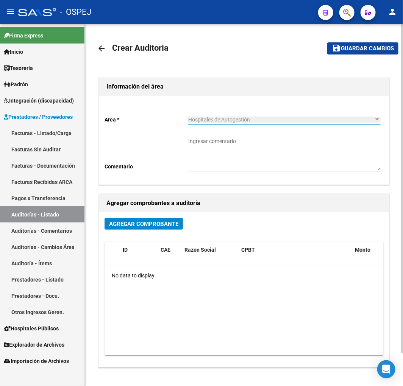
click at [139, 229] on button "Agregar Comprobante" at bounding box center [144, 224] width 78 height 12
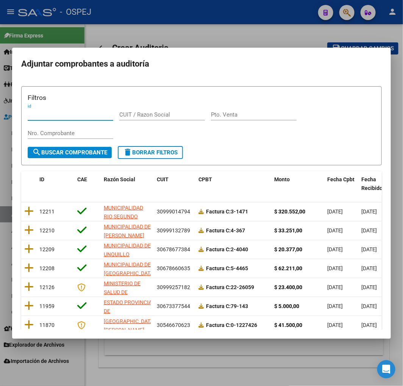
click at [229, 27] on div at bounding box center [201, 193] width 403 height 386
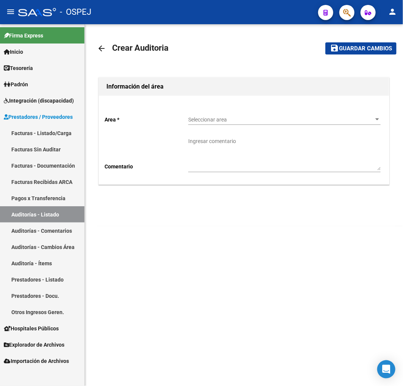
click at [231, 116] on div "Seleccionar area Seleccionar area" at bounding box center [284, 117] width 192 height 15
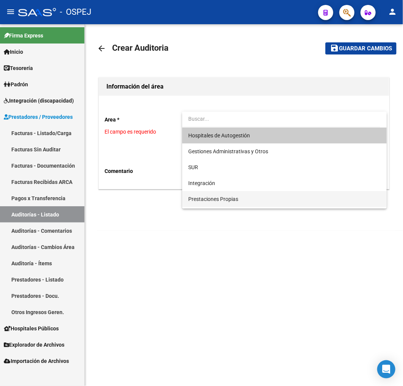
click at [225, 201] on span "Prestaciones Propias" at bounding box center [213, 199] width 50 height 6
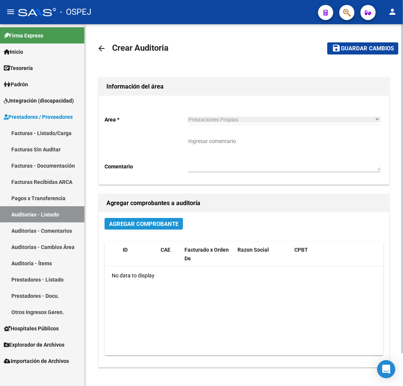
click at [162, 223] on span "Agregar Comprobante" at bounding box center [143, 224] width 69 height 7
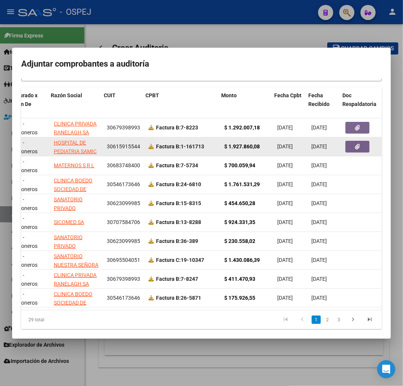
scroll to position [0, 96]
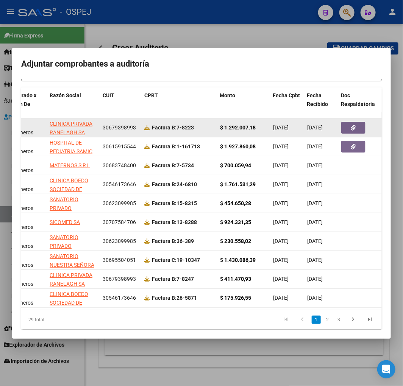
click at [355, 126] on icon "button" at bounding box center [353, 128] width 5 height 6
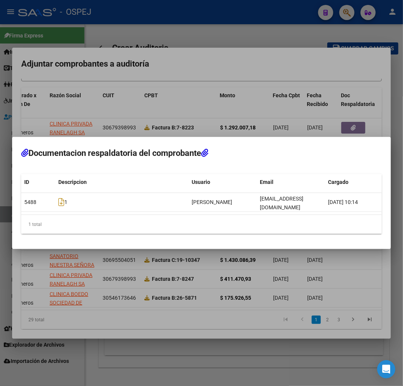
click at [312, 263] on div at bounding box center [201, 193] width 403 height 386
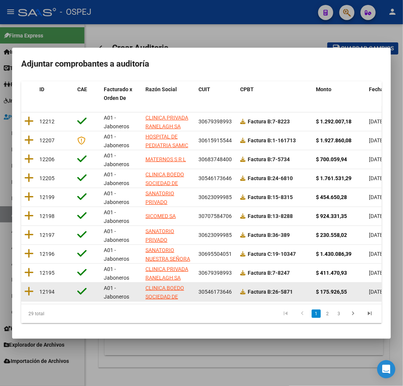
scroll to position [95, 0]
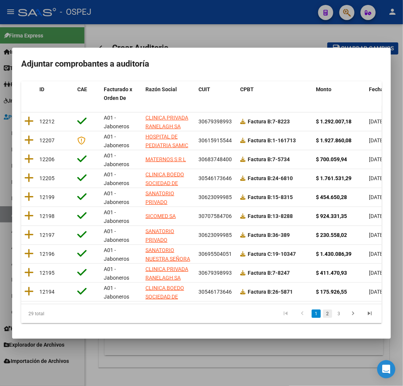
click at [325, 313] on link "2" at bounding box center [327, 314] width 9 height 8
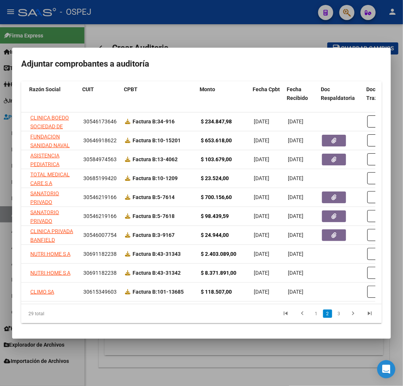
scroll to position [0, 122]
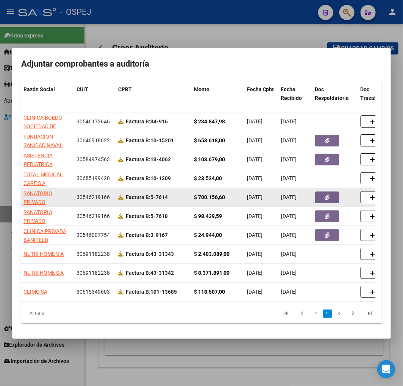
click at [330, 192] on button "button" at bounding box center [327, 198] width 24 height 12
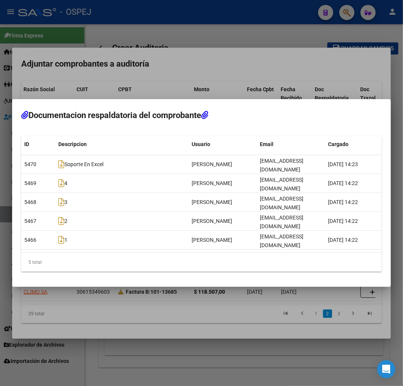
click at [271, 290] on div at bounding box center [201, 193] width 403 height 386
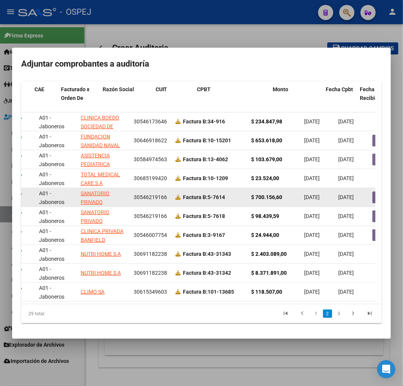
scroll to position [0, 0]
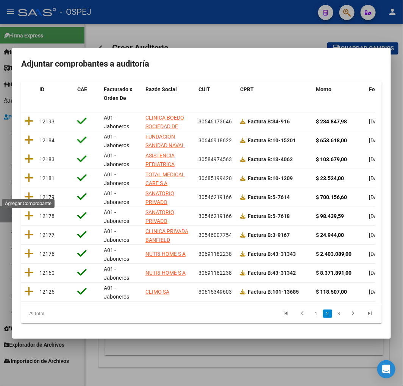
click at [29, 192] on icon at bounding box center [28, 197] width 9 height 11
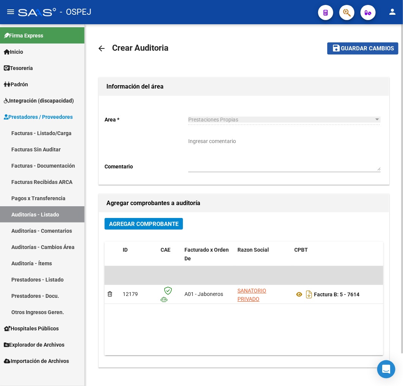
click at [358, 52] on button "save Guardar cambios" at bounding box center [362, 48] width 71 height 12
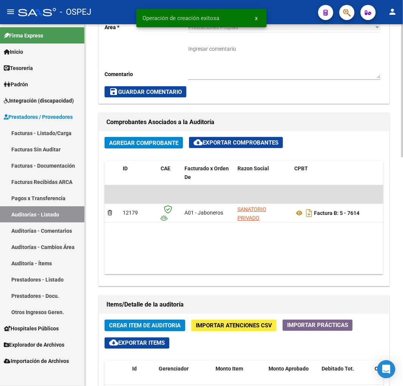
scroll to position [336, 0]
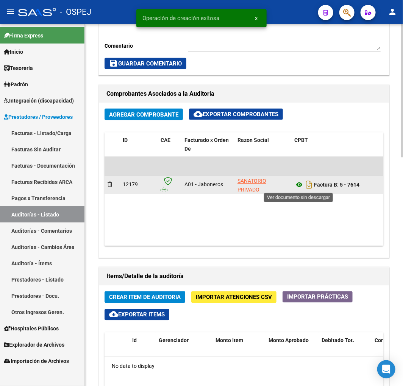
click at [298, 186] on icon at bounding box center [299, 185] width 10 height 9
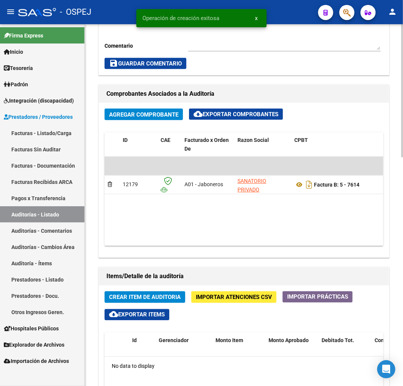
scroll to position [0, 322]
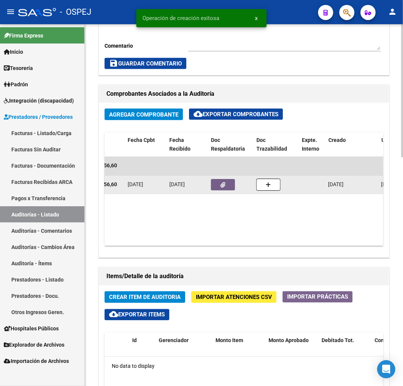
click at [216, 182] on button "button" at bounding box center [223, 184] width 24 height 11
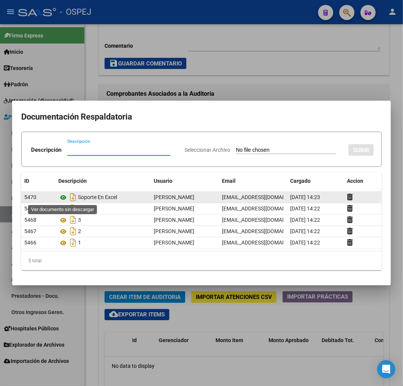
click at [65, 195] on icon at bounding box center [63, 197] width 10 height 9
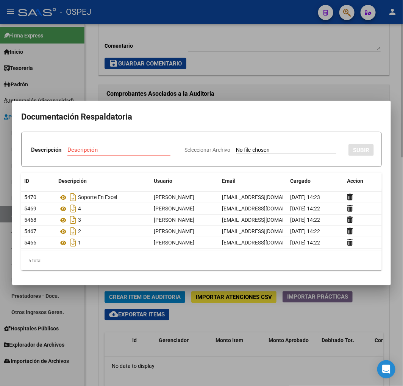
drag, startPoint x: 298, startPoint y: 79, endPoint x: 290, endPoint y: 95, distance: 18.3
click at [299, 79] on div at bounding box center [201, 193] width 403 height 386
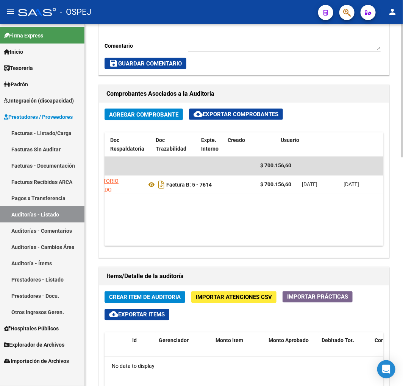
scroll to position [0, 0]
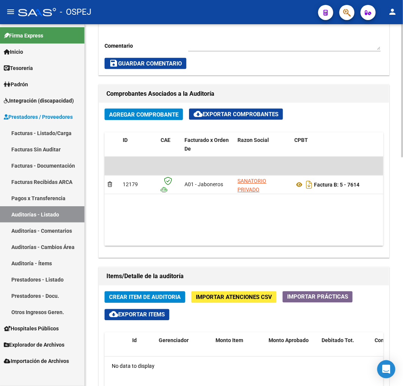
click at [279, 87] on div "Comprobantes Asociados a la Auditoría" at bounding box center [244, 94] width 290 height 18
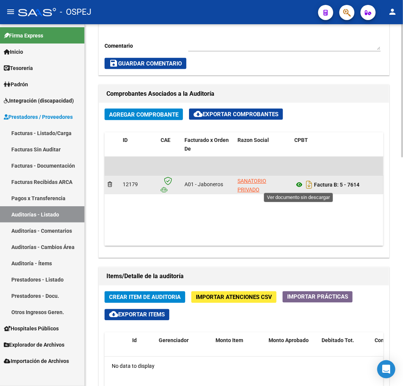
click at [298, 187] on icon at bounding box center [299, 185] width 10 height 9
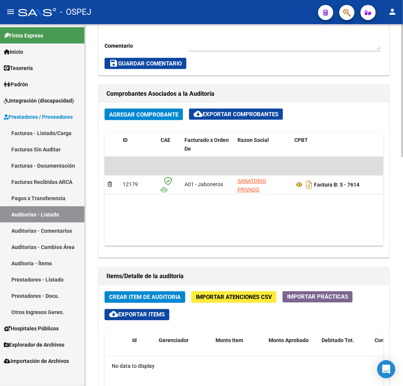
click at [217, 300] on span "Importar Atenciones CSV" at bounding box center [234, 297] width 76 height 7
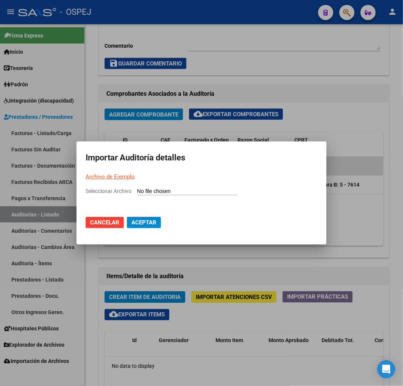
click at [191, 190] on input "Seleccionar Archivo" at bounding box center [187, 191] width 100 height 7
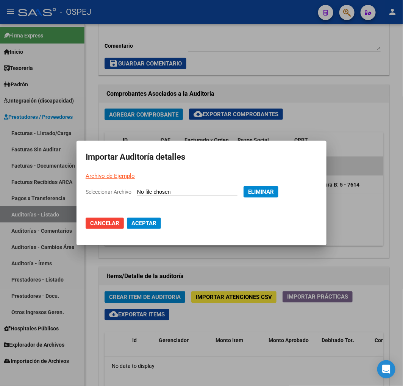
click at [145, 219] on button "Aceptar" at bounding box center [144, 223] width 34 height 11
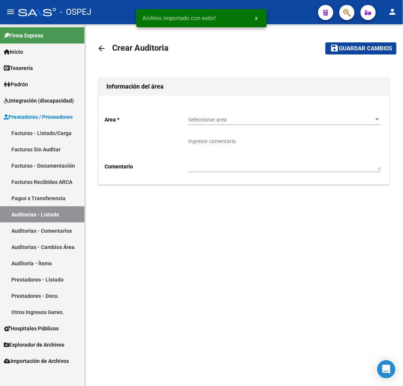
click at [226, 111] on div "Seleccionar area Seleccionar area" at bounding box center [284, 117] width 192 height 15
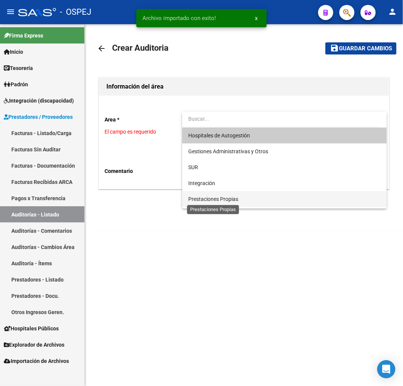
click at [228, 198] on span "Prestaciones Propias" at bounding box center [213, 199] width 50 height 6
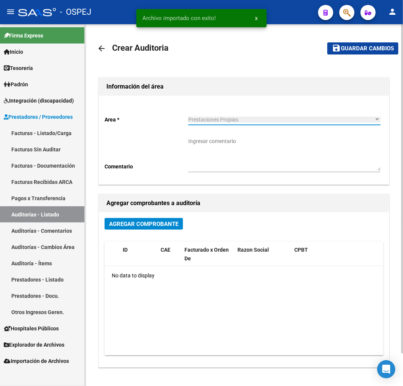
click at [166, 221] on span "Agregar Comprobante" at bounding box center [143, 224] width 69 height 7
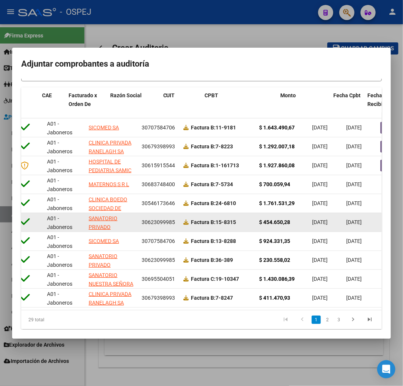
scroll to position [0, 226]
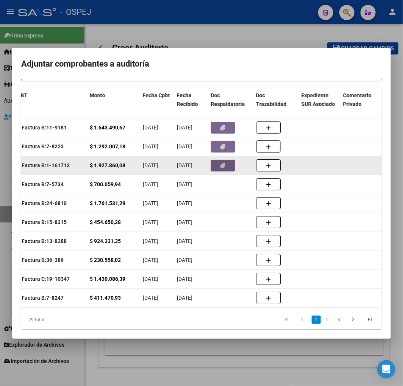
click at [226, 170] on button "button" at bounding box center [223, 166] width 24 height 12
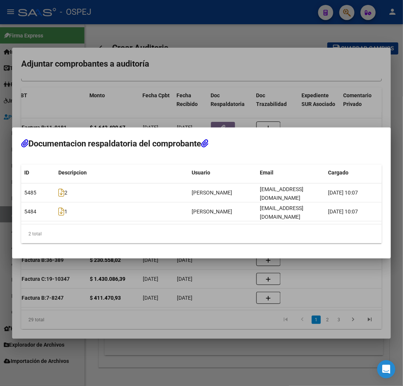
click at [217, 276] on div at bounding box center [201, 193] width 403 height 386
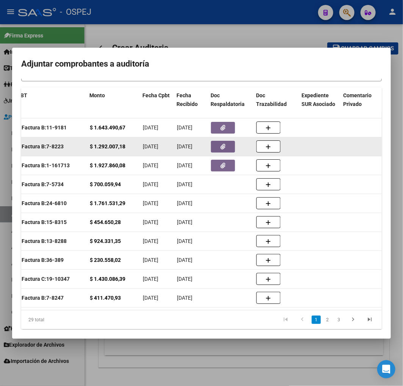
click at [218, 148] on button "button" at bounding box center [223, 147] width 24 height 12
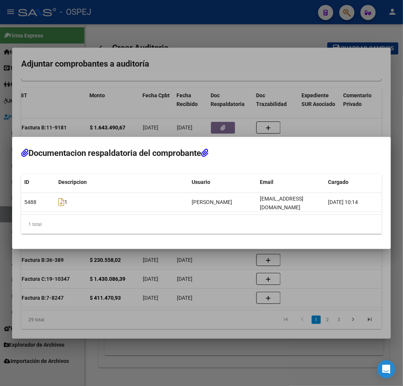
click at [213, 280] on div at bounding box center [201, 193] width 403 height 386
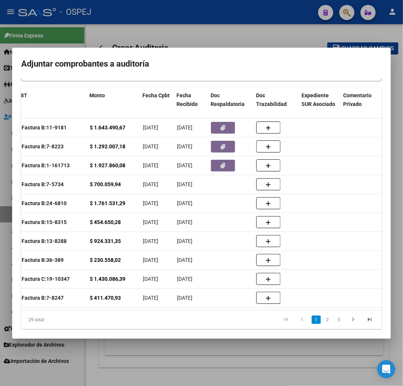
scroll to position [0, 0]
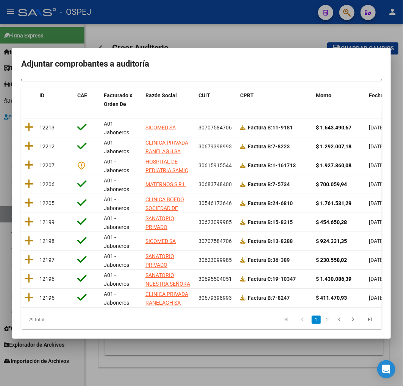
click at [20, 126] on mat-dialog-content "Filtros id CUIT / Razon Social Pto. Venta Nro. Comprobante Seleccionar Gerencia…" at bounding box center [201, 204] width 379 height 251
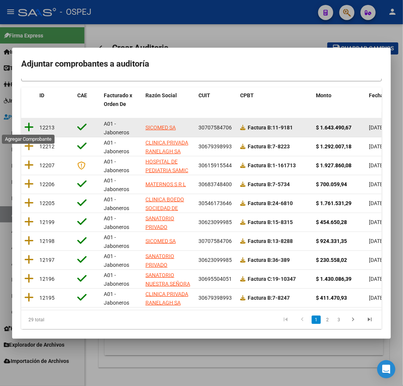
click at [30, 124] on icon at bounding box center [28, 127] width 9 height 11
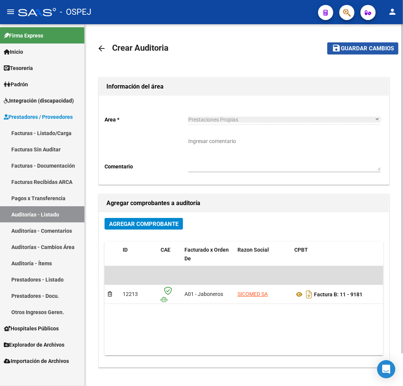
click at [354, 47] on span "Guardar cambios" at bounding box center [367, 48] width 53 height 7
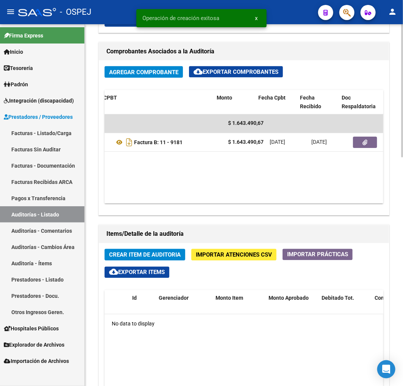
scroll to position [0, 191]
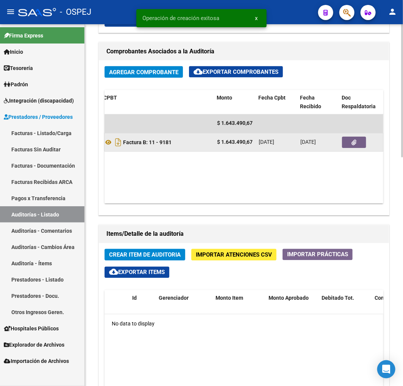
click at [364, 145] on button "button" at bounding box center [354, 142] width 24 height 11
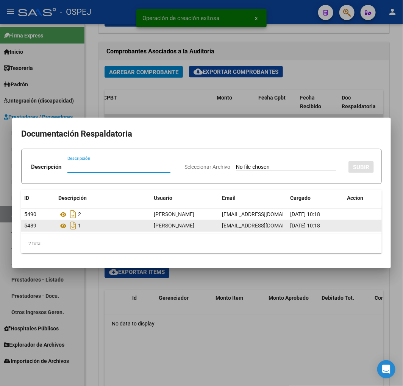
click at [58, 226] on datatable-body-cell "1" at bounding box center [102, 225] width 95 height 11
click at [60, 227] on icon at bounding box center [63, 225] width 10 height 9
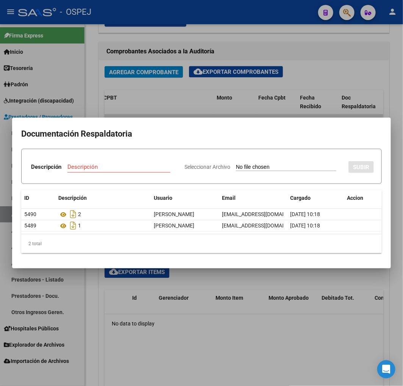
click at [209, 96] on div at bounding box center [201, 193] width 403 height 386
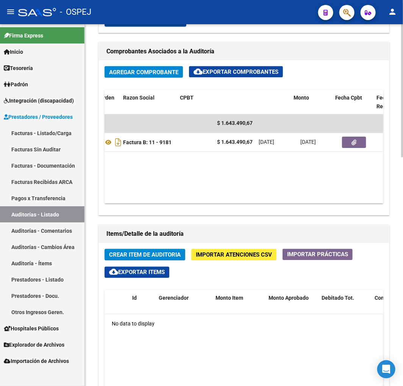
scroll to position [0, 81]
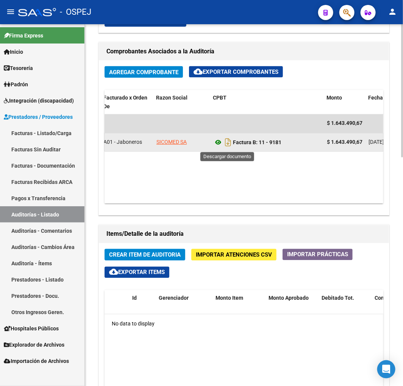
click at [216, 142] on icon at bounding box center [218, 142] width 10 height 9
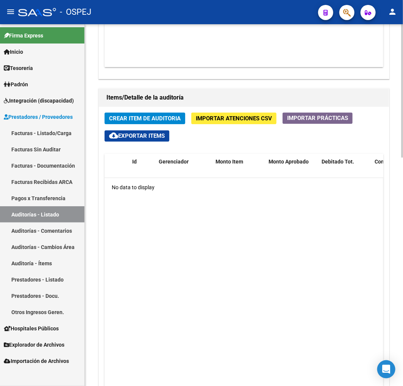
scroll to position [619, 0]
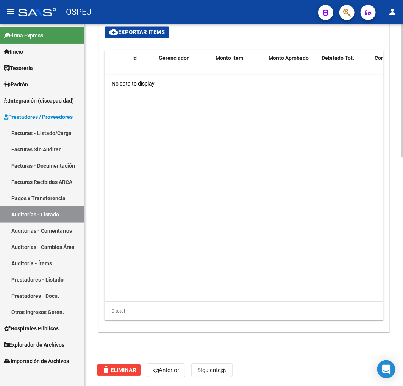
click at [122, 366] on button "delete Eliminar" at bounding box center [119, 370] width 44 height 11
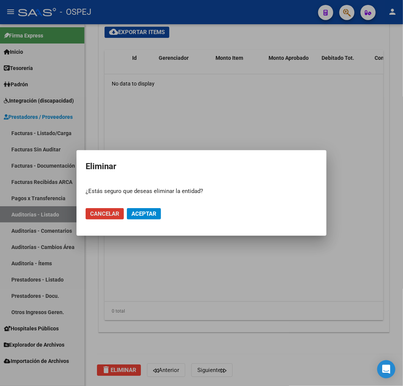
click at [156, 215] on button "Aceptar" at bounding box center [144, 213] width 34 height 11
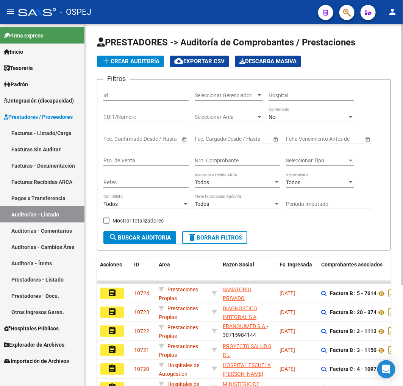
click at [124, 57] on button "add Crear Auditoría" at bounding box center [130, 61] width 67 height 11
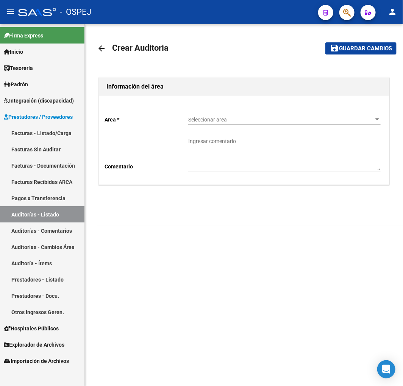
click at [229, 120] on span "Seleccionar area" at bounding box center [281, 120] width 186 height 6
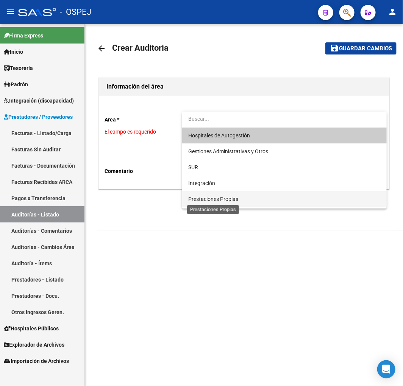
click at [207, 196] on span "Prestaciones Propias" at bounding box center [213, 199] width 50 height 6
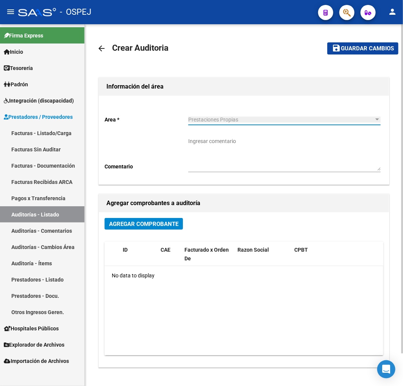
click at [145, 220] on button "Agregar Comprobante" at bounding box center [144, 224] width 78 height 12
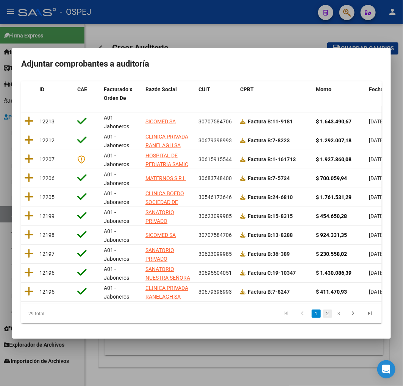
click at [323, 314] on link "2" at bounding box center [327, 314] width 9 height 8
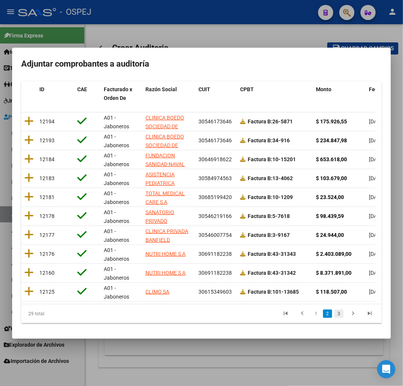
click at [334, 317] on link "3" at bounding box center [338, 314] width 9 height 8
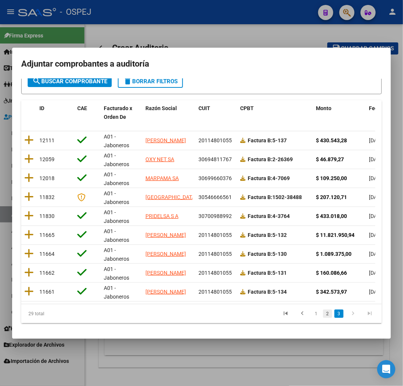
scroll to position [76, 0]
click at [315, 317] on li "1" at bounding box center [315, 313] width 11 height 13
click at [323, 315] on link "2" at bounding box center [327, 314] width 9 height 8
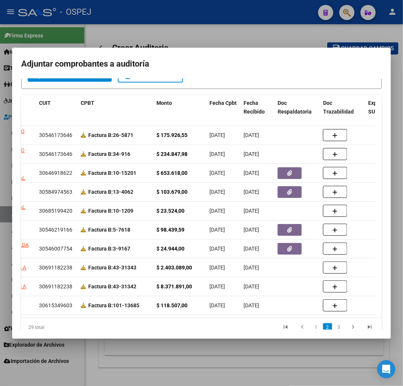
scroll to position [0, 61]
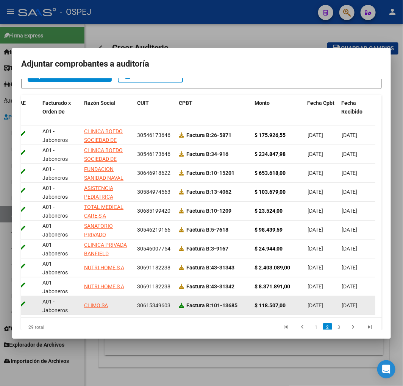
click at [180, 306] on icon at bounding box center [181, 305] width 5 height 5
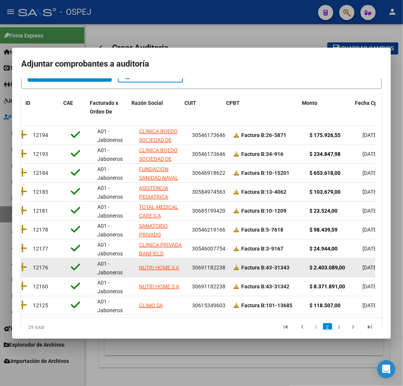
scroll to position [0, 0]
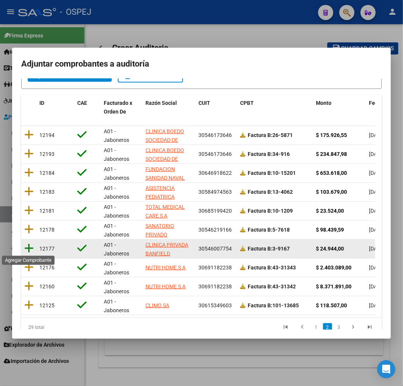
click at [27, 250] on icon at bounding box center [28, 248] width 9 height 11
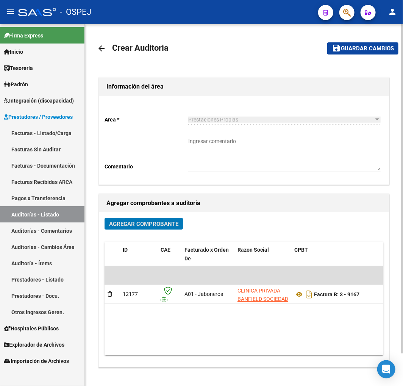
click at [363, 51] on span "Guardar cambios" at bounding box center [367, 48] width 53 height 7
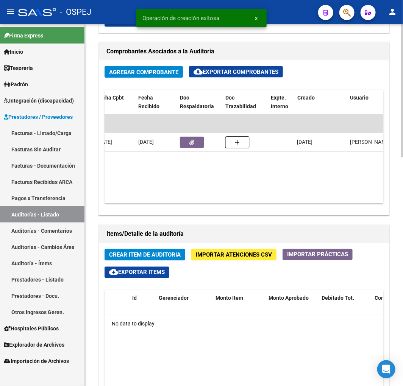
scroll to position [0, 294]
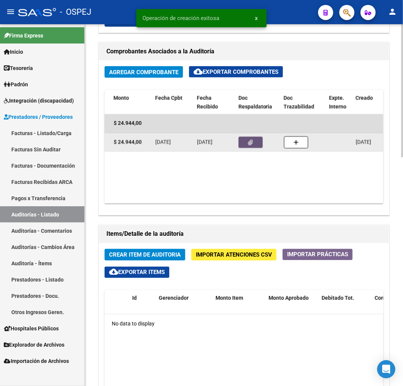
click at [256, 143] on button "button" at bounding box center [251, 142] width 24 height 11
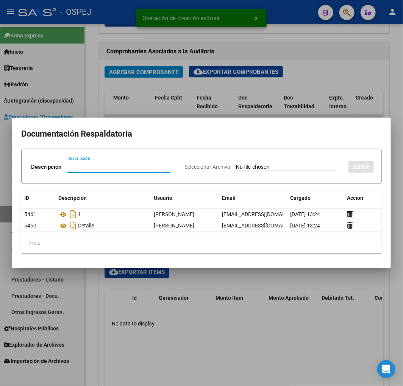
click at [298, 95] on div at bounding box center [201, 193] width 403 height 386
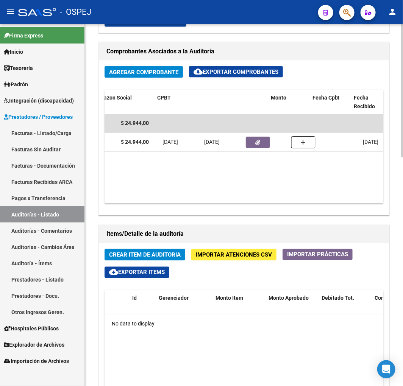
scroll to position [0, 304]
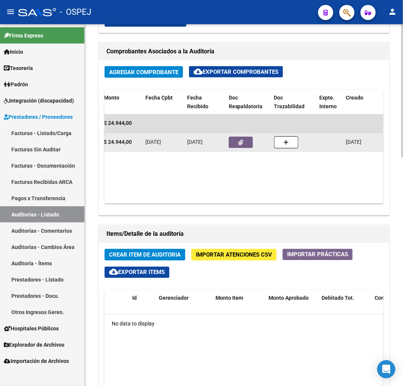
click at [245, 134] on datatable-body-cell at bounding box center [248, 142] width 45 height 19
click at [248, 139] on button "button" at bounding box center [241, 142] width 24 height 11
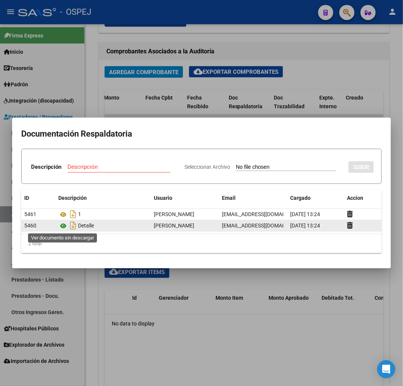
click at [62, 228] on icon at bounding box center [63, 225] width 10 height 9
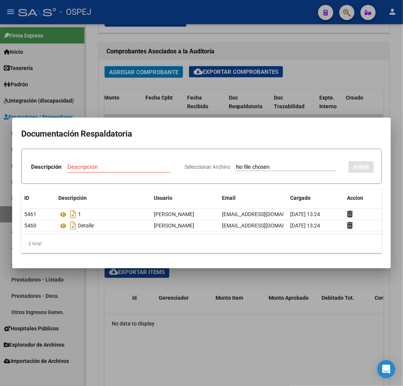
drag, startPoint x: 336, startPoint y: 92, endPoint x: 371, endPoint y: 126, distance: 49.0
click at [336, 92] on div at bounding box center [201, 193] width 403 height 386
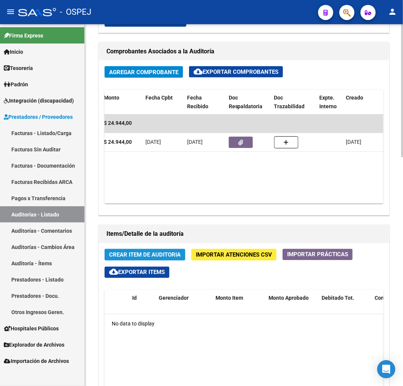
click at [153, 254] on span "Crear Item de Auditoria" at bounding box center [145, 255] width 72 height 7
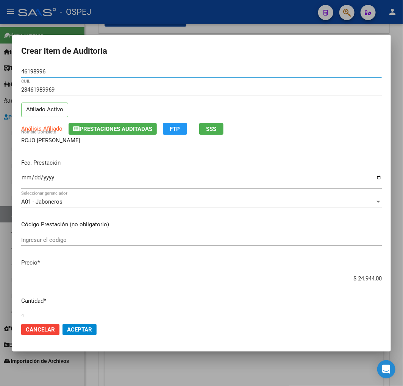
click at [24, 176] on input "Ingresar la fecha" at bounding box center [201, 181] width 360 height 12
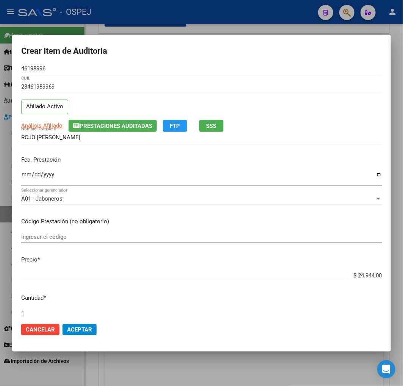
scroll to position [202, 0]
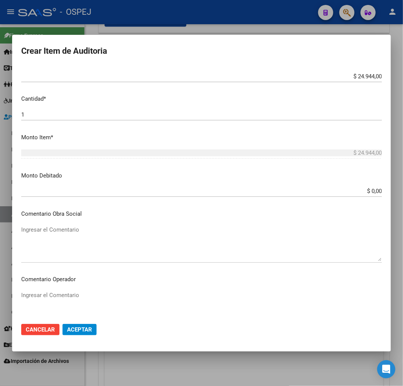
click at [104, 241] on textarea "Ingresar el Comentario" at bounding box center [201, 244] width 360 height 36
paste textarea "CONSULTA PSIQUIÁTRICA"
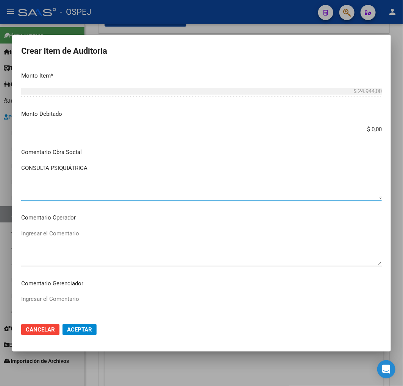
scroll to position [428, 0]
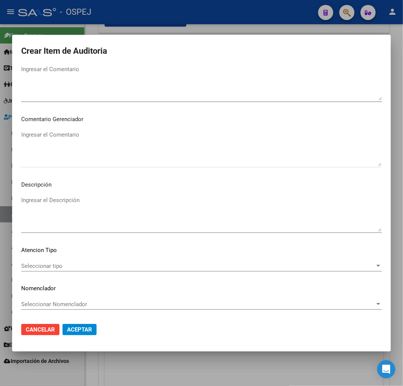
click at [97, 217] on textarea "Ingresar el Descripción" at bounding box center [201, 214] width 360 height 36
paste textarea "CONSULTA PSIQUIÁTRICA"
click at [87, 341] on mat-dialog-actions "Cancelar Aceptar" at bounding box center [201, 330] width 360 height 26
click at [86, 331] on span "Aceptar" at bounding box center [79, 329] width 25 height 7
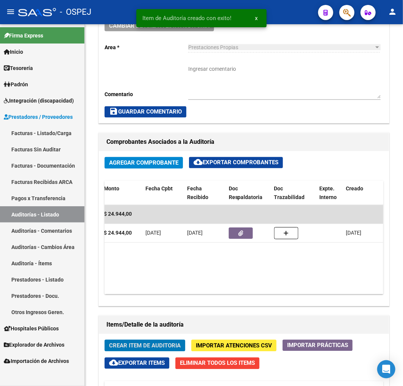
scroll to position [469, 0]
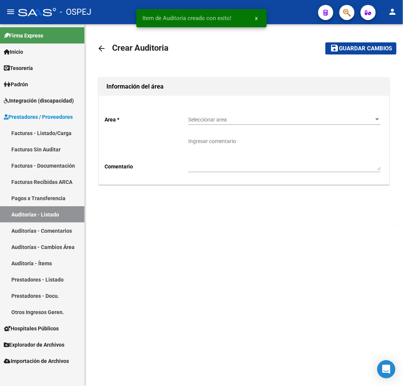
click at [259, 120] on span "Seleccionar area" at bounding box center [281, 120] width 186 height 6
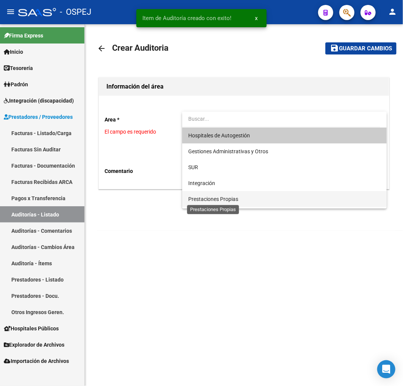
click at [218, 196] on span "Prestaciones Propias" at bounding box center [213, 199] width 50 height 6
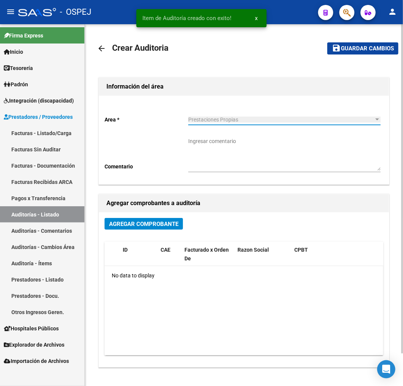
click at [135, 229] on button "Agregar Comprobante" at bounding box center [144, 224] width 78 height 12
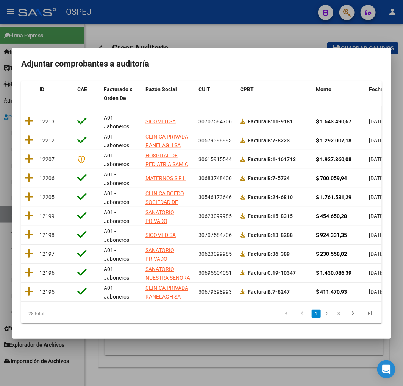
scroll to position [11, 0]
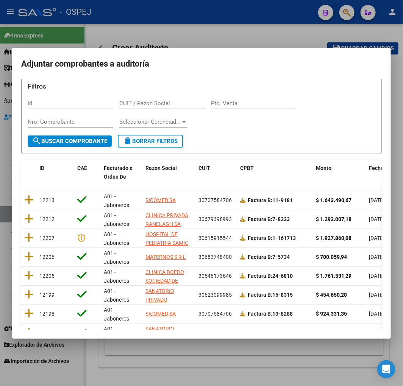
click at [370, 169] on span "Fecha Cpbt" at bounding box center [382, 168] width 27 height 6
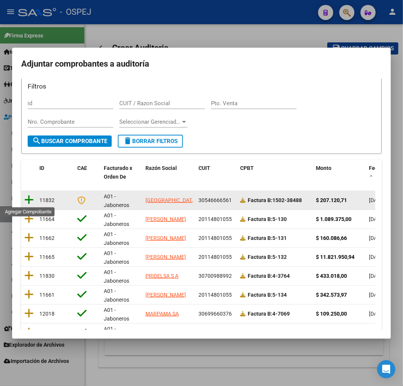
click at [31, 196] on icon at bounding box center [28, 200] width 9 height 11
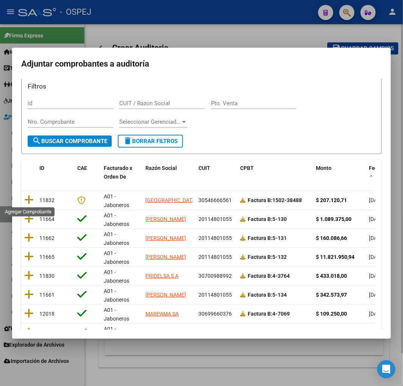
scroll to position [0, 0]
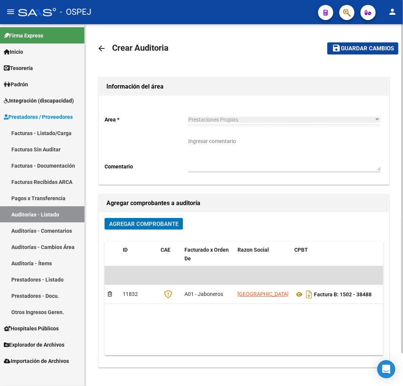
click at [362, 42] on button "save Guardar cambios" at bounding box center [362, 48] width 71 height 12
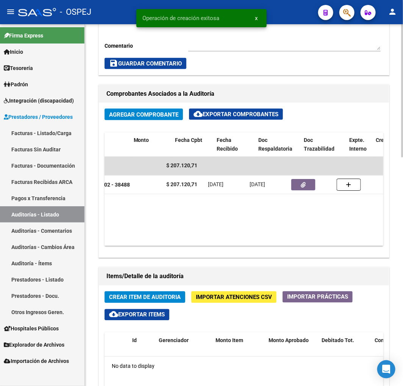
scroll to position [0, 274]
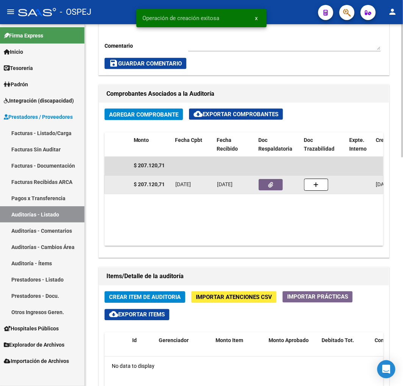
click at [267, 185] on button "button" at bounding box center [271, 184] width 24 height 11
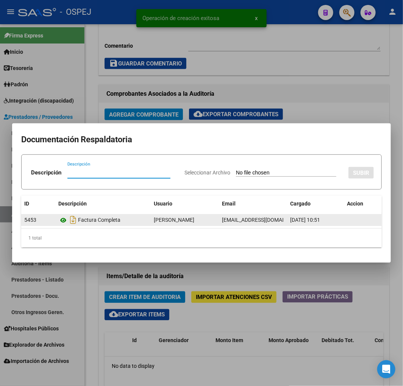
click at [58, 221] on icon at bounding box center [63, 220] width 10 height 9
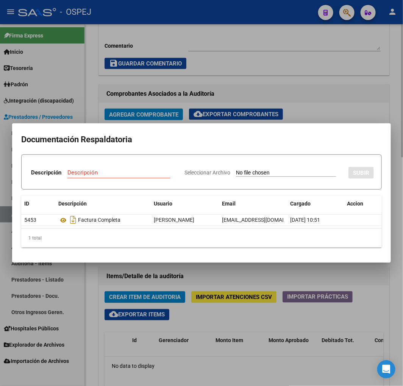
drag, startPoint x: 355, startPoint y: 84, endPoint x: 374, endPoint y: 95, distance: 22.6
click at [355, 84] on div at bounding box center [201, 193] width 403 height 386
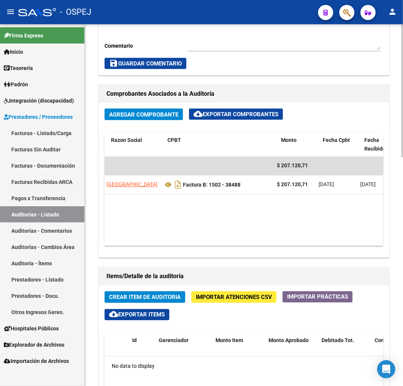
scroll to position [0, 126]
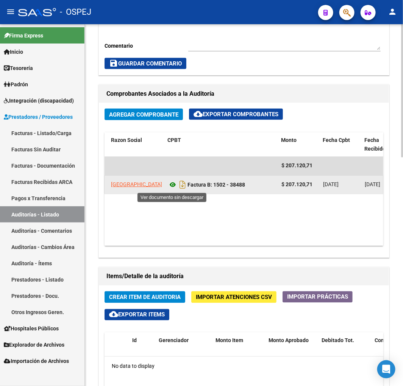
click at [172, 190] on icon at bounding box center [173, 185] width 10 height 9
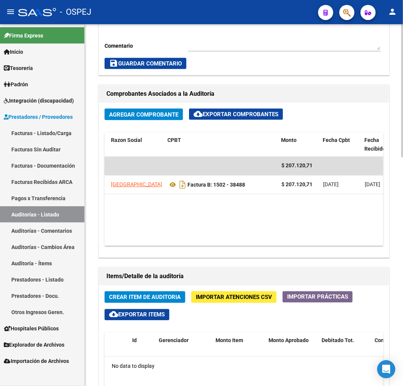
click at [162, 297] on span "Crear Item de Auditoria" at bounding box center [145, 297] width 72 height 7
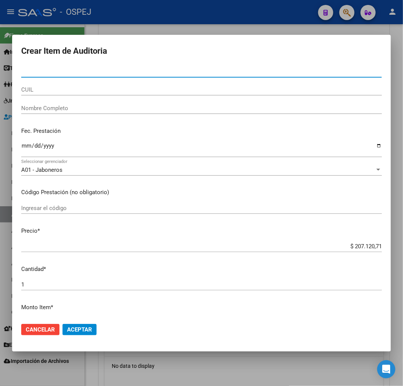
paste input "23516712"
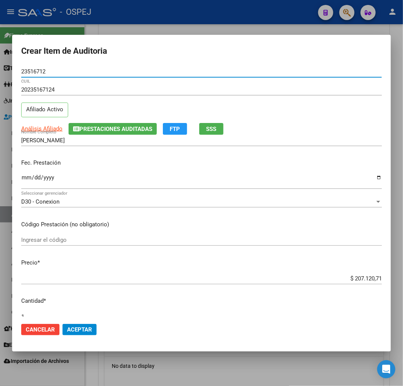
click at [23, 181] on input "Ingresar la fecha" at bounding box center [201, 181] width 360 height 12
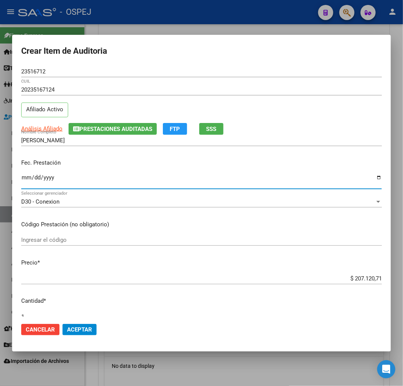
click at [364, 283] on div "$ 207.120,71 Ingresar el precio" at bounding box center [201, 278] width 360 height 11
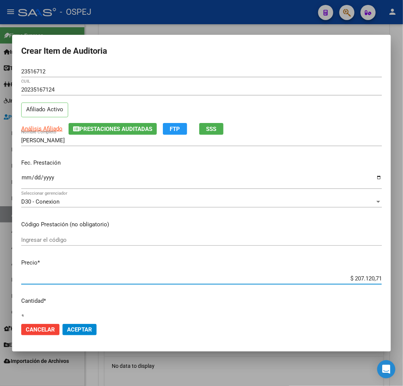
click at [368, 278] on input "$ 207.120,71" at bounding box center [201, 278] width 360 height 7
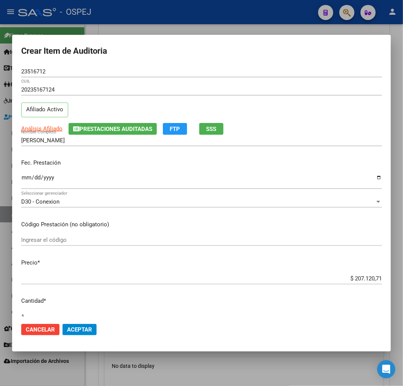
click at [359, 279] on input "$ 207.120,71" at bounding box center [201, 278] width 360 height 7
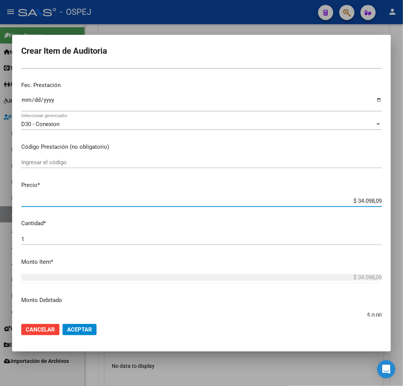
scroll to position [210, 0]
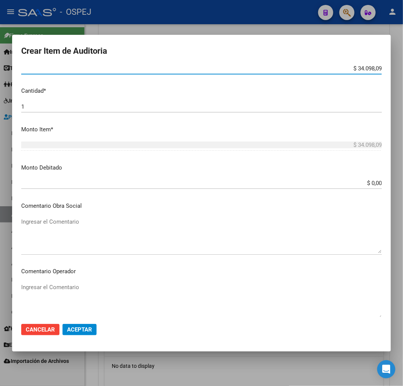
click at [75, 330] on span "Aceptar" at bounding box center [79, 329] width 25 height 7
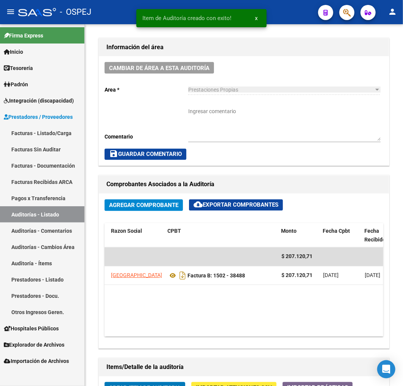
scroll to position [427, 0]
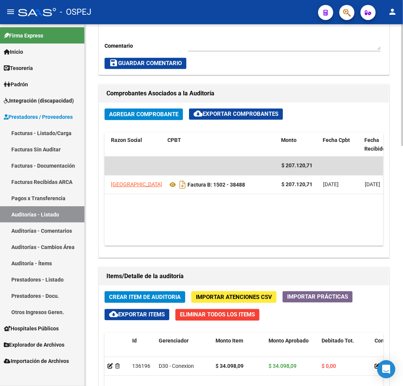
click at [150, 297] on span "Crear Item de Auditoria" at bounding box center [145, 297] width 72 height 7
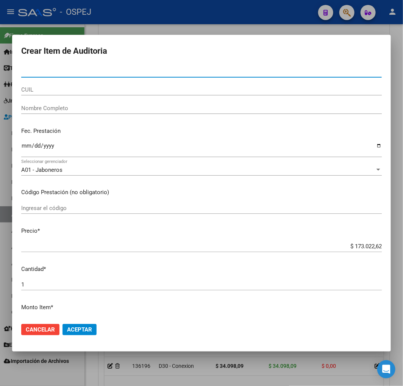
paste input "29541656"
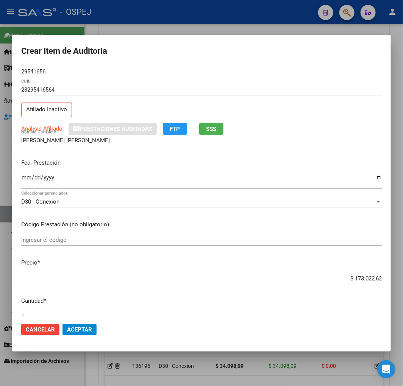
click at [347, 269] on mat-dialog-content "29541656 Nro Documento 23295416564 CUIL Afiliado Inactivo Análisis Afiliado Pre…" at bounding box center [201, 191] width 379 height 251
click at [354, 275] on input "$ 173.022,62" at bounding box center [201, 278] width 360 height 7
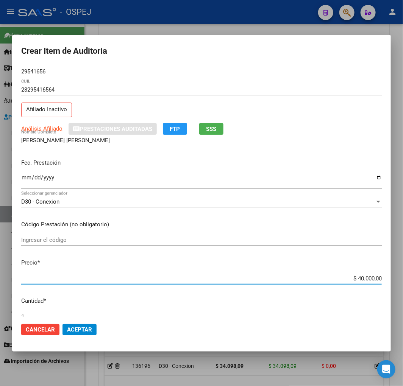
click at [86, 328] on span "Aceptar" at bounding box center [79, 329] width 25 height 7
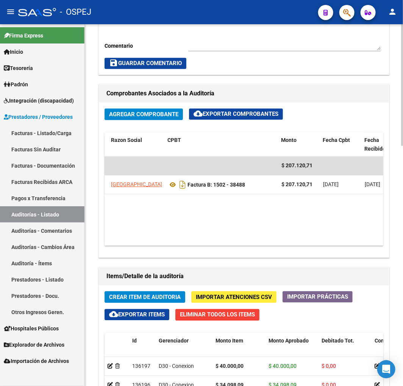
click at [142, 302] on button "Crear Item de Auditoria" at bounding box center [145, 298] width 81 height 12
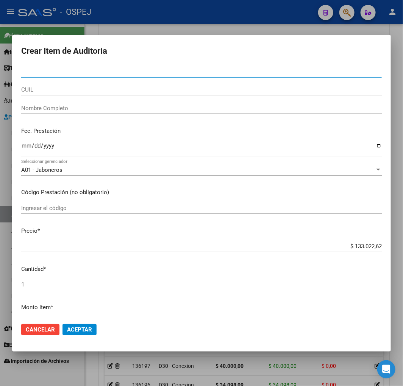
paste input "23516712"
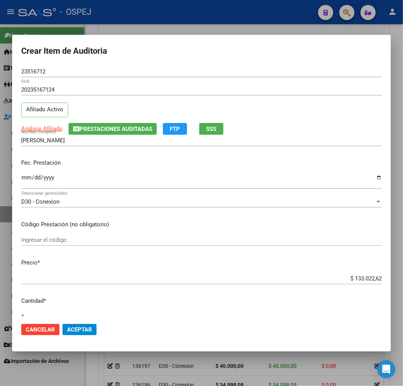
click at [356, 281] on input "$ 133.022,62" at bounding box center [201, 278] width 360 height 7
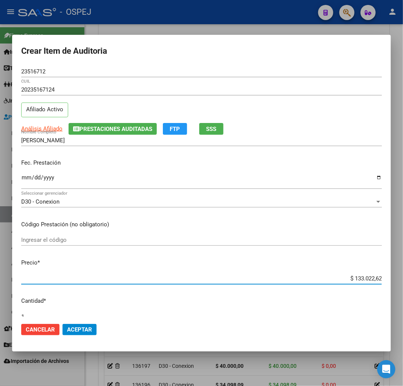
click at [356, 281] on input "$ 133.022,62" at bounding box center [201, 278] width 360 height 7
click at [83, 331] on span "Aceptar" at bounding box center [79, 329] width 25 height 7
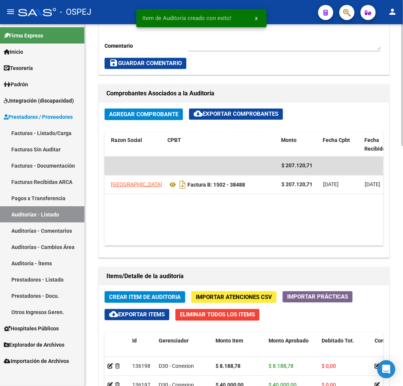
click at [161, 283] on h1 "Items/Detalle de la auditoría" at bounding box center [243, 277] width 275 height 12
click at [152, 294] on span "Crear Item de Auditoria" at bounding box center [145, 297] width 72 height 7
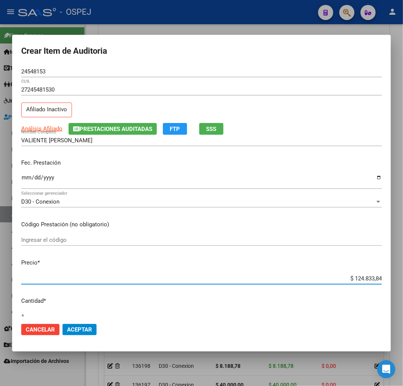
click at [362, 279] on input "$ 124.833,84" at bounding box center [201, 278] width 360 height 7
click at [78, 329] on span "Aceptar" at bounding box center [79, 329] width 25 height 7
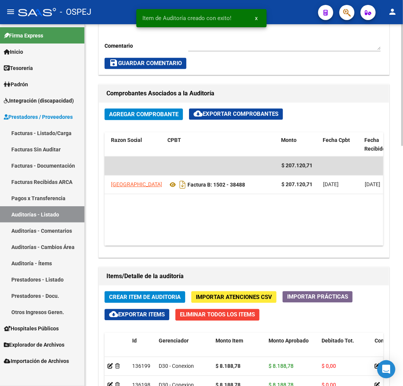
click at [166, 293] on button "Crear Item de Auditoria" at bounding box center [145, 298] width 81 height 12
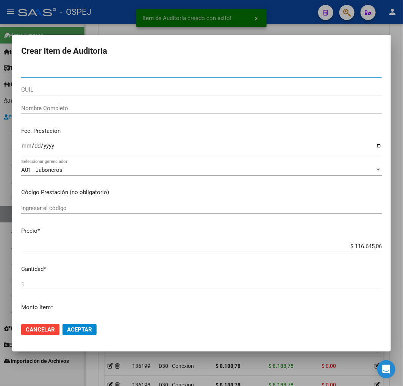
paste input "53288324"
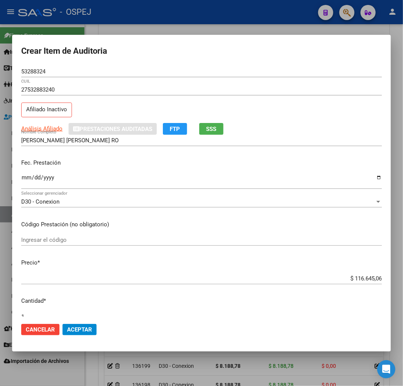
click at [358, 282] on div "$ 116.645,06 Ingresar el precio" at bounding box center [201, 278] width 360 height 11
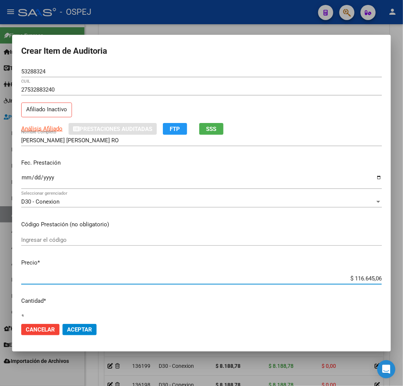
click at [358, 282] on div "$ 116.645,06 Ingresar el precio" at bounding box center [201, 278] width 360 height 11
click at [357, 277] on input "$ 116.645,06" at bounding box center [201, 278] width 360 height 7
click at [85, 330] on span "Aceptar" at bounding box center [79, 329] width 25 height 7
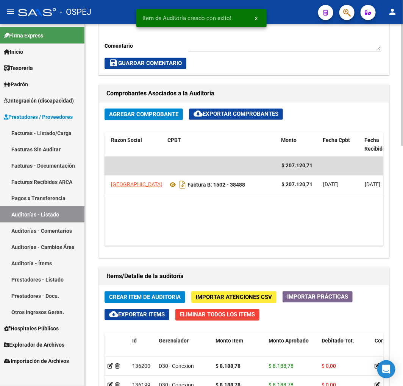
click at [152, 296] on span "Crear Item de Auditoria" at bounding box center [145, 297] width 72 height 7
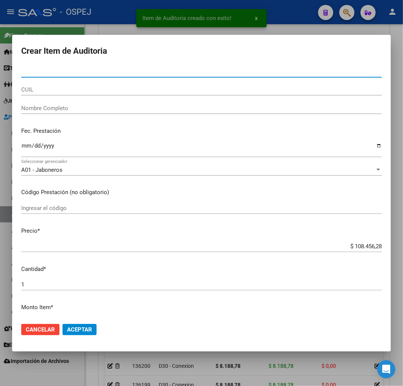
paste input "26327739"
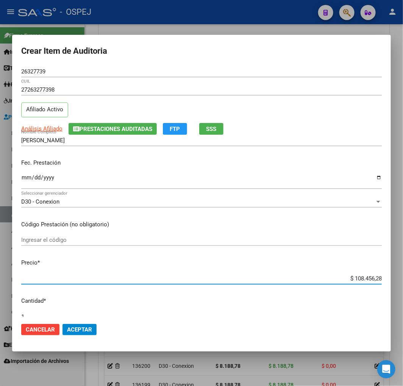
click at [365, 279] on input "$ 108.456,28" at bounding box center [201, 278] width 360 height 7
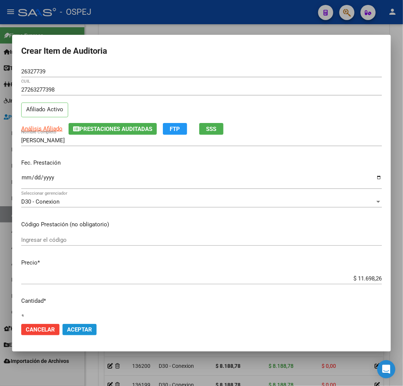
click at [86, 327] on span "Aceptar" at bounding box center [79, 329] width 25 height 7
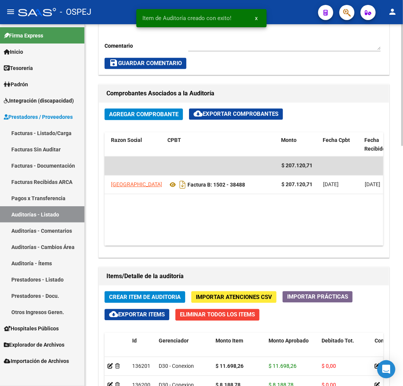
click at [131, 297] on span "Crear Item de Auditoria" at bounding box center [145, 297] width 72 height 7
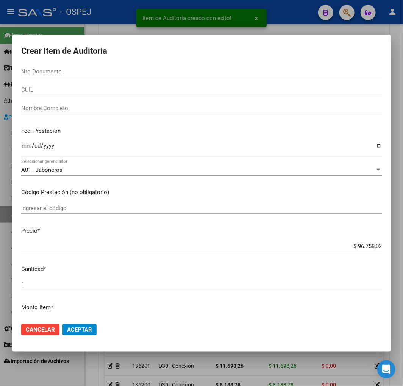
click at [50, 72] on input "Nro Documento" at bounding box center [201, 71] width 360 height 7
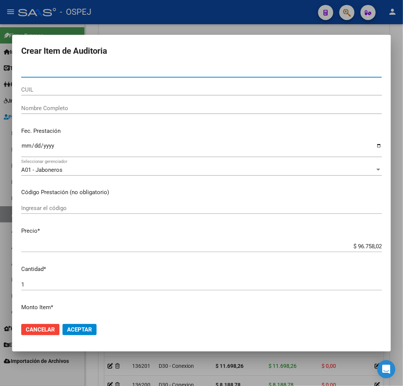
paste input "52438939"
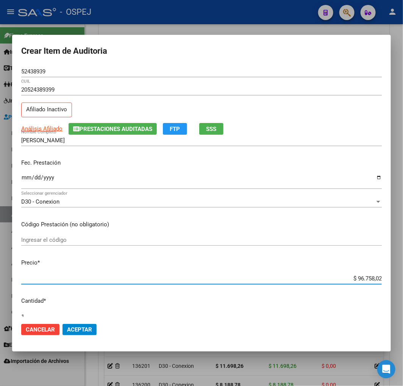
click at [354, 277] on input "$ 96.758,02" at bounding box center [201, 278] width 360 height 7
click at [365, 278] on input "$ 96.758,02" at bounding box center [201, 278] width 360 height 7
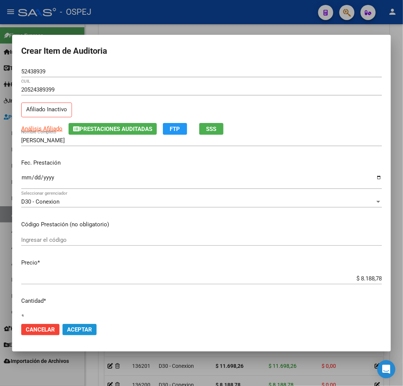
click at [76, 329] on span "Aceptar" at bounding box center [79, 329] width 25 height 7
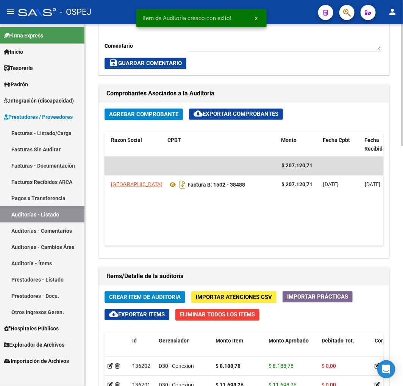
click at [161, 293] on button "Crear Item de Auditoria" at bounding box center [145, 298] width 81 height 12
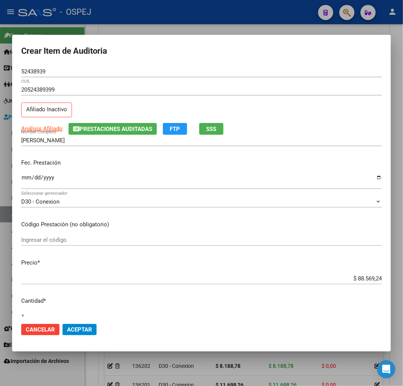
click at [360, 279] on input "$ 88.569,24" at bounding box center [201, 278] width 360 height 7
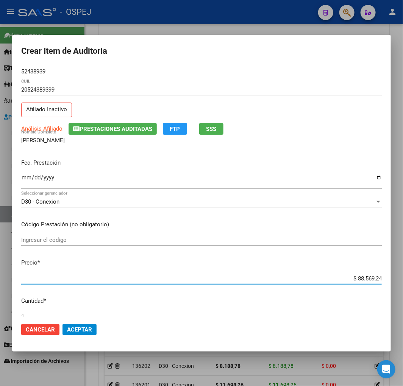
click at [360, 279] on input "$ 88.569,24" at bounding box center [201, 278] width 360 height 7
click at [88, 327] on span "Aceptar" at bounding box center [79, 329] width 25 height 7
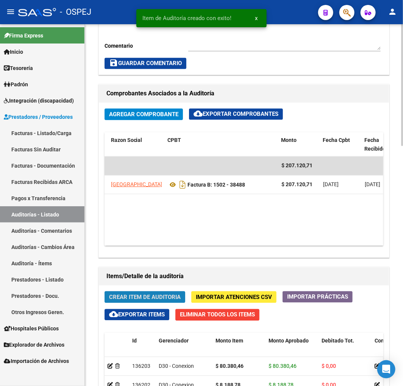
click at [153, 297] on span "Crear Item de Auditoria" at bounding box center [145, 297] width 72 height 7
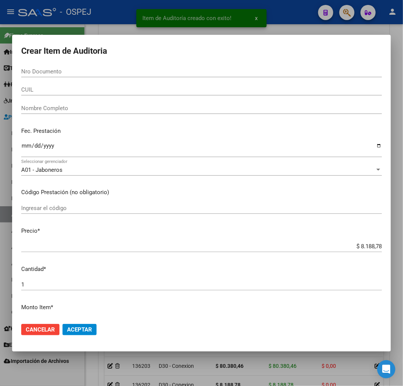
click at [90, 75] on div "Nro Documento" at bounding box center [201, 71] width 360 height 11
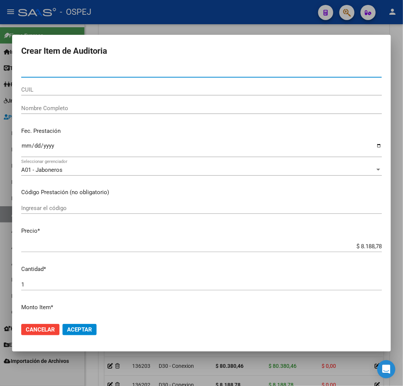
paste input "55072764"
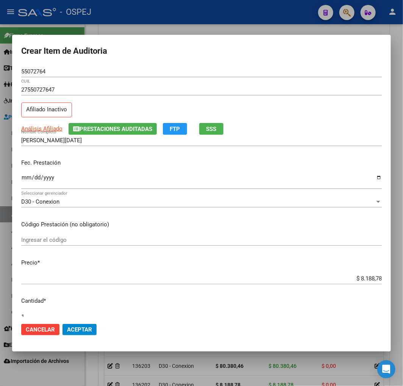
click at [78, 325] on button "Aceptar" at bounding box center [79, 329] width 34 height 11
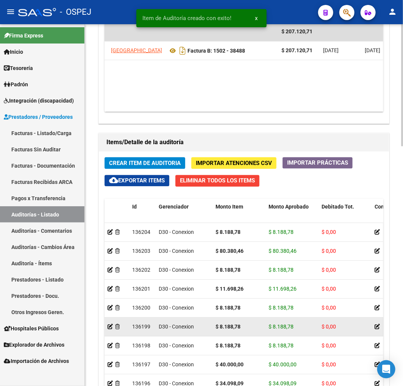
scroll to position [711, 0]
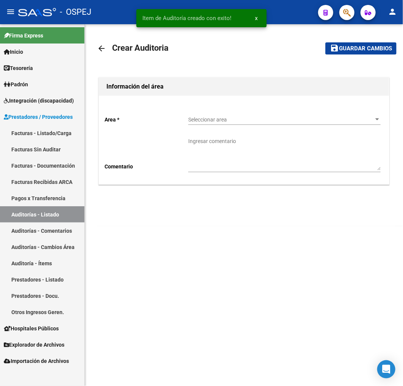
click at [226, 123] on span "Seleccionar area" at bounding box center [281, 120] width 186 height 6
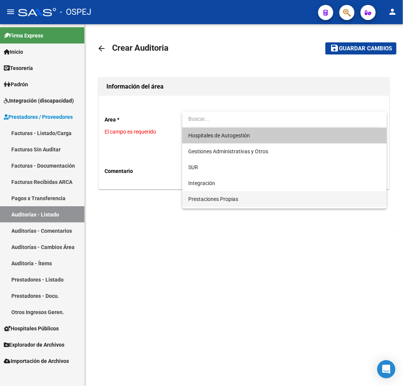
click at [214, 196] on span "Prestaciones Propias" at bounding box center [213, 199] width 50 height 6
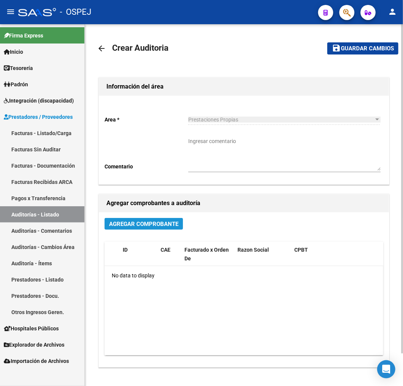
click at [158, 226] on span "Agregar Comprobante" at bounding box center [143, 224] width 69 height 7
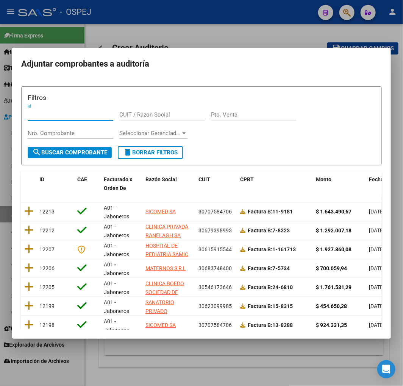
click at [373, 182] on span "Fecha Cpbt" at bounding box center [382, 179] width 27 height 6
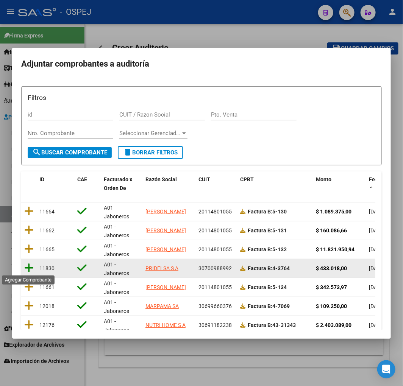
click at [27, 270] on icon at bounding box center [28, 268] width 9 height 11
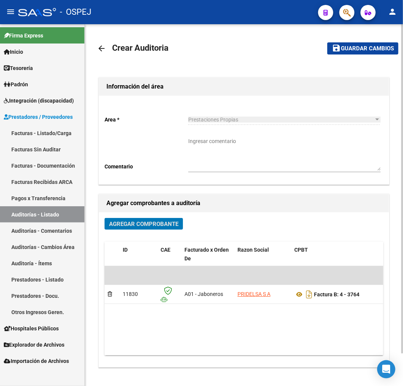
click at [366, 52] on button "save Guardar cambios" at bounding box center [362, 48] width 71 height 12
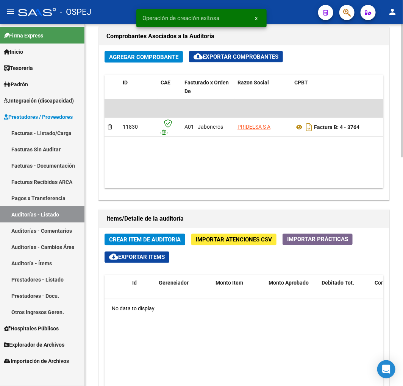
scroll to position [421, 0]
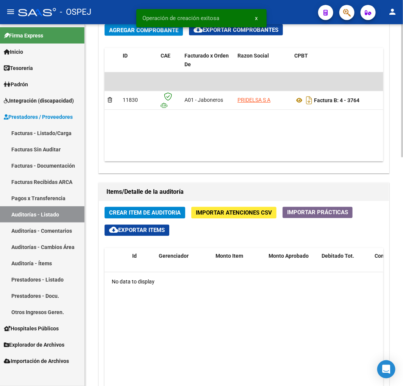
drag, startPoint x: 174, startPoint y: 154, endPoint x: 243, endPoint y: 159, distance: 68.7
click at [243, 159] on datatable-body "$ 433.018,00 11830 A01 - Jaboneros PRIDELSA S A Factura B: 4 - 3764 $ 433.018,0…" at bounding box center [244, 116] width 279 height 89
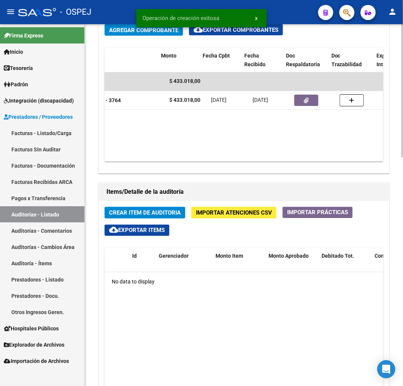
scroll to position [0, 271]
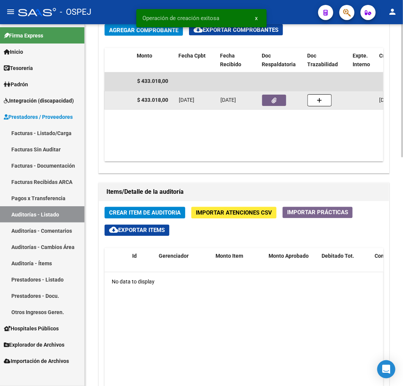
click at [276, 103] on icon "button" at bounding box center [274, 101] width 5 height 6
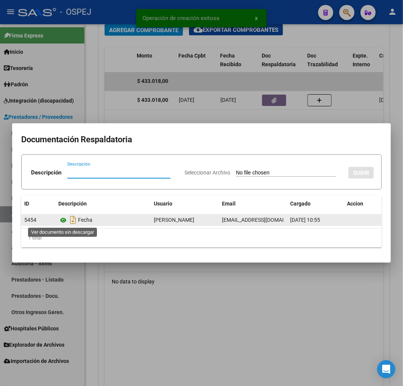
click at [64, 221] on icon at bounding box center [63, 220] width 10 height 9
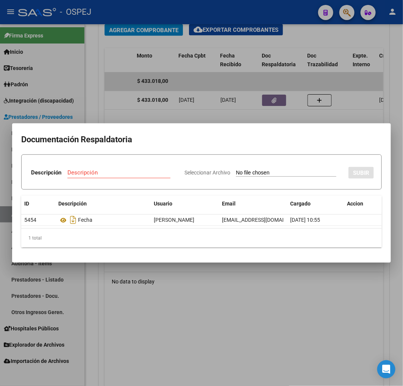
drag, startPoint x: 203, startPoint y: 117, endPoint x: 205, endPoint y: 124, distance: 7.4
click at [203, 117] on div at bounding box center [201, 193] width 403 height 386
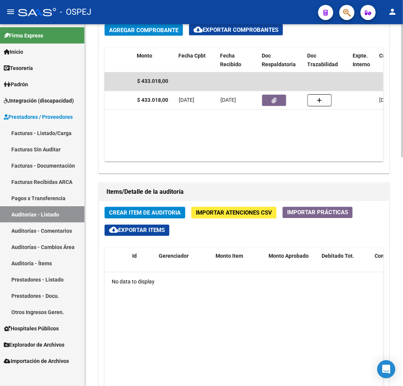
scroll to position [0, 99]
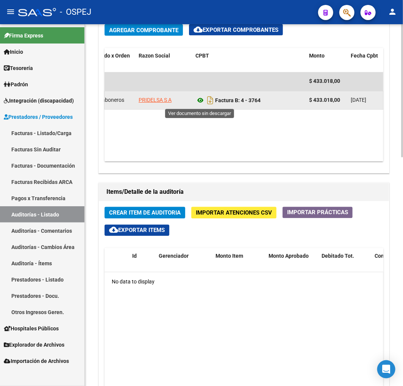
click at [198, 97] on icon at bounding box center [200, 100] width 10 height 9
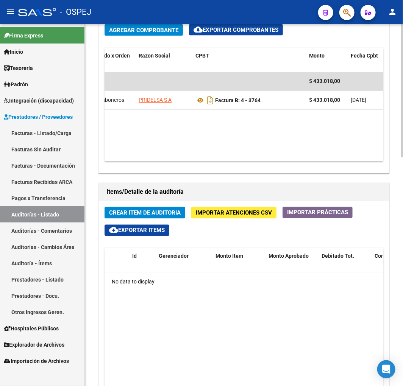
click at [148, 215] on span "Crear Item de Auditoria" at bounding box center [145, 213] width 72 height 7
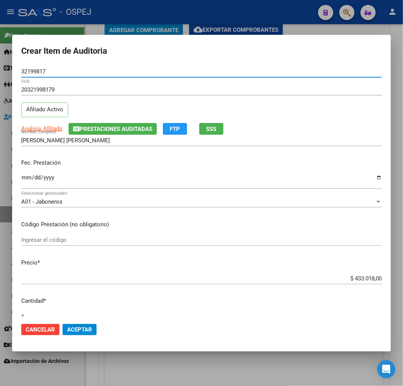
click at [24, 177] on input "Ingresar la fecha" at bounding box center [201, 181] width 360 height 12
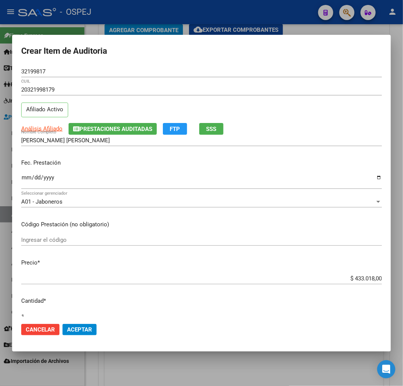
click at [25, 179] on input "Ingresar la fecha" at bounding box center [201, 181] width 360 height 12
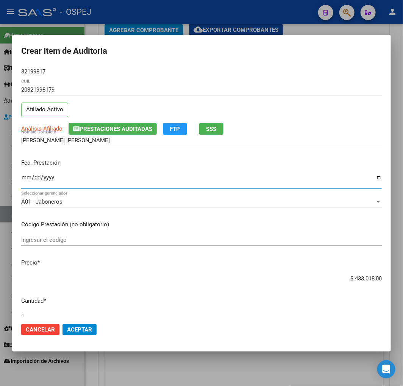
click at [357, 279] on input "$ 433.018,00" at bounding box center [201, 278] width 360 height 7
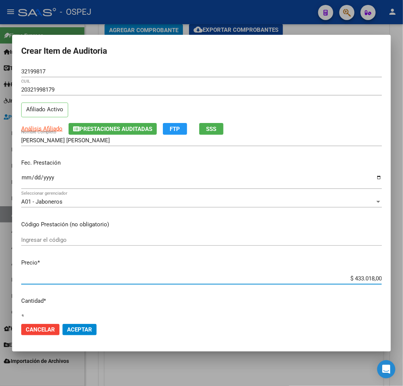
click at [357, 279] on input "$ 433.018,00" at bounding box center [201, 278] width 360 height 7
click at [359, 275] on input "$ 433.018,00" at bounding box center [201, 278] width 360 height 7
click at [358, 277] on input "$ 433.018,00" at bounding box center [201, 278] width 360 height 7
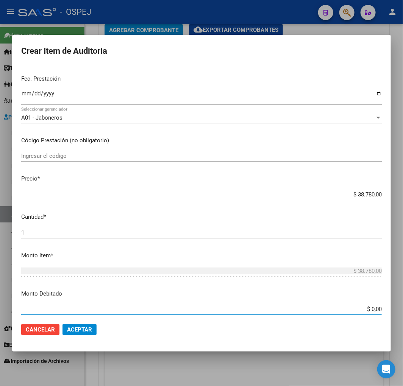
scroll to position [240, 0]
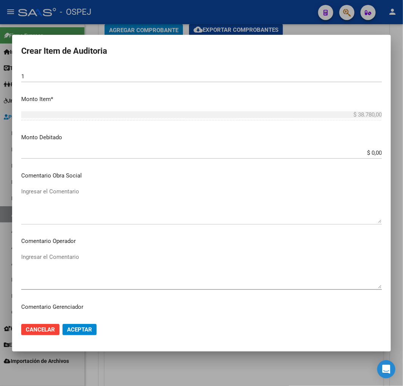
click at [39, 202] on textarea "Ingresar el Comentario" at bounding box center [201, 205] width 360 height 36
paste textarea "ADMISION Y EVALUACION INTEGRAL"
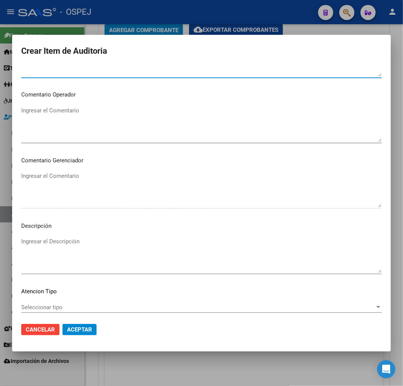
scroll to position [409, 0]
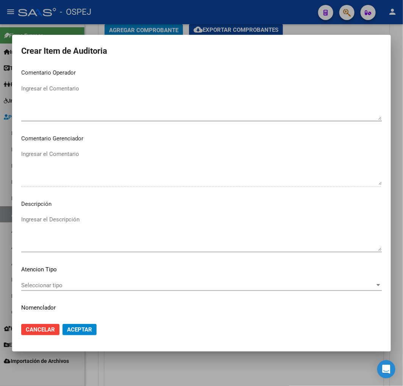
click at [93, 222] on textarea "Ingresar el Descripción" at bounding box center [201, 233] width 360 height 36
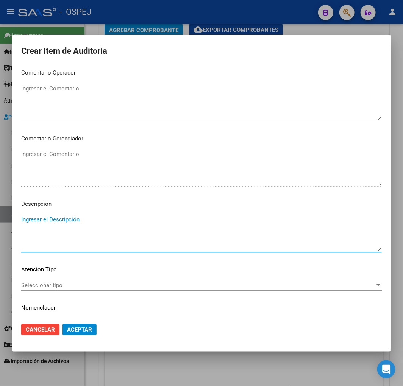
paste textarea "ADMISION Y EVALUACION INTEGRAL"
click at [88, 332] on span "Aceptar" at bounding box center [79, 329] width 25 height 7
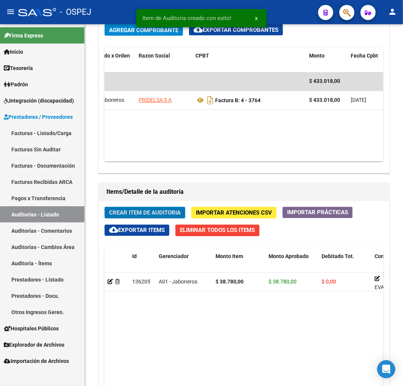
scroll to position [512, 0]
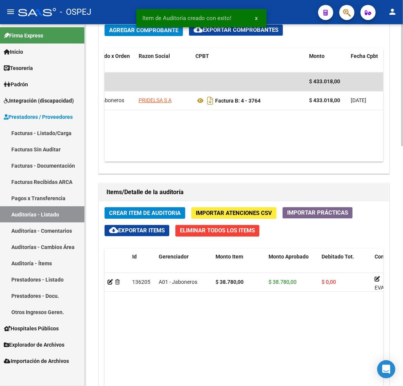
click at [159, 212] on span "Crear Item de Auditoria" at bounding box center [145, 213] width 72 height 7
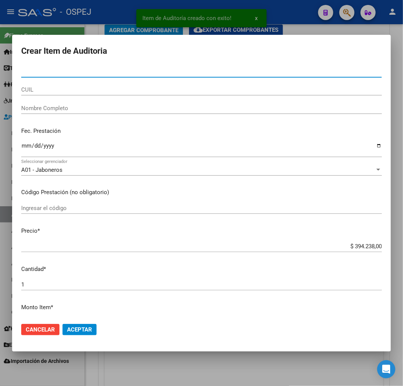
paste input "05737099"
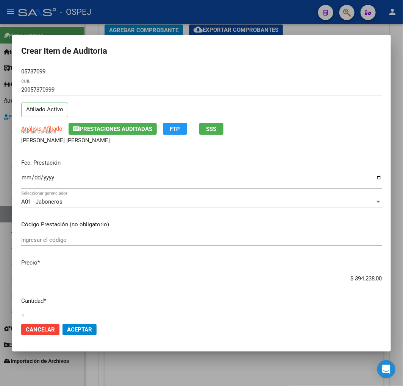
click at [22, 175] on input "Ingresar la fecha" at bounding box center [201, 181] width 360 height 12
click at [357, 276] on input "$ 394.238,00" at bounding box center [201, 278] width 360 height 7
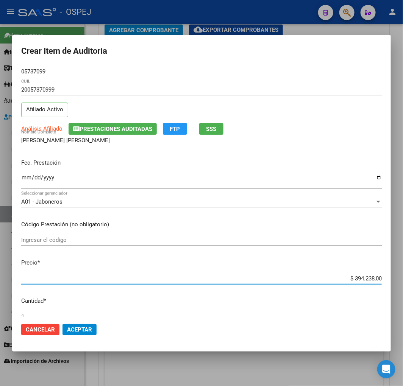
click at [357, 276] on input "$ 394.238,00" at bounding box center [201, 278] width 360 height 7
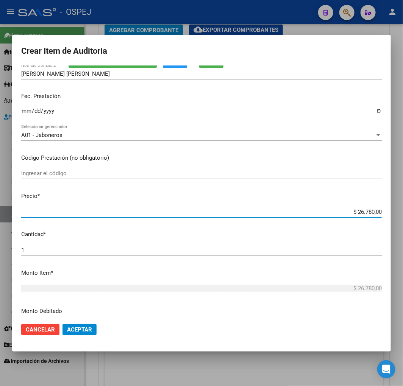
scroll to position [210, 0]
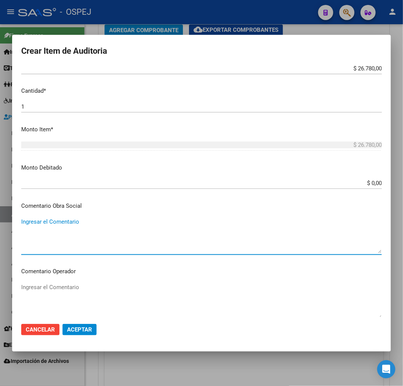
click at [101, 228] on textarea "Ingresar el Comentario" at bounding box center [201, 236] width 360 height 36
paste textarea "CONSULTA PSIQUIATRICA"
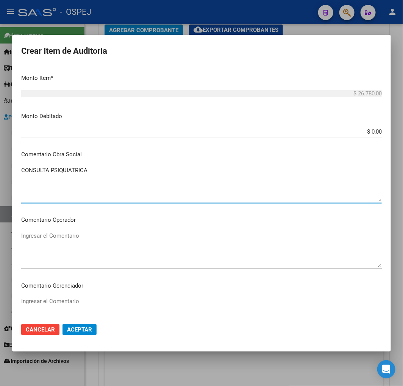
scroll to position [379, 0]
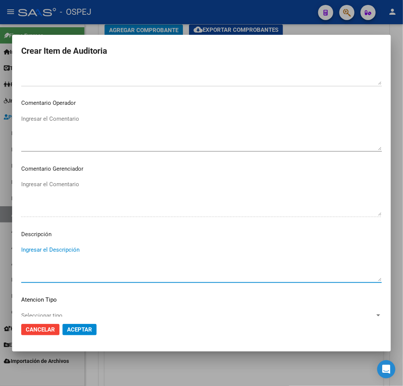
click at [90, 253] on textarea "Ingresar el Descripción" at bounding box center [201, 264] width 360 height 36
paste textarea "CONSULTA PSIQUIATRICA"
click at [82, 324] on button "Aceptar" at bounding box center [79, 329] width 34 height 11
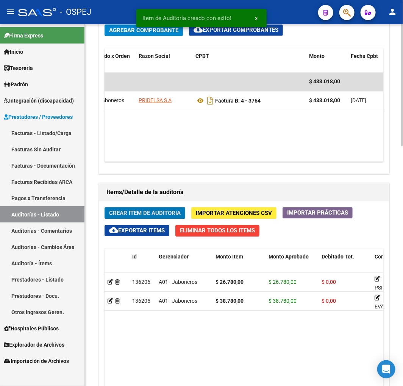
click at [160, 218] on button "Crear Item de Auditoria" at bounding box center [145, 213] width 81 height 12
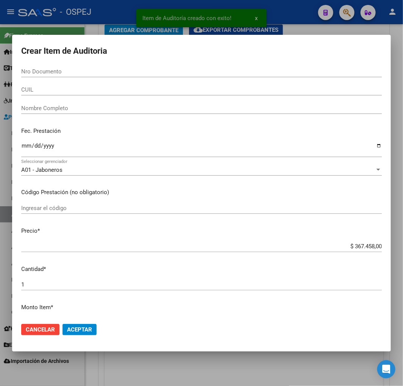
click at [84, 79] on div "Nro Documento" at bounding box center [201, 75] width 360 height 19
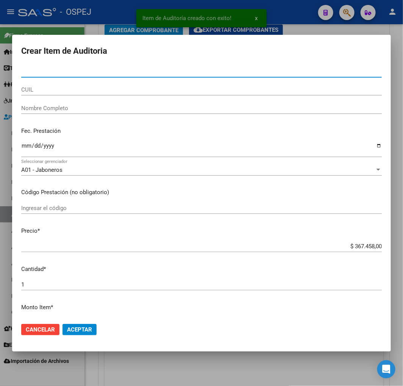
click at [93, 73] on input "Nro Documento" at bounding box center [201, 71] width 360 height 7
paste input "39732392"
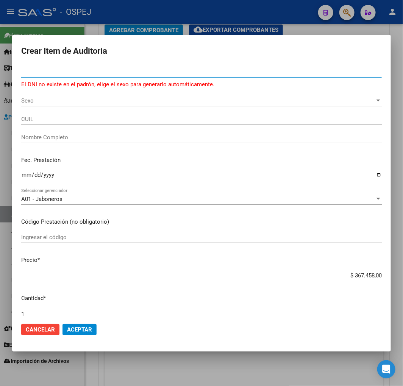
click at [41, 122] on input "CUIL" at bounding box center [201, 119] width 360 height 7
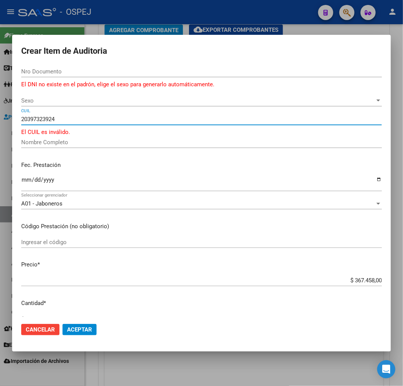
click at [62, 144] on input "Nombre Completo" at bounding box center [201, 142] width 360 height 7
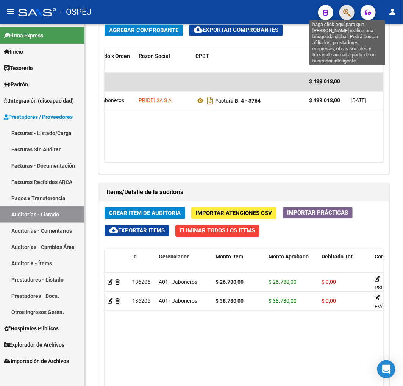
click at [346, 12] on icon "button" at bounding box center [347, 12] width 8 height 9
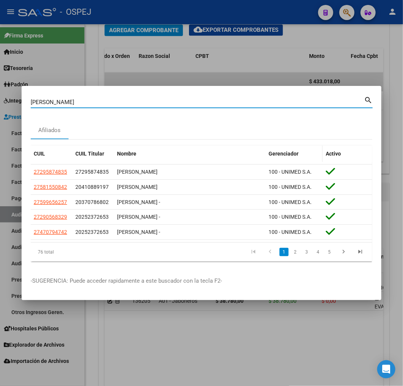
click at [286, 155] on span "Gerenciador" at bounding box center [283, 154] width 30 height 6
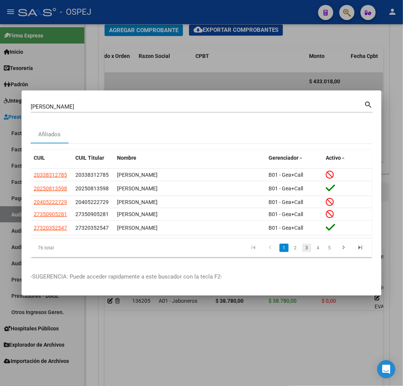
click at [307, 246] on link "3" at bounding box center [306, 248] width 9 height 8
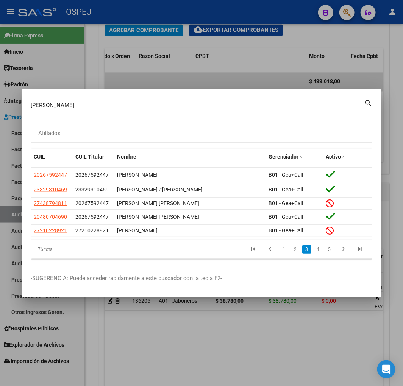
click at [322, 254] on li "4" at bounding box center [317, 249] width 11 height 13
click at [324, 249] on li "5" at bounding box center [329, 249] width 11 height 13
click at [332, 251] on link "5" at bounding box center [329, 249] width 9 height 8
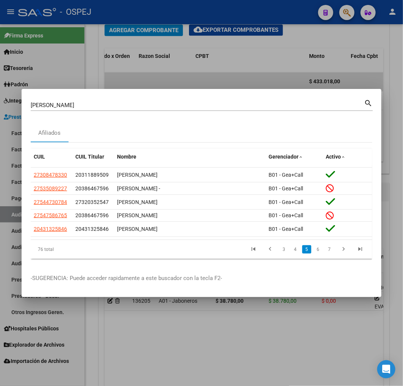
click at [332, 251] on link "7" at bounding box center [329, 249] width 9 height 8
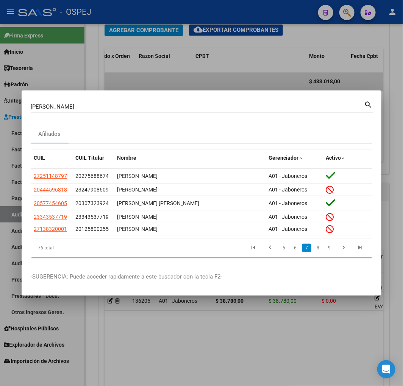
click at [332, 251] on link "9" at bounding box center [329, 248] width 9 height 8
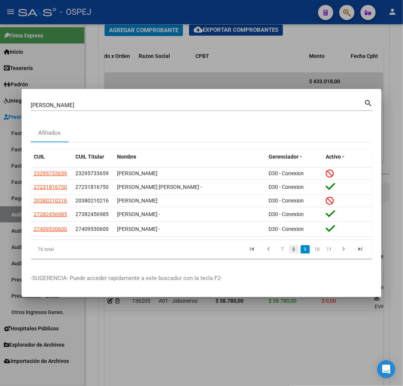
click at [294, 248] on link "8" at bounding box center [293, 249] width 9 height 8
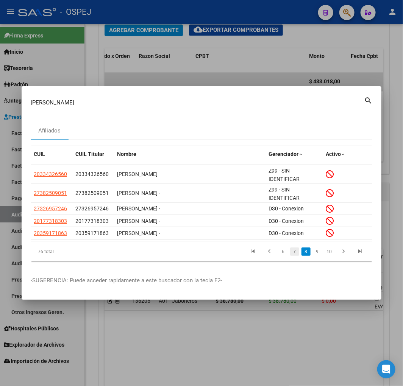
click at [296, 254] on link "7" at bounding box center [294, 252] width 9 height 8
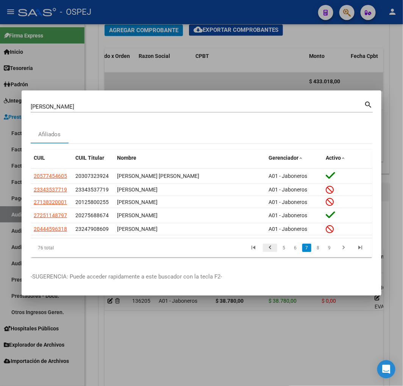
click at [268, 247] on icon "go to previous page" at bounding box center [270, 248] width 10 height 9
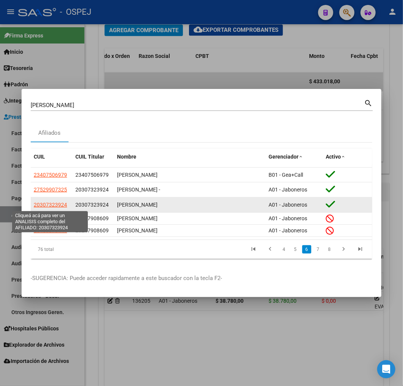
click at [53, 203] on span "20307323924" at bounding box center [50, 205] width 33 height 6
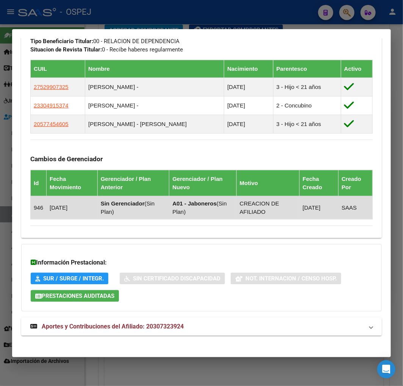
scroll to position [479, 0]
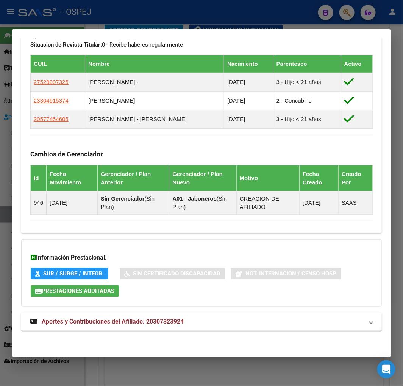
click at [89, 292] on span "Prestaciones Auditadas" at bounding box center [78, 291] width 73 height 7
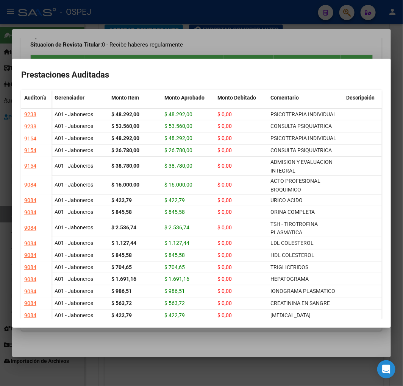
click at [257, 363] on div at bounding box center [201, 193] width 403 height 386
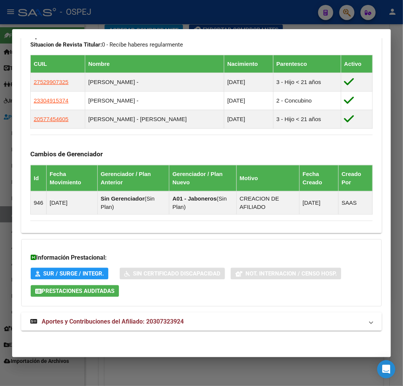
click at [235, 379] on div at bounding box center [201, 193] width 403 height 386
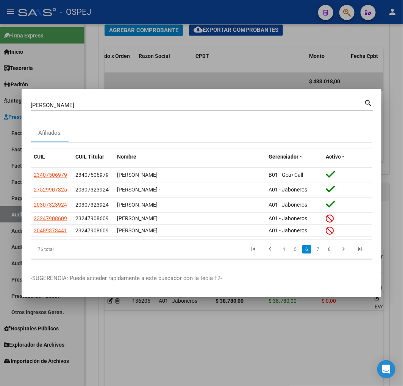
click at [177, 364] on div at bounding box center [201, 193] width 403 height 386
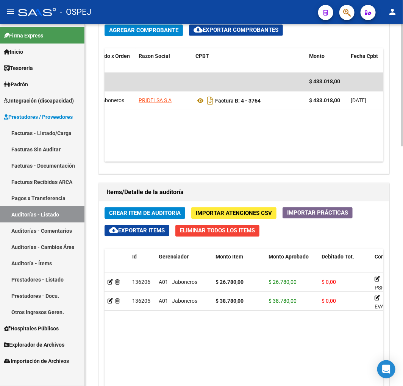
click at [161, 216] on span "Crear Item de Auditoria" at bounding box center [145, 213] width 72 height 7
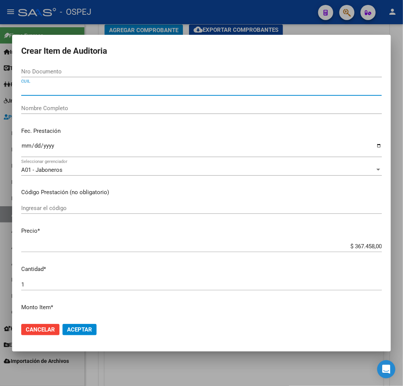
click at [99, 89] on input "CUIL" at bounding box center [201, 89] width 360 height 7
paste input "20307323924"
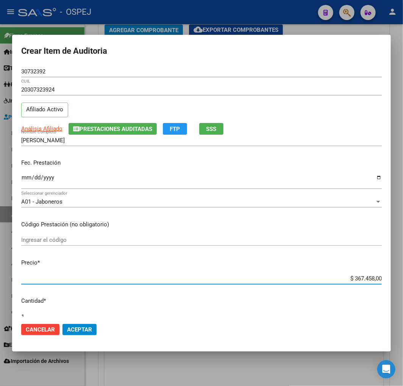
click at [360, 281] on input "$ 367.458,00" at bounding box center [201, 278] width 360 height 7
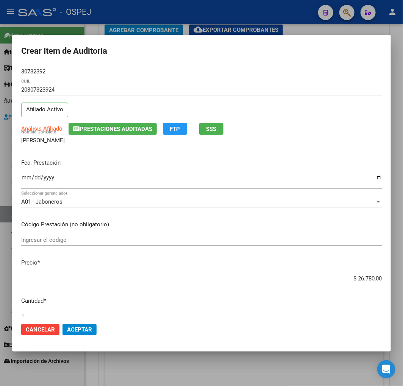
scroll to position [336, 0]
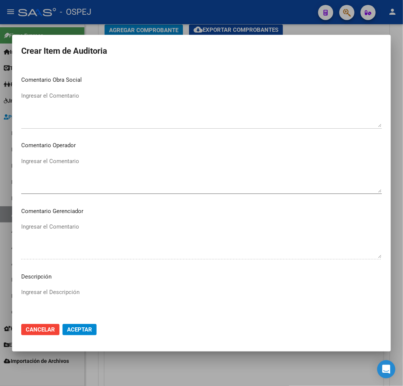
drag, startPoint x: 101, startPoint y: 99, endPoint x: 103, endPoint y: 108, distance: 8.9
click at [101, 99] on textarea "Ingresar el Comentario" at bounding box center [201, 110] width 360 height 36
paste textarea "CONSULTA PSIQUIATRICA"
click at [62, 288] on div "Ingresar el Descripción" at bounding box center [201, 306] width 360 height 39
paste textarea "CONSULTA PSIQUIATRICA"
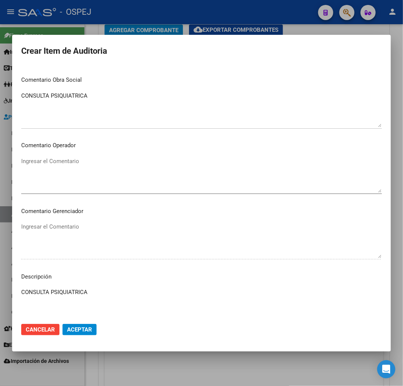
click at [63, 174] on textarea "Ingresar el Comentario" at bounding box center [201, 175] width 360 height 36
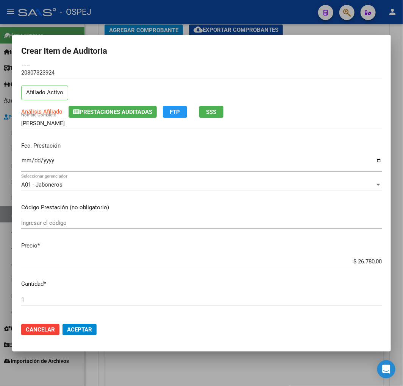
scroll to position [0, 0]
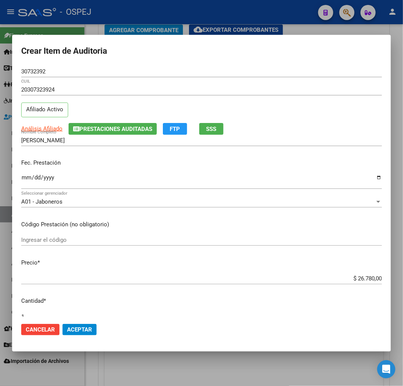
click at [27, 176] on input "Ingresar la fecha" at bounding box center [201, 181] width 360 height 12
drag, startPoint x: 84, startPoint y: 340, endPoint x: 87, endPoint y: 331, distance: 8.9
click at [84, 339] on mat-dialog-actions "Cancelar Aceptar" at bounding box center [201, 330] width 360 height 26
click at [87, 331] on span "Aceptar" at bounding box center [79, 329] width 25 height 7
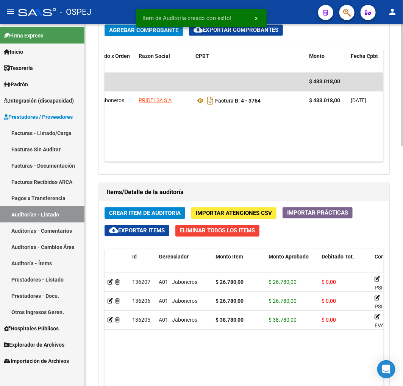
click at [155, 213] on span "Crear Item de Auditoria" at bounding box center [145, 213] width 72 height 7
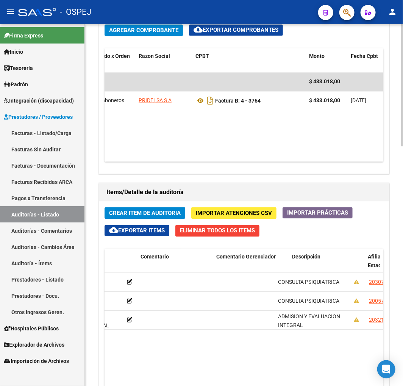
scroll to position [0, 489]
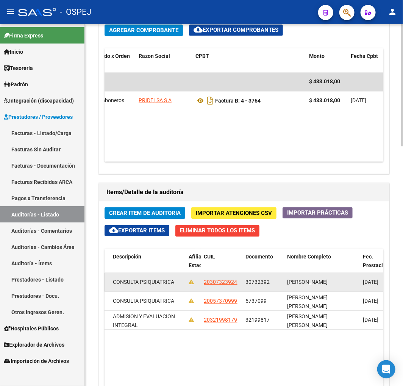
click at [257, 285] on span "30732392" at bounding box center [257, 282] width 24 height 6
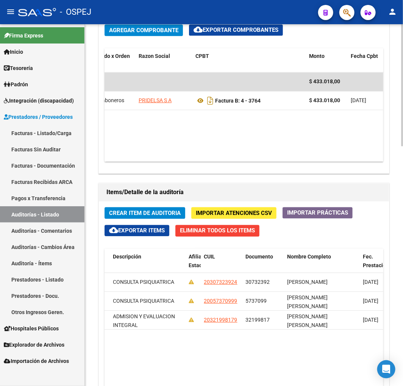
copy span "30732392"
click at [155, 211] on span "Crear Item de Auditoria" at bounding box center [145, 213] width 72 height 7
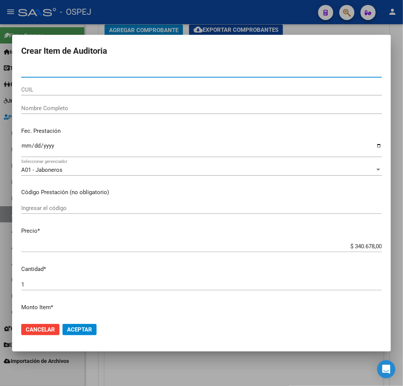
paste input "30732392"
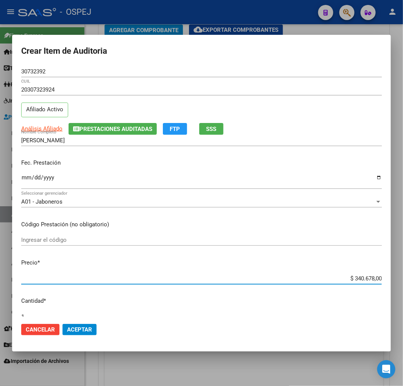
click at [360, 279] on input "$ 340.678,00" at bounding box center [201, 278] width 360 height 7
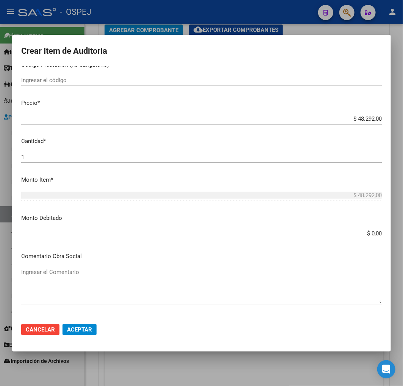
scroll to position [336, 0]
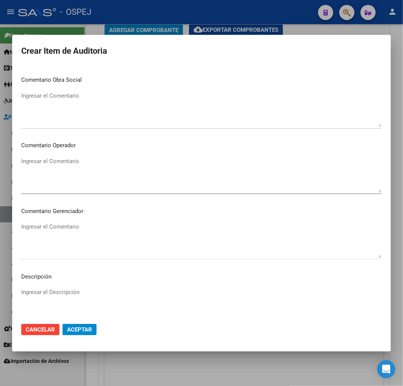
click at [106, 106] on textarea "Ingresar el Comentario" at bounding box center [201, 110] width 360 height 36
click at [76, 307] on textarea "Ingresar el Descripción" at bounding box center [201, 306] width 360 height 36
paste textarea "PSICOTERAPIA INDIVIDUAL"
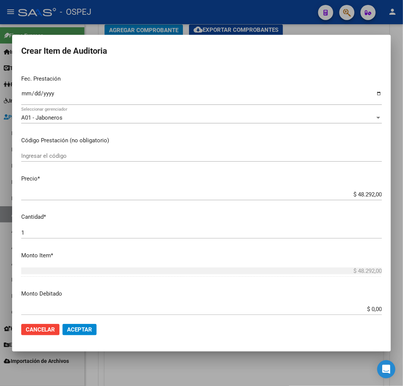
scroll to position [0, 0]
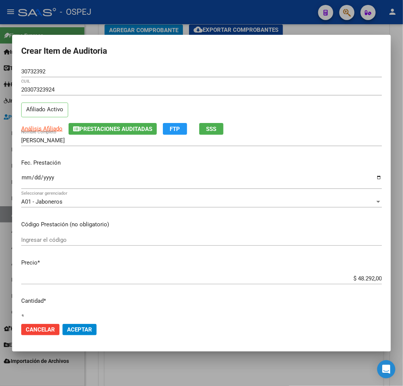
click at [23, 176] on input "Ingresar la fecha" at bounding box center [201, 181] width 360 height 12
click at [27, 177] on input "Ingresar la fecha" at bounding box center [201, 181] width 360 height 12
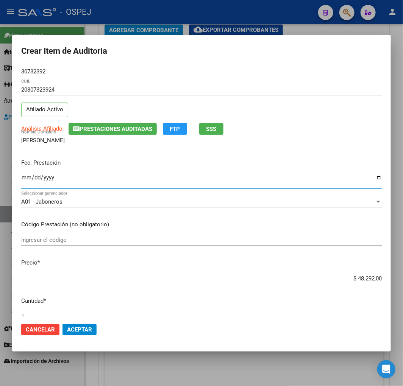
click at [90, 332] on span "Aceptar" at bounding box center [79, 329] width 25 height 7
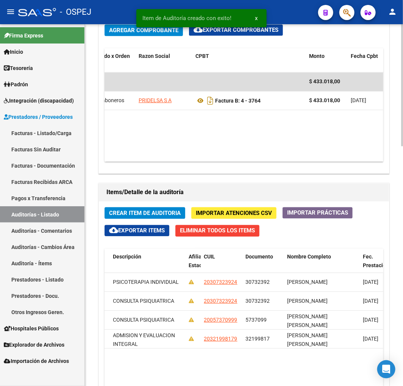
click at [168, 215] on span "Crear Item de Auditoria" at bounding box center [145, 213] width 72 height 7
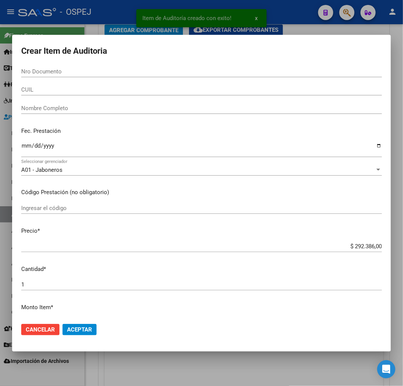
paste input "37992482"
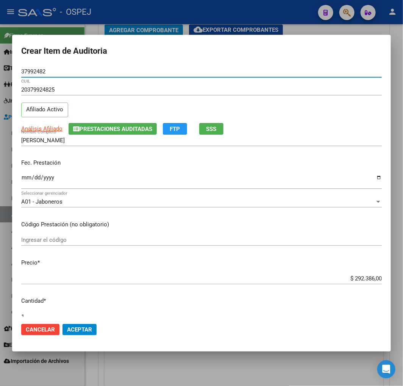
click at [357, 279] on input "$ 292.386,00" at bounding box center [201, 278] width 360 height 7
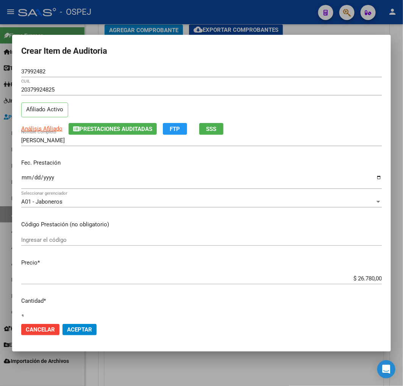
scroll to position [336, 0]
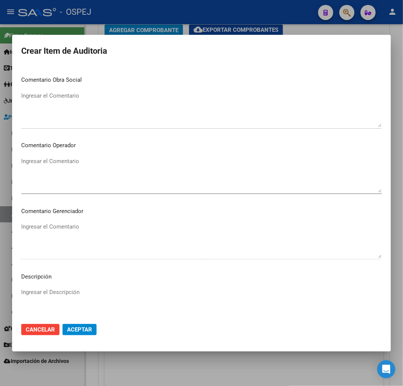
drag, startPoint x: 98, startPoint y: 134, endPoint x: 99, endPoint y: 129, distance: 4.7
click at [98, 133] on div "Ingresar el Comentario" at bounding box center [201, 113] width 360 height 46
click at [106, 116] on textarea "Ingresar el Comentario" at bounding box center [201, 110] width 360 height 36
paste textarea "CONSULTA PSIQUIATRICA"
click at [75, 282] on mat-dialog-content "37992482 Nro Documento 20379924825 CUIL Afiliado Activo Análisis Afiliado Prest…" at bounding box center [201, 191] width 379 height 251
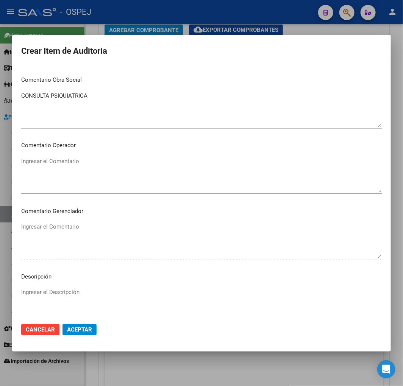
click at [86, 294] on textarea "Ingresar el Descripción" at bounding box center [201, 306] width 360 height 36
paste textarea "CONSULTA PSIQUIATRICA"
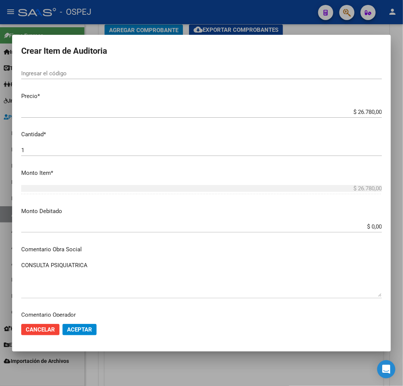
scroll to position [42, 0]
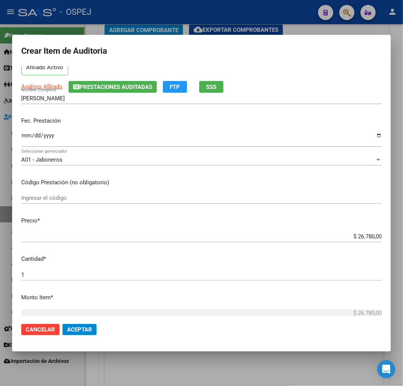
click at [26, 136] on input "Ingresar la fecha" at bounding box center [201, 139] width 360 height 12
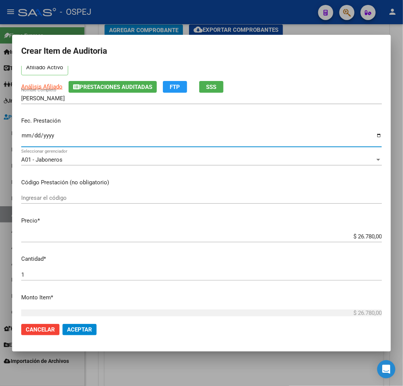
click at [84, 327] on span "Aceptar" at bounding box center [79, 329] width 25 height 7
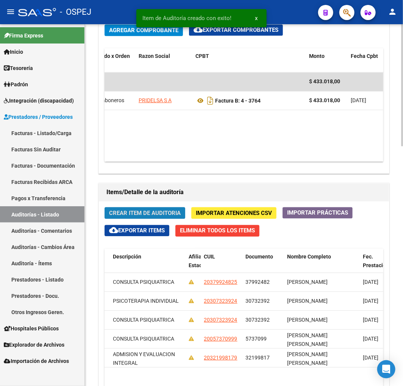
click at [161, 215] on span "Crear Item de Auditoria" at bounding box center [145, 213] width 72 height 7
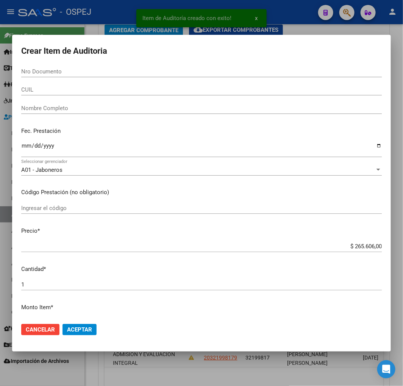
click at [61, 76] on div "Nro Documento" at bounding box center [201, 71] width 360 height 11
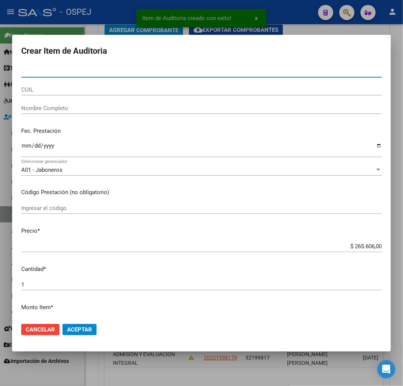
paste input "22237209"
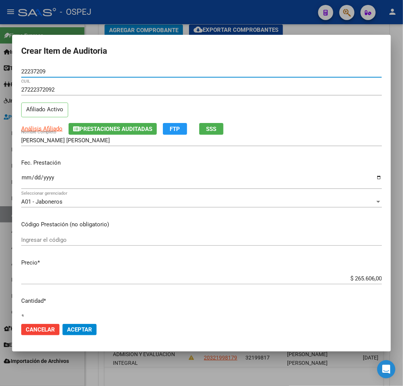
click at [21, 176] on input "Ingresar la fecha" at bounding box center [201, 181] width 360 height 12
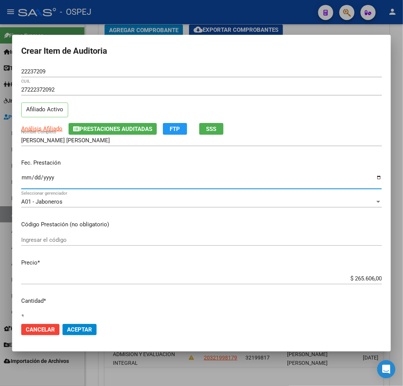
click at [359, 278] on input "$ 265.606,00" at bounding box center [201, 278] width 360 height 7
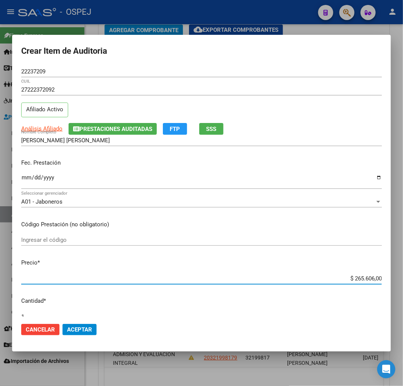
click at [359, 278] on input "$ 265.606,00" at bounding box center [201, 278] width 360 height 7
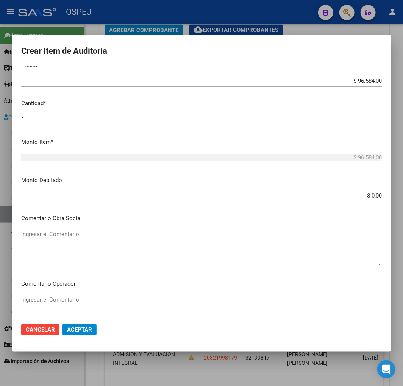
scroll to position [336, 0]
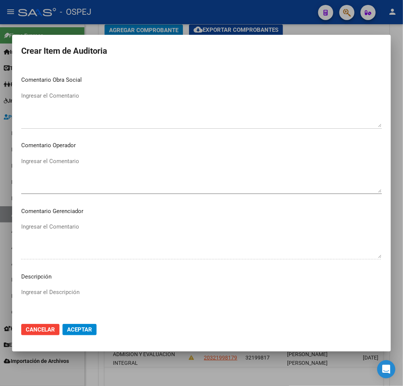
click at [107, 103] on textarea "Ingresar el Comentario" at bounding box center [201, 110] width 360 height 36
click at [96, 298] on textarea "Ingresar el Descripción" at bounding box center [201, 306] width 360 height 36
paste textarea "PSICOTERAPIA INDIVIDUAL"
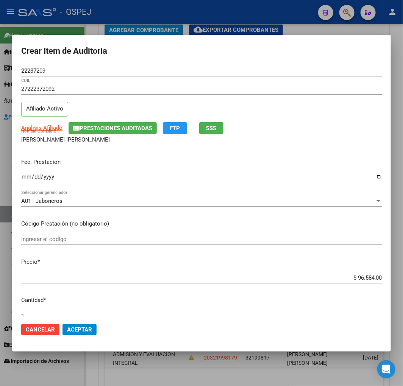
scroll to position [0, 0]
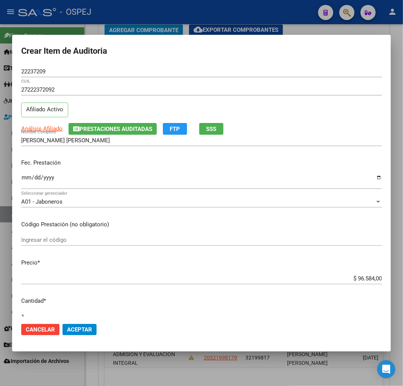
click at [27, 180] on input "Ingresar la fecha" at bounding box center [201, 181] width 360 height 12
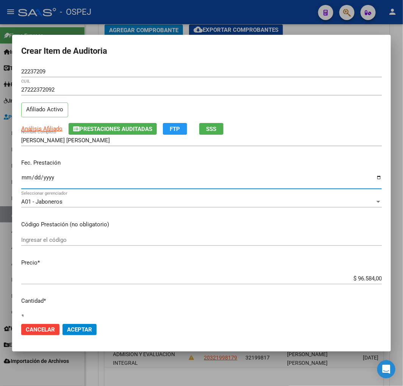
click at [85, 331] on span "Aceptar" at bounding box center [79, 329] width 25 height 7
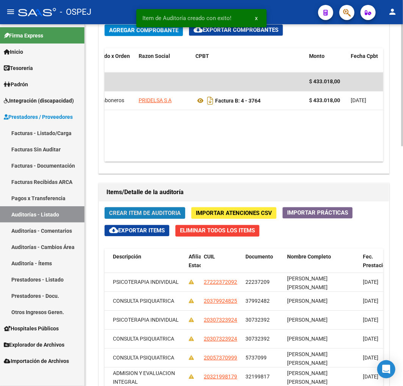
click at [164, 217] on span "Crear Item de Auditoria" at bounding box center [145, 213] width 72 height 7
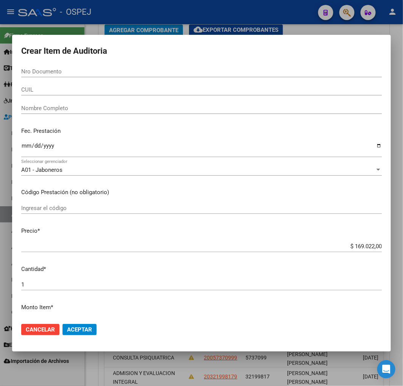
click at [86, 70] on input "Nro Documento" at bounding box center [201, 71] width 360 height 7
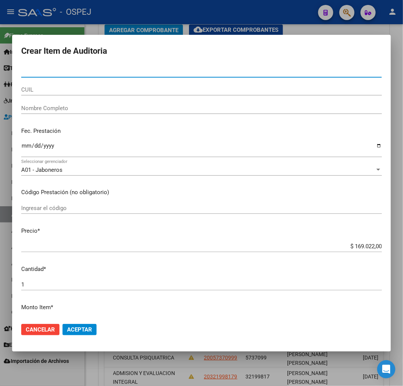
paste input "43911482"
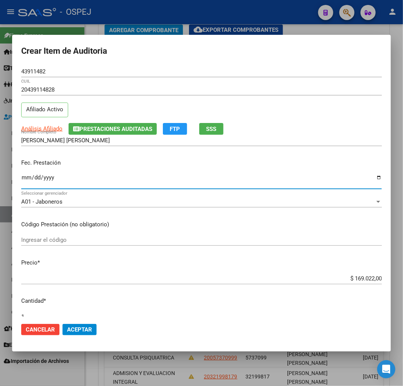
click at [27, 181] on input "Ingresar la fecha" at bounding box center [201, 181] width 360 height 12
click at [361, 281] on input "$ 169.022,00" at bounding box center [201, 278] width 360 height 7
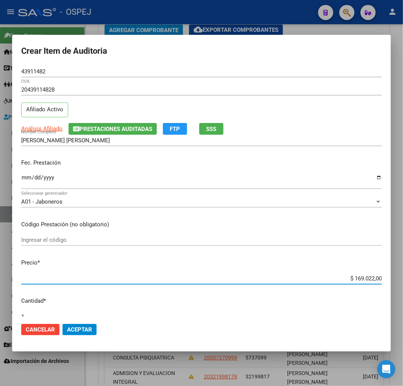
click at [361, 281] on input "$ 169.022,00" at bounding box center [201, 278] width 360 height 7
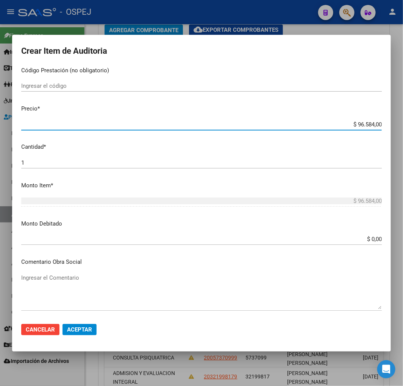
scroll to position [294, 0]
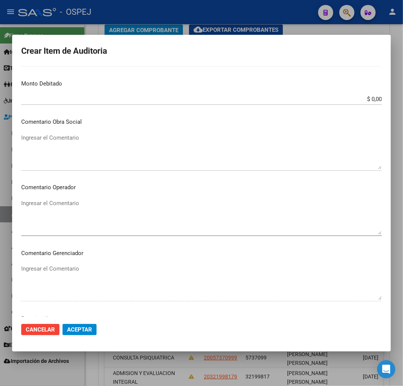
click at [96, 137] on textarea "Ingresar el Comentario" at bounding box center [201, 152] width 360 height 36
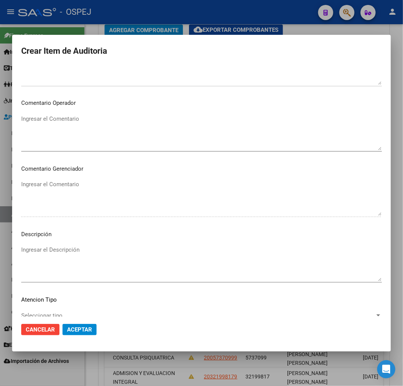
click at [104, 244] on div "Ingresar el Descripción" at bounding box center [201, 263] width 360 height 39
paste textarea "PSICOTERAPIA INDIVIDUAL"
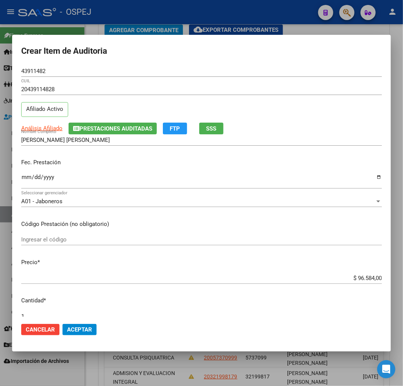
scroll to position [0, 0]
click at [20, 176] on mat-dialog-content "43911482 Nro Documento 20439114828 CUIL Afiliado Activo Análisis Afiliado Prest…" at bounding box center [201, 191] width 379 height 251
click at [23, 178] on input "Ingresar la fecha" at bounding box center [201, 181] width 360 height 12
click at [27, 178] on input "Ingresar la fecha" at bounding box center [201, 181] width 360 height 12
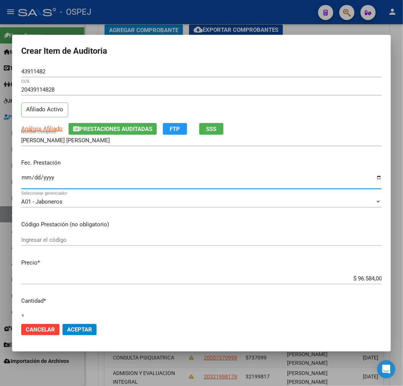
drag, startPoint x: 93, startPoint y: 336, endPoint x: 92, endPoint y: 328, distance: 8.4
click at [94, 336] on mat-dialog-actions "Cancelar Aceptar" at bounding box center [201, 330] width 360 height 26
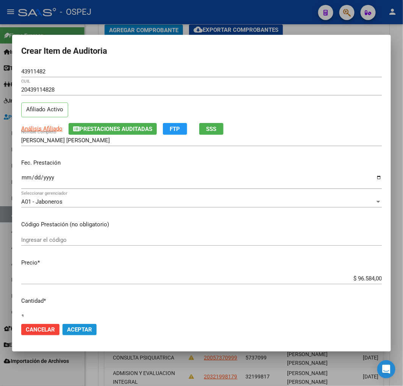
click at [92, 328] on button "Aceptar" at bounding box center [79, 329] width 34 height 11
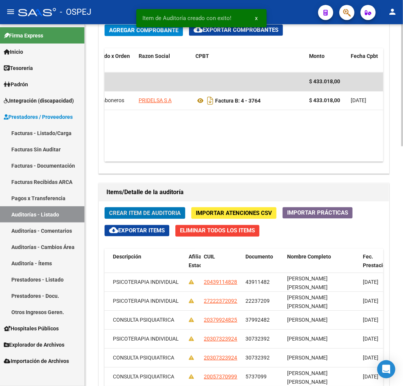
click at [167, 214] on span "Crear Item de Auditoria" at bounding box center [145, 213] width 72 height 7
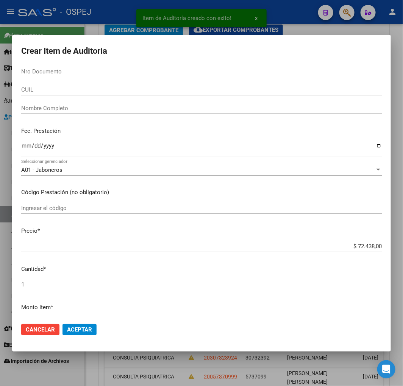
click at [58, 72] on input "Nro Documento" at bounding box center [201, 71] width 360 height 7
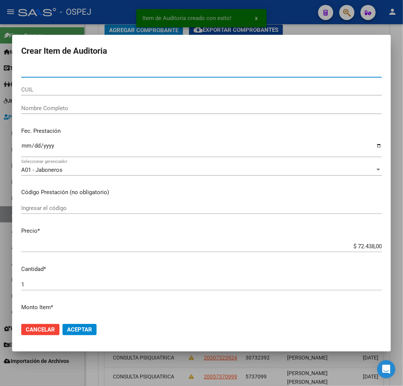
paste input "37992482"
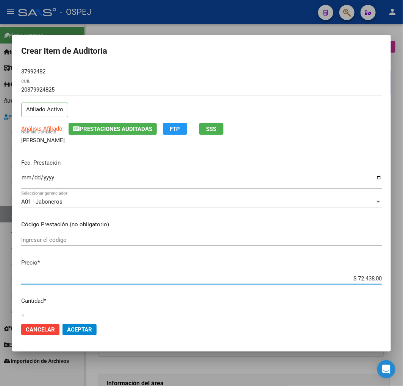
click at [358, 279] on input "$ 72.438,00" at bounding box center [201, 278] width 360 height 7
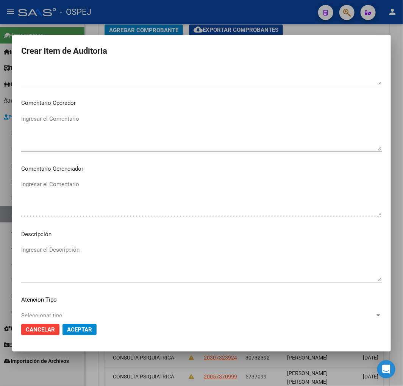
drag, startPoint x: 88, startPoint y: 73, endPoint x: 88, endPoint y: 78, distance: 4.6
click at [88, 73] on textarea "Ingresar el Comentario" at bounding box center [201, 67] width 360 height 36
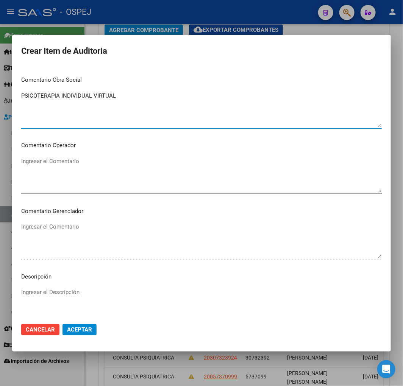
type textarea "PSICOTERAPIA INDIVIDUAL VIRTUAL"
click at [113, 300] on textarea "Ingresar el Descripción" at bounding box center [201, 306] width 360 height 36
paste textarea "PSICOTERAPIA INDIVIDUAL VIRTUAL"
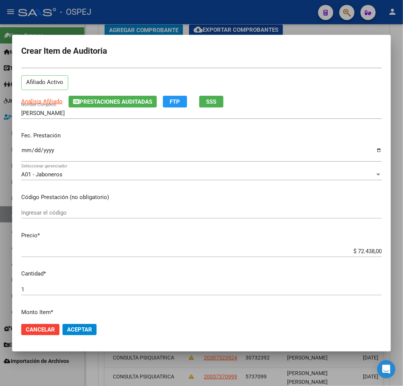
scroll to position [0, 0]
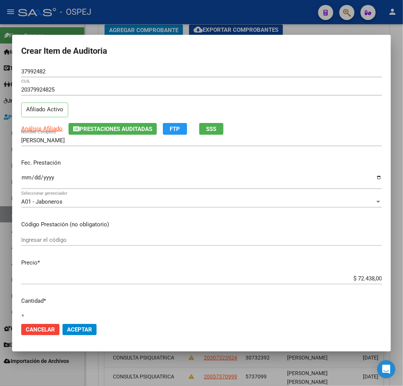
type textarea "PSICOTERAPIA INDIVIDUAL VIRTUAL"
click at [19, 176] on mat-dialog-content "37992482 Nro Documento 20379924825 CUIL Afiliado Activo Análisis Afiliado Prest…" at bounding box center [201, 191] width 379 height 251
click at [28, 180] on input "Ingresar la fecha" at bounding box center [201, 181] width 360 height 12
click at [24, 175] on input "Ingresar la fecha" at bounding box center [201, 181] width 360 height 12
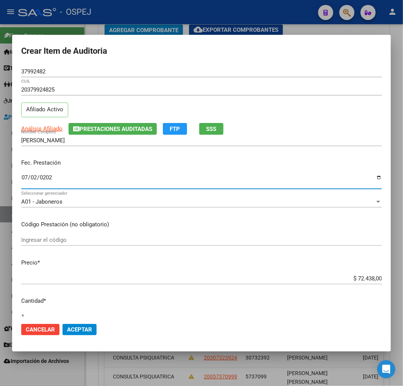
type input "[DATE]"
click at [77, 329] on span "Aceptar" at bounding box center [79, 329] width 25 height 7
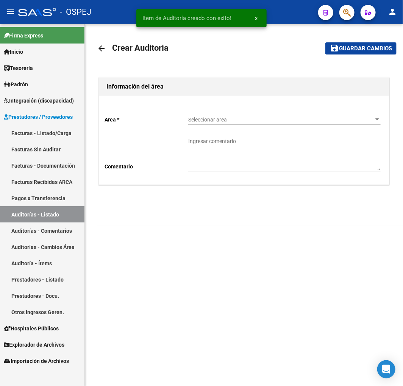
click at [236, 123] on span "Seleccionar area" at bounding box center [281, 120] width 186 height 6
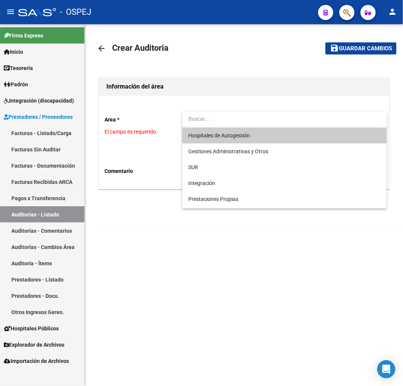
click at [234, 133] on span "Hospitales de Autogestión" at bounding box center [219, 136] width 62 height 6
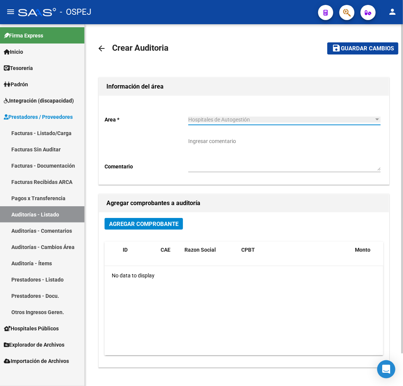
click at [141, 225] on span "Agregar Comprobante" at bounding box center [143, 224] width 69 height 7
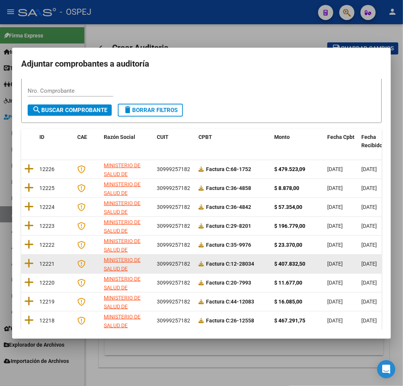
scroll to position [95, 0]
